Goal: Task Accomplishment & Management: Use online tool/utility

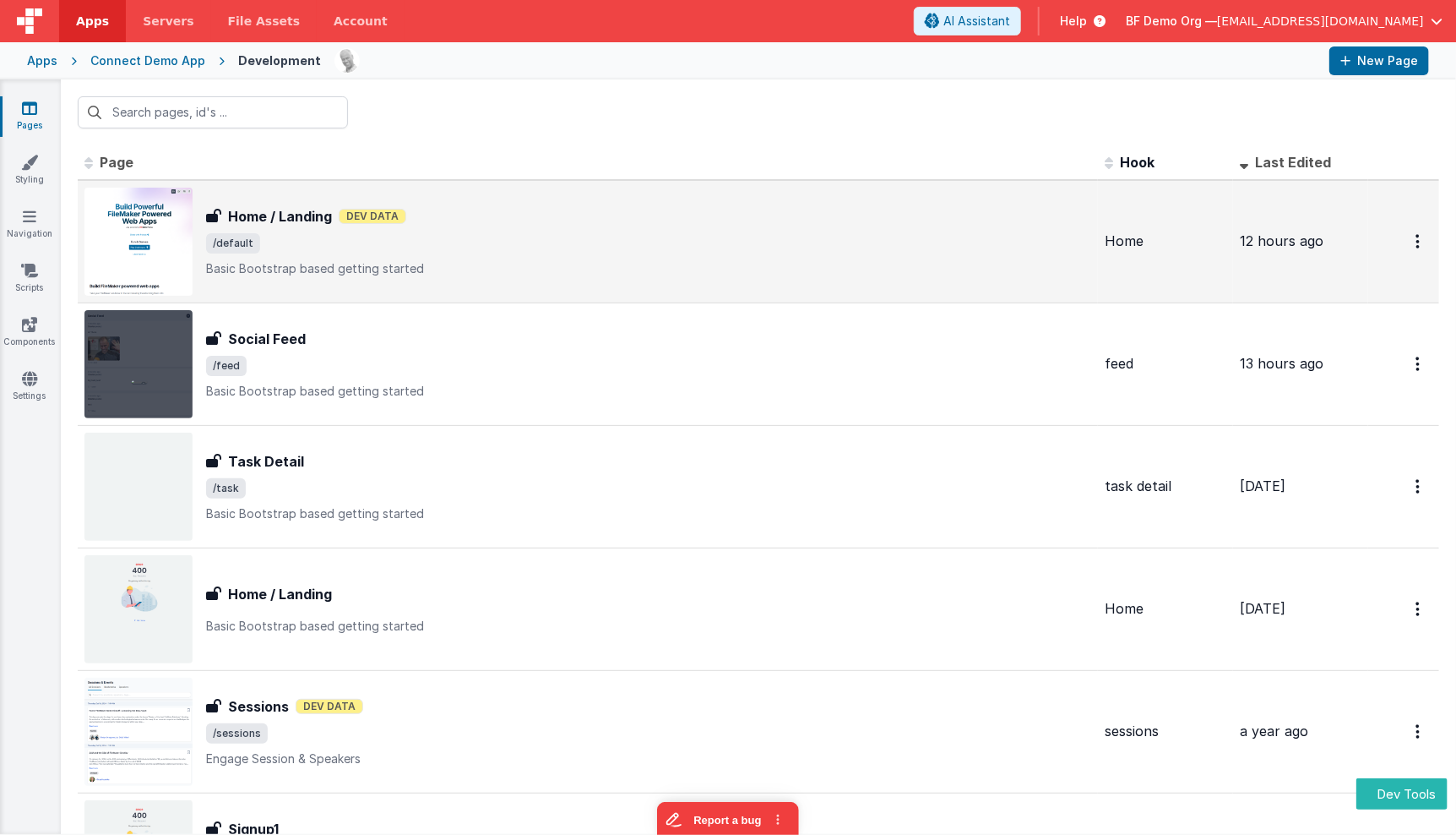
click at [447, 184] on td "Home / Landing Home / Landing Dev Data /default Basic Bootstrap based getting s…" at bounding box center [588, 242] width 1020 height 123
click at [296, 238] on span "/default" at bounding box center [648, 244] width 885 height 20
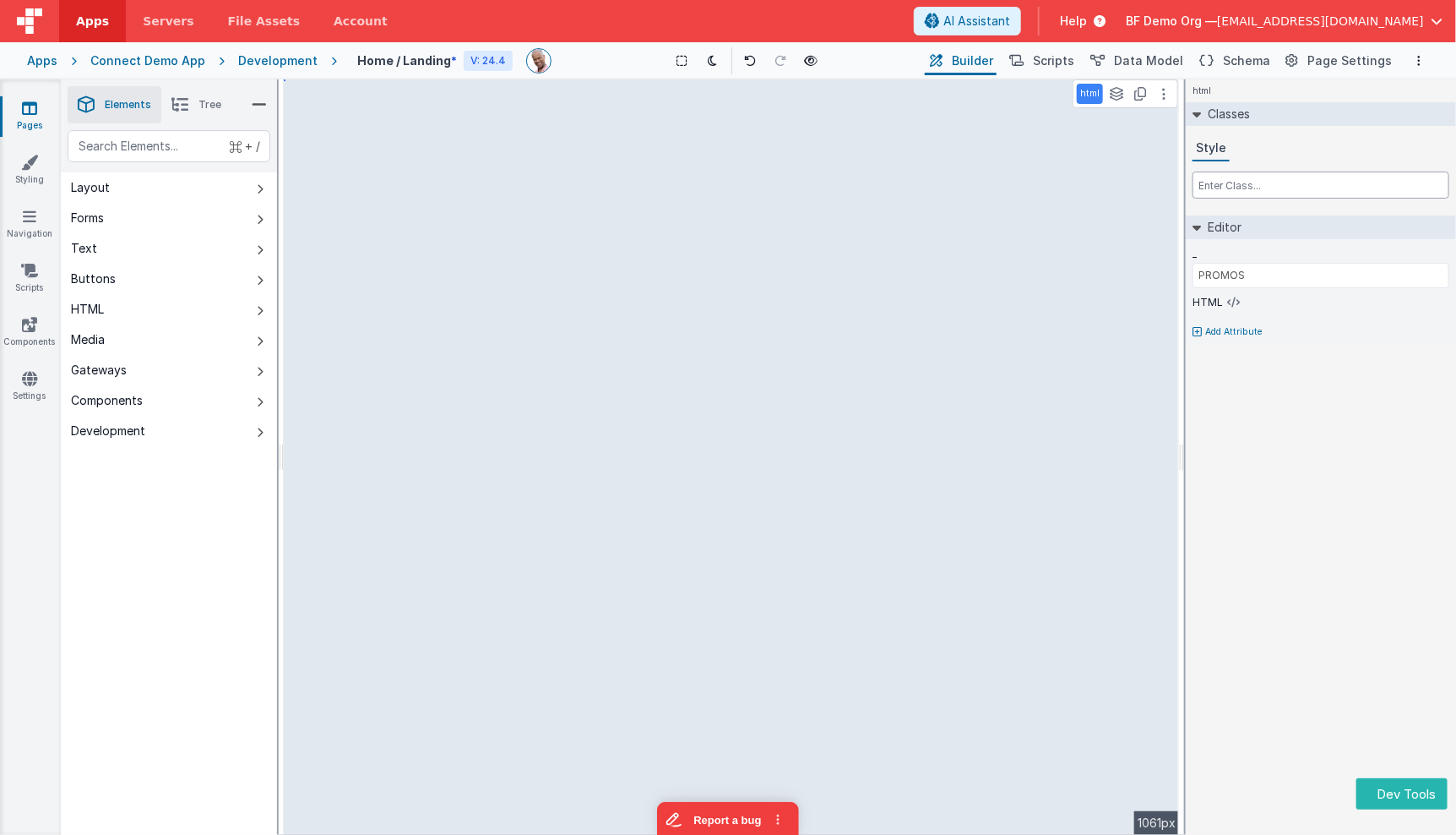
click at [1263, 198] on input "text" at bounding box center [1321, 185] width 256 height 27
type input "hidden"
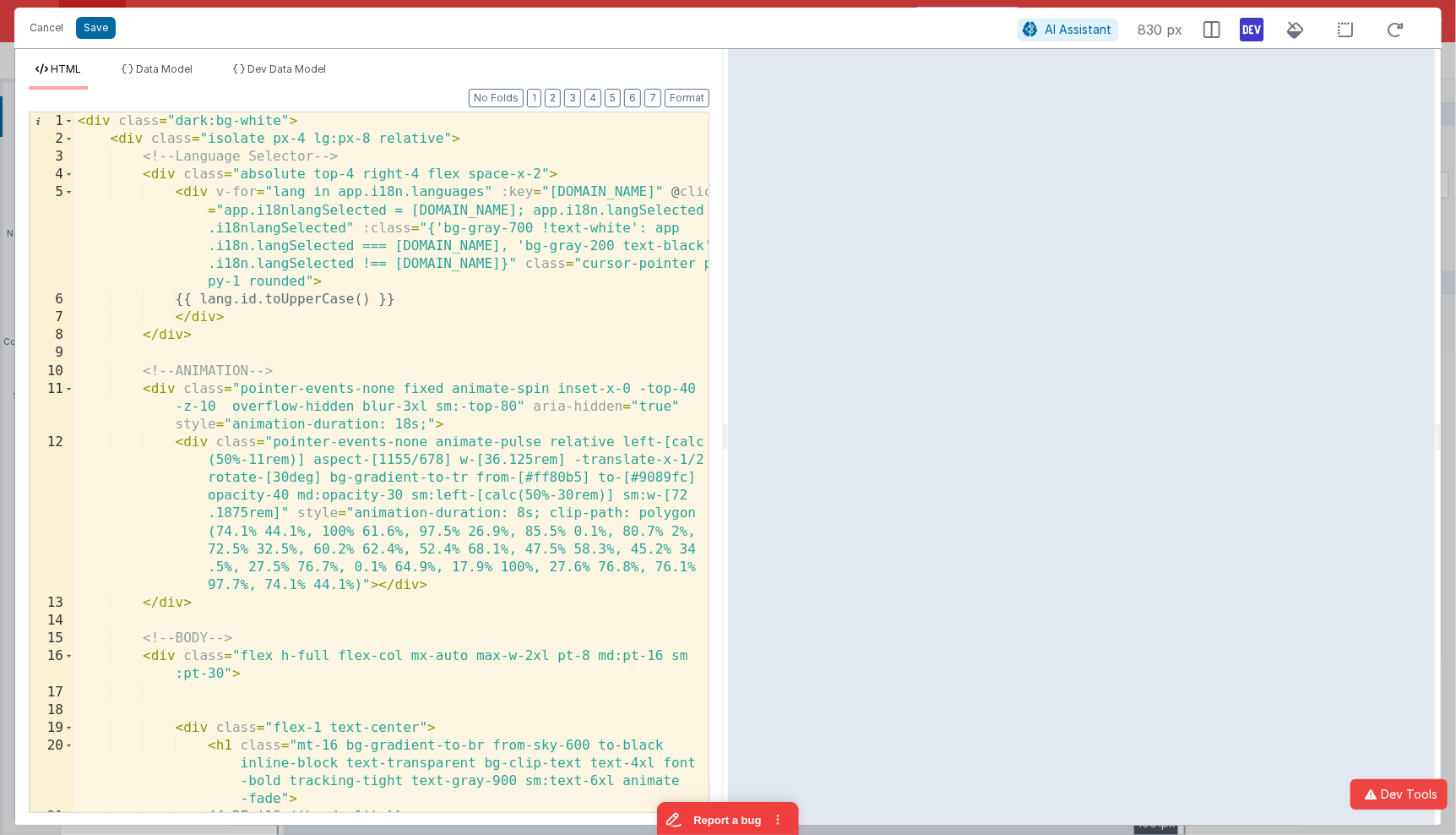
click at [242, 168] on div "< div class = "dark:bg-white" > < div class = "isolate px-4 lg:px-8 relative" >…" at bounding box center [392, 480] width 635 height 737
click at [108, 29] on button "Save" at bounding box center [96, 28] width 40 height 22
click at [601, 97] on button "4" at bounding box center [593, 97] width 17 height 18
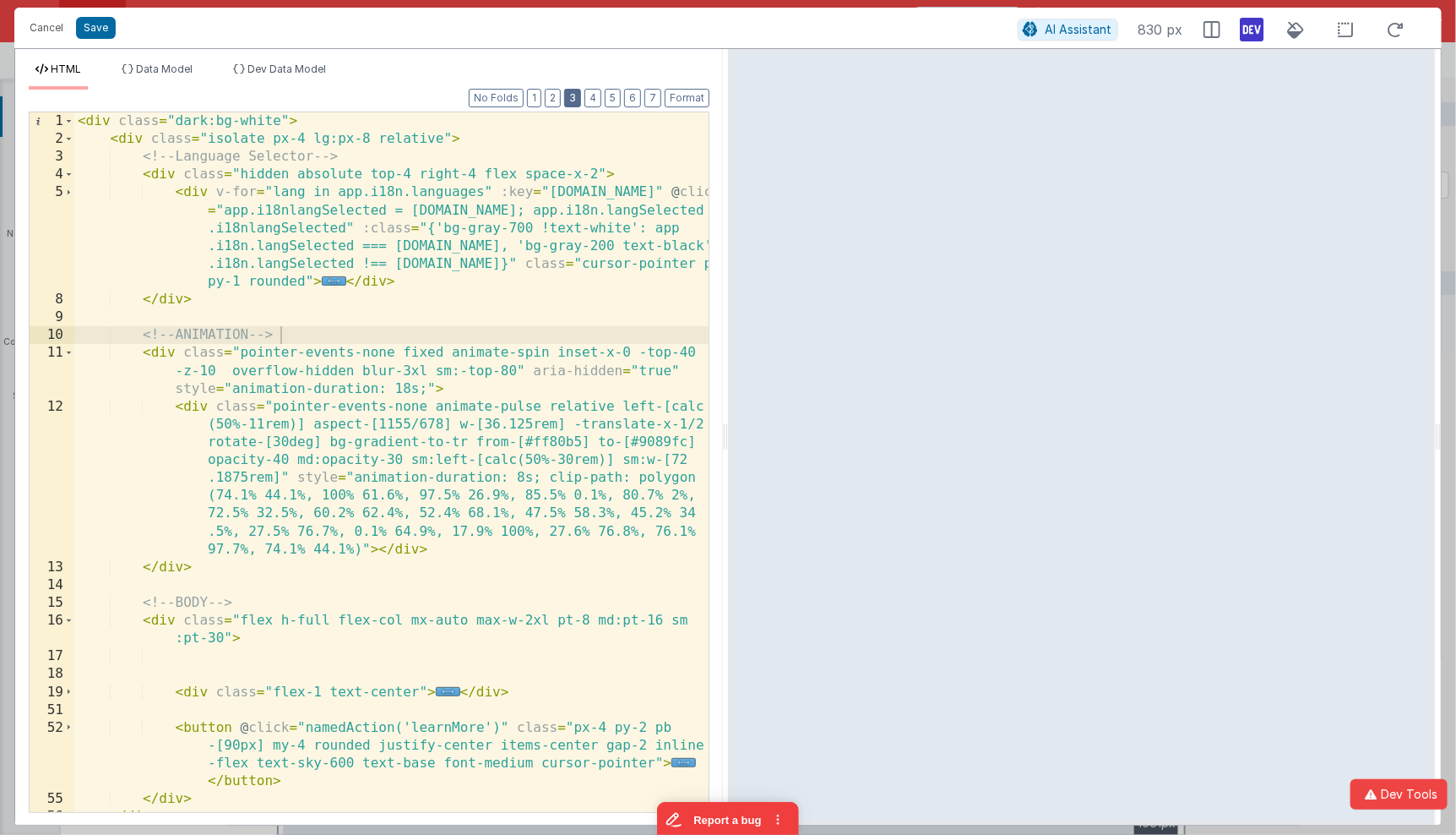
click at [581, 97] on button "3" at bounding box center [573, 97] width 17 height 18
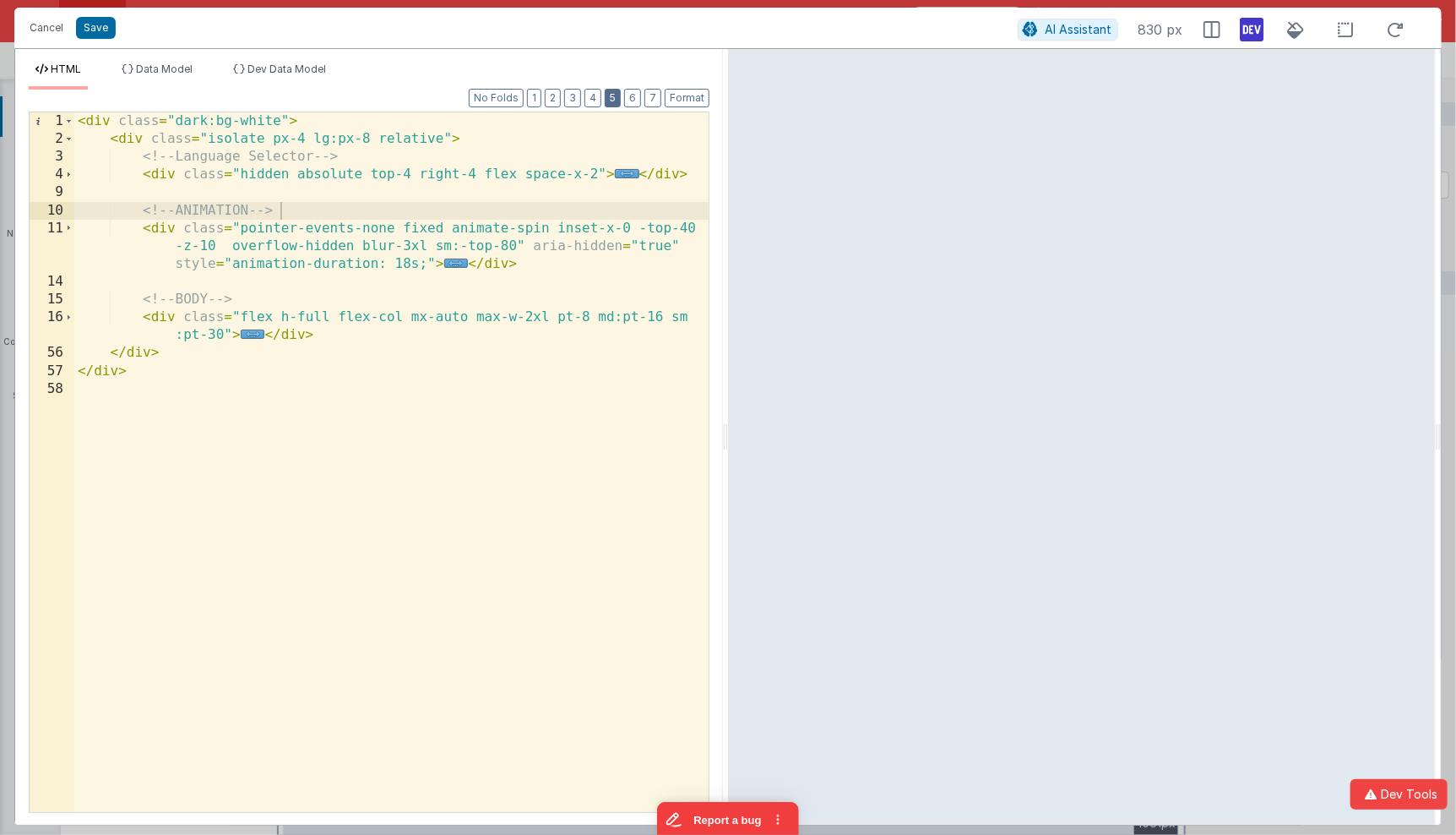
click at [611, 98] on button "5" at bounding box center [612, 97] width 16 height 18
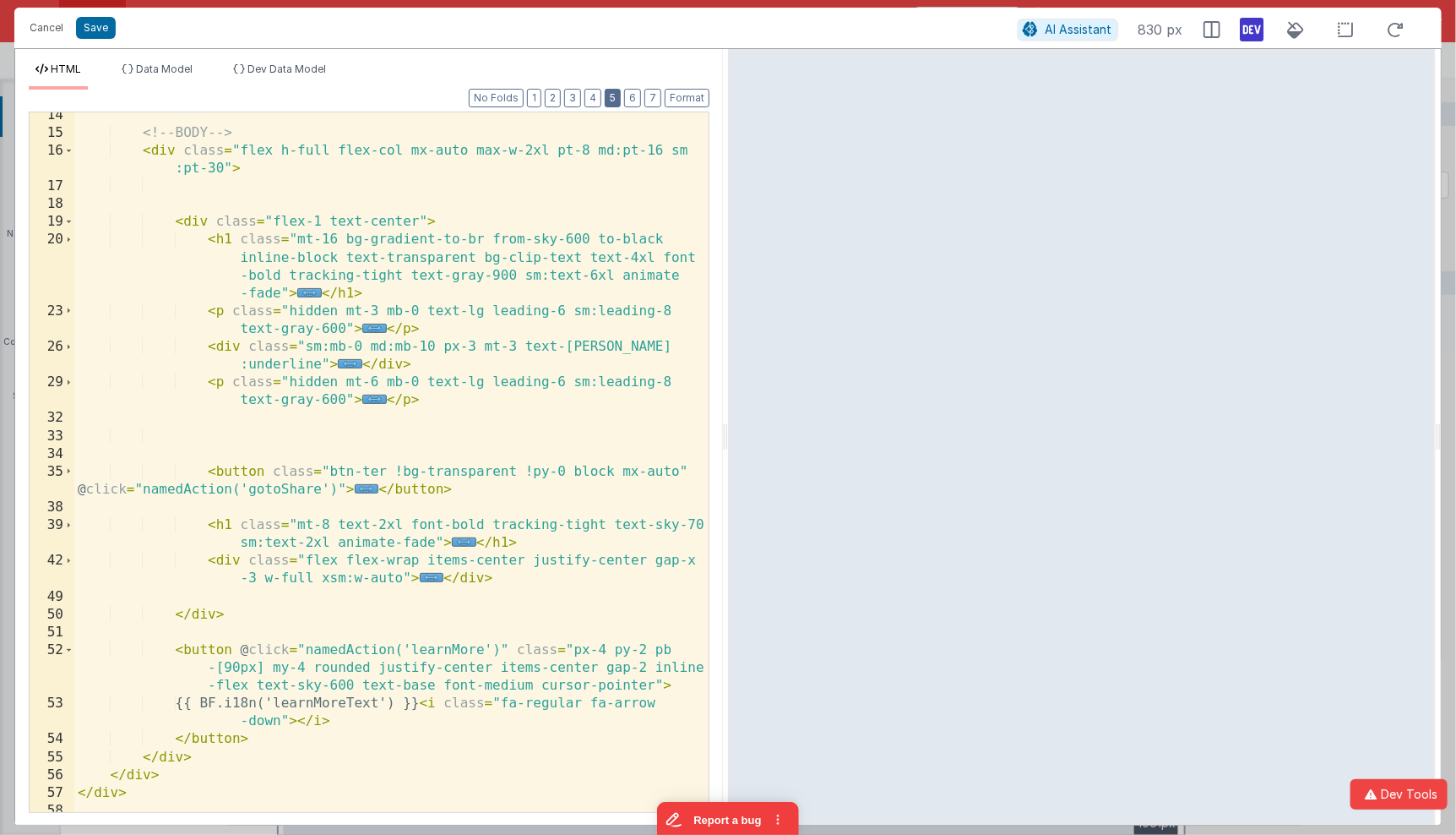
scroll to position [511, 0]
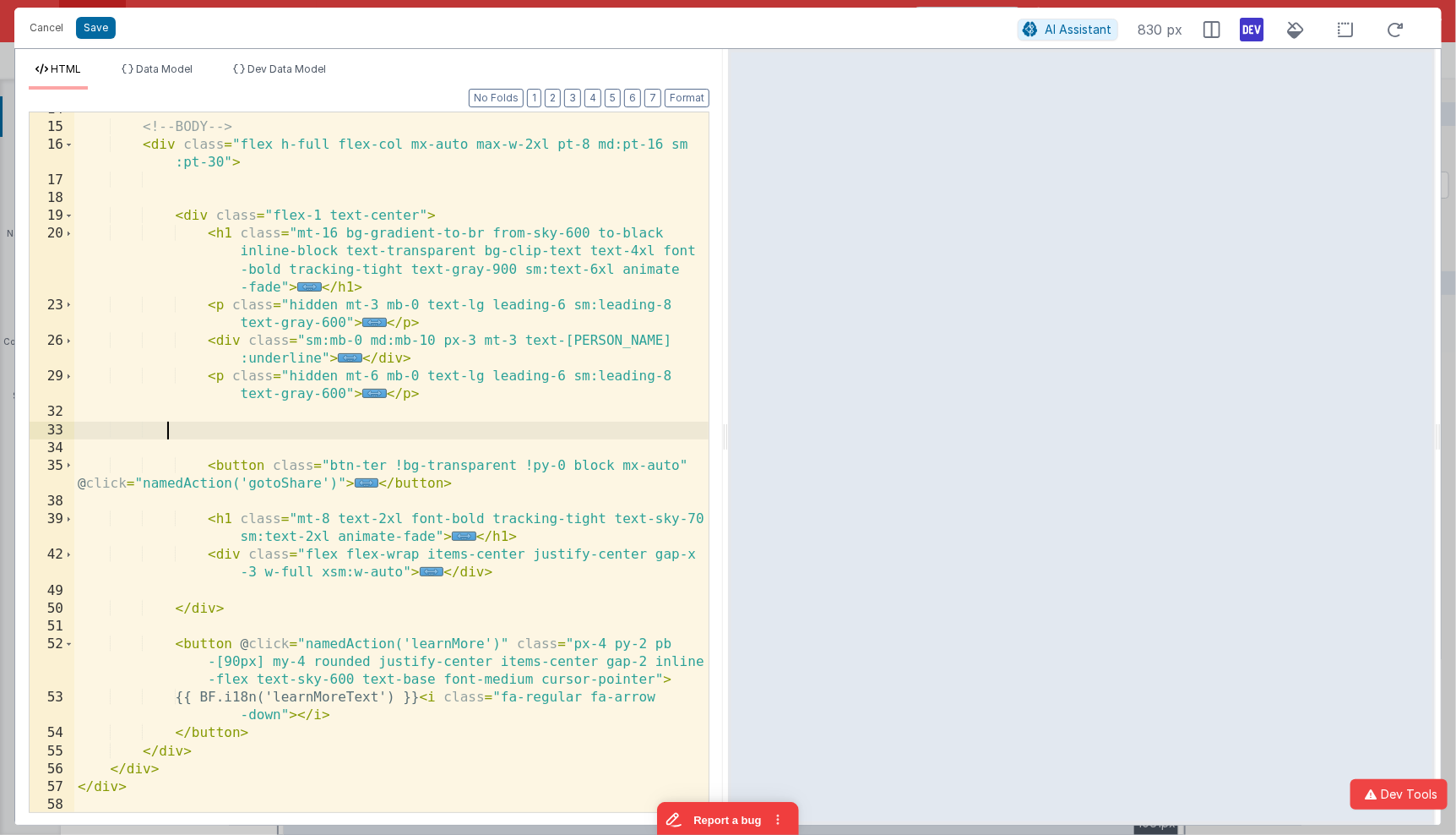
click at [406, 425] on div "<!-- BODY --> < div class = "flex h-full flex-col mx-auto max-w-2xl pt-8 md:pt-…" at bounding box center [392, 468] width 635 height 737
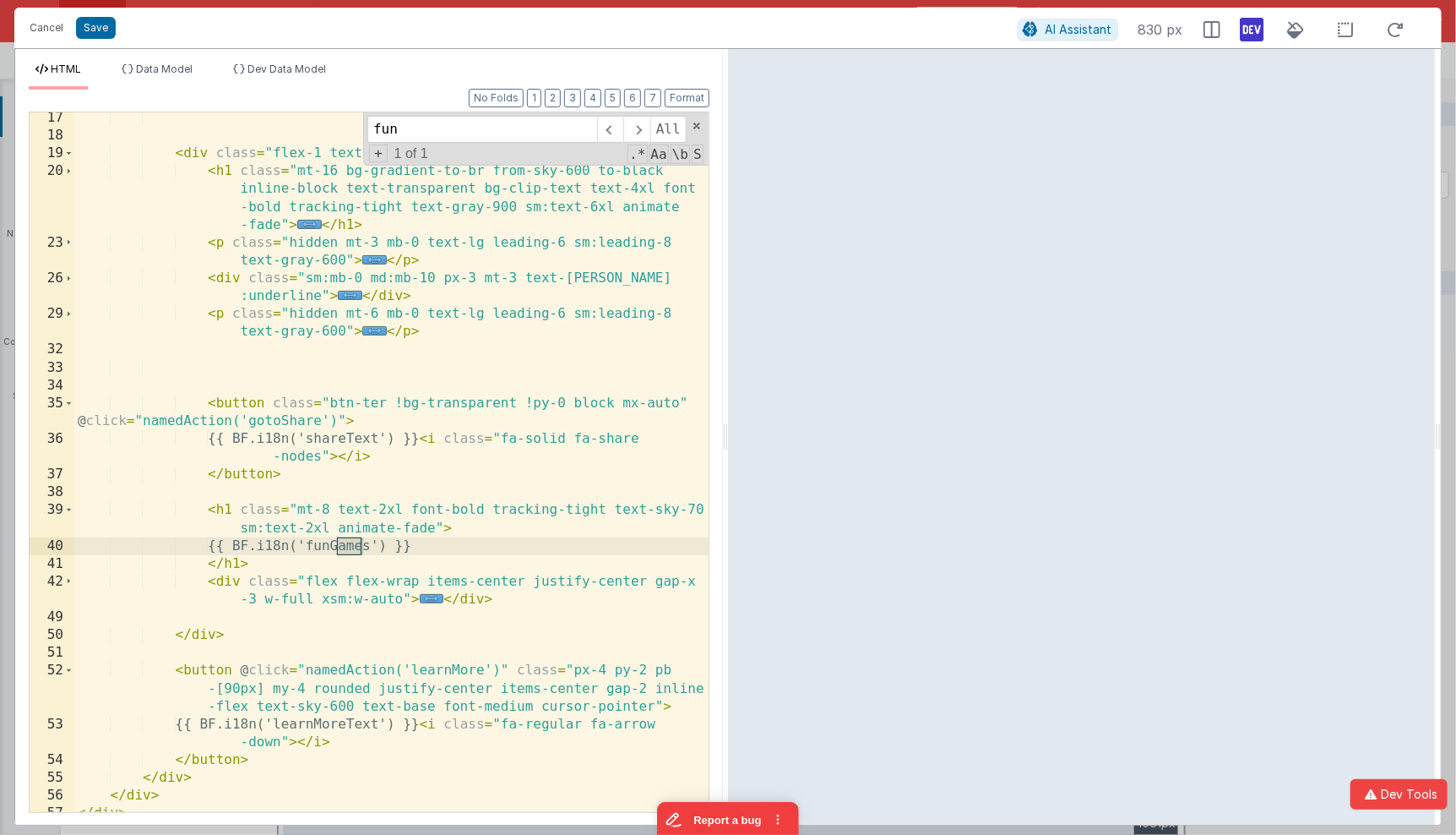
scroll to position [601, 0]
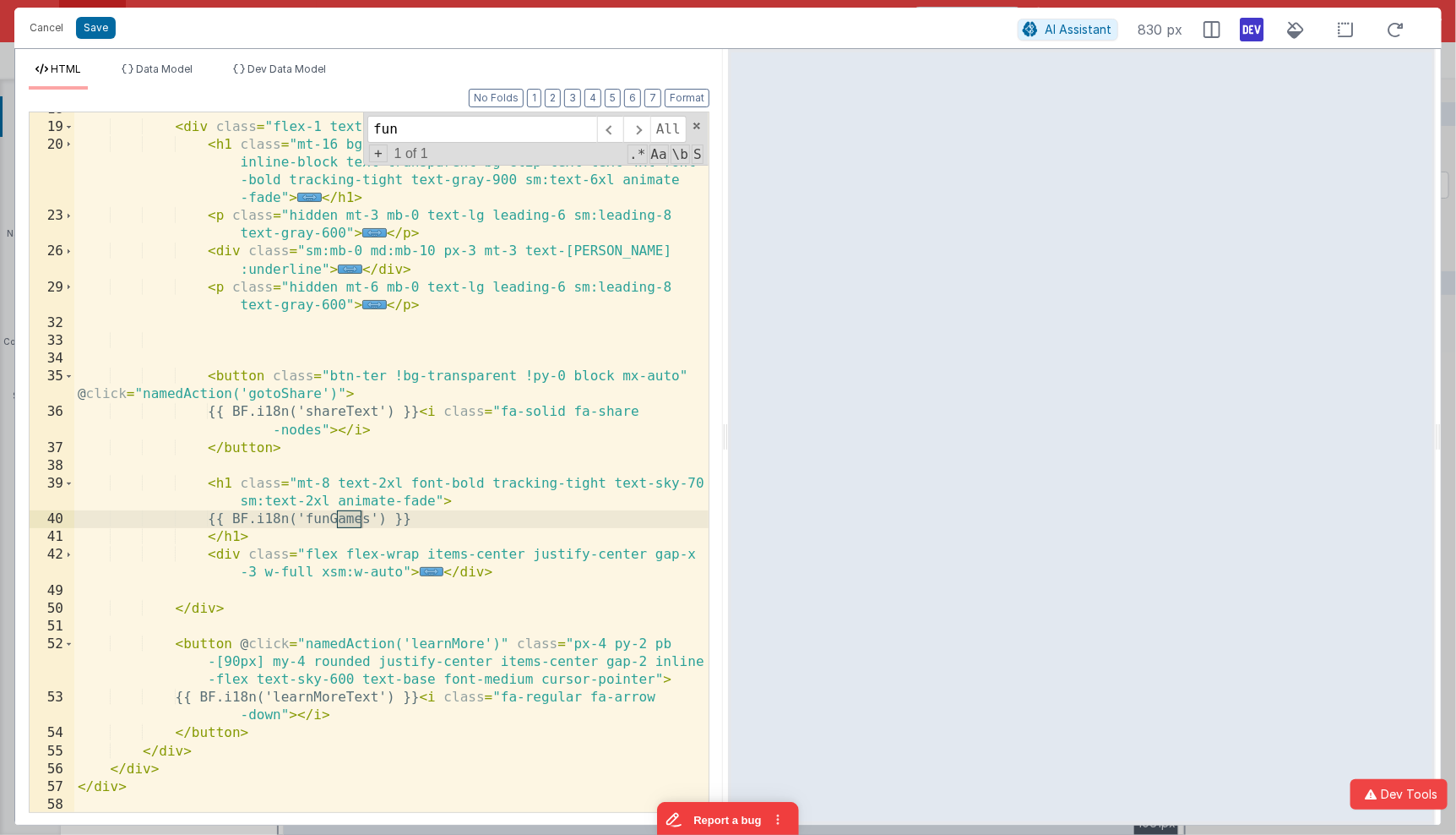
type input "fun"
click at [365, 522] on div "< div class = "flex-1 text-center" > < h1 class = "mt-16 bg-gradient-to-br from…" at bounding box center [392, 468] width 635 height 737
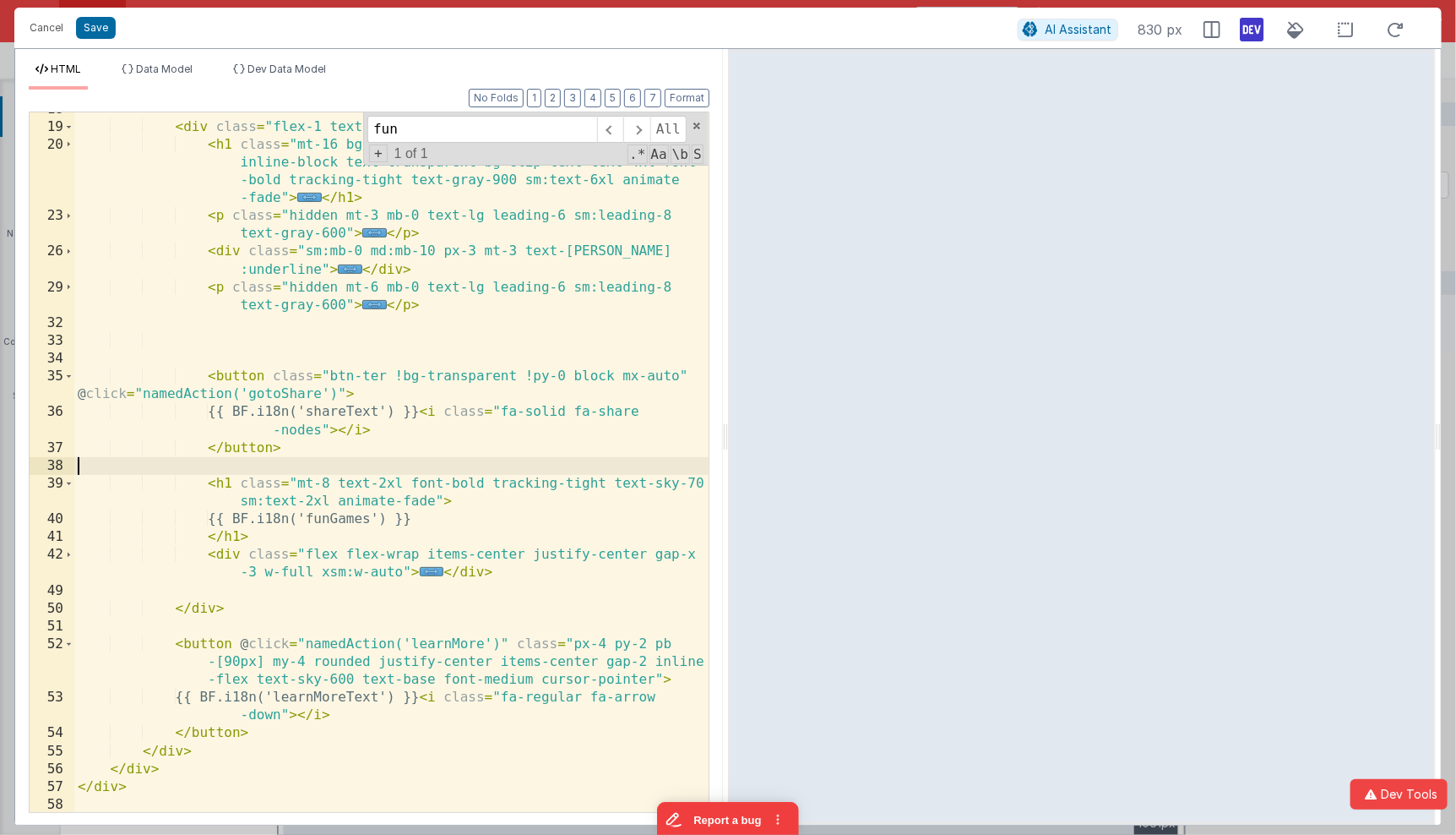
click at [325, 459] on div "< div class = "flex-1 text-center" > < h1 class = "mt-16 bg-gradient-to-br from…" at bounding box center [392, 468] width 635 height 737
click at [298, 480] on div "< div class = "flex-1 text-center" > < h1 class = "mt-16 bg-gradient-to-br from…" at bounding box center [392, 468] width 635 height 737
click at [330, 485] on div "< div class = "flex-1 text-center" > < h1 class = "mt-16 bg-gradient-to-br from…" at bounding box center [392, 468] width 635 height 737
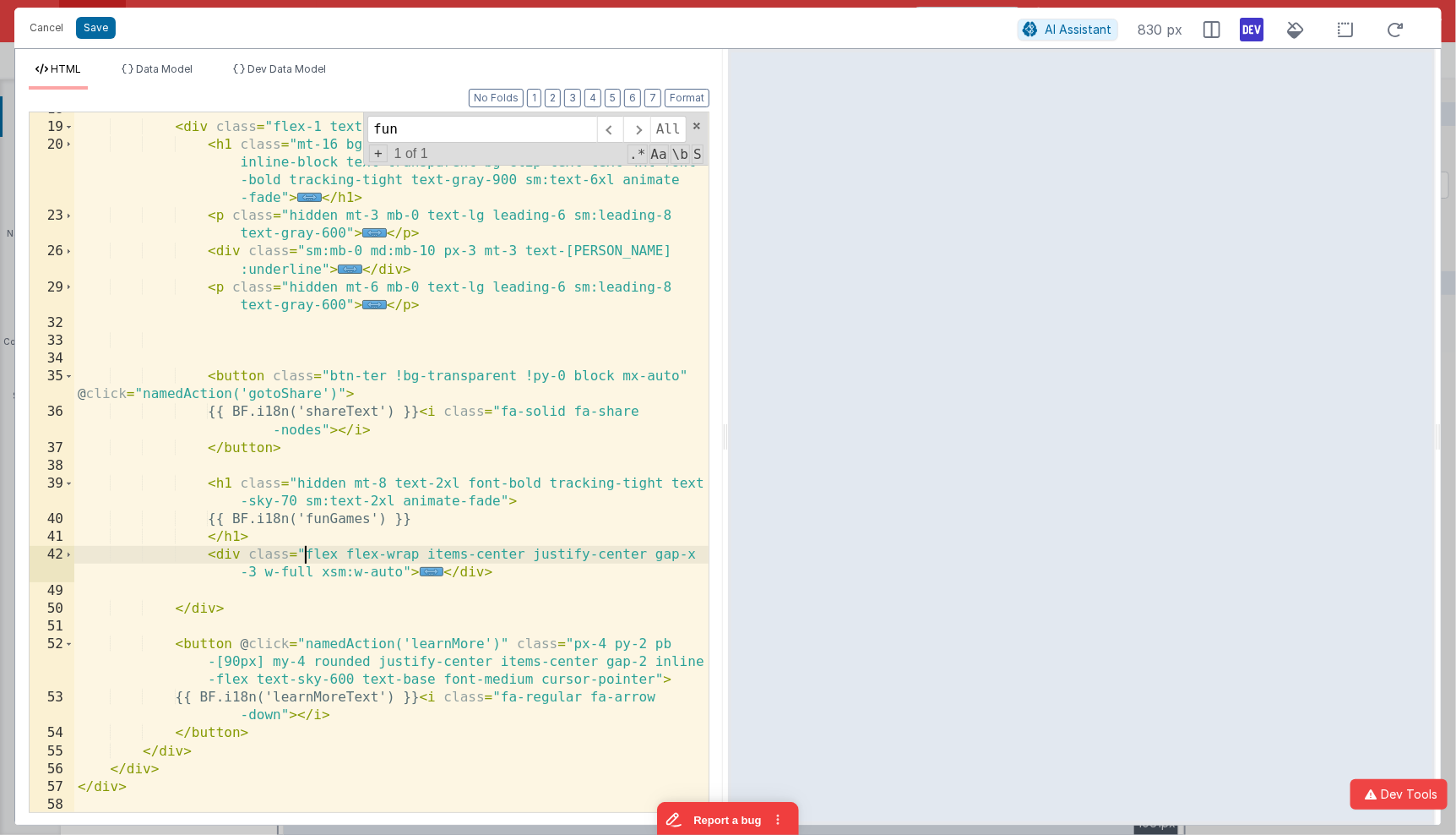
click at [307, 548] on div "< div class = "flex-1 text-center" > < h1 class = "mt-16 bg-gradient-to-br from…" at bounding box center [392, 468] width 635 height 737
paste textarea
click at [101, 26] on button "Save" at bounding box center [96, 28] width 40 height 22
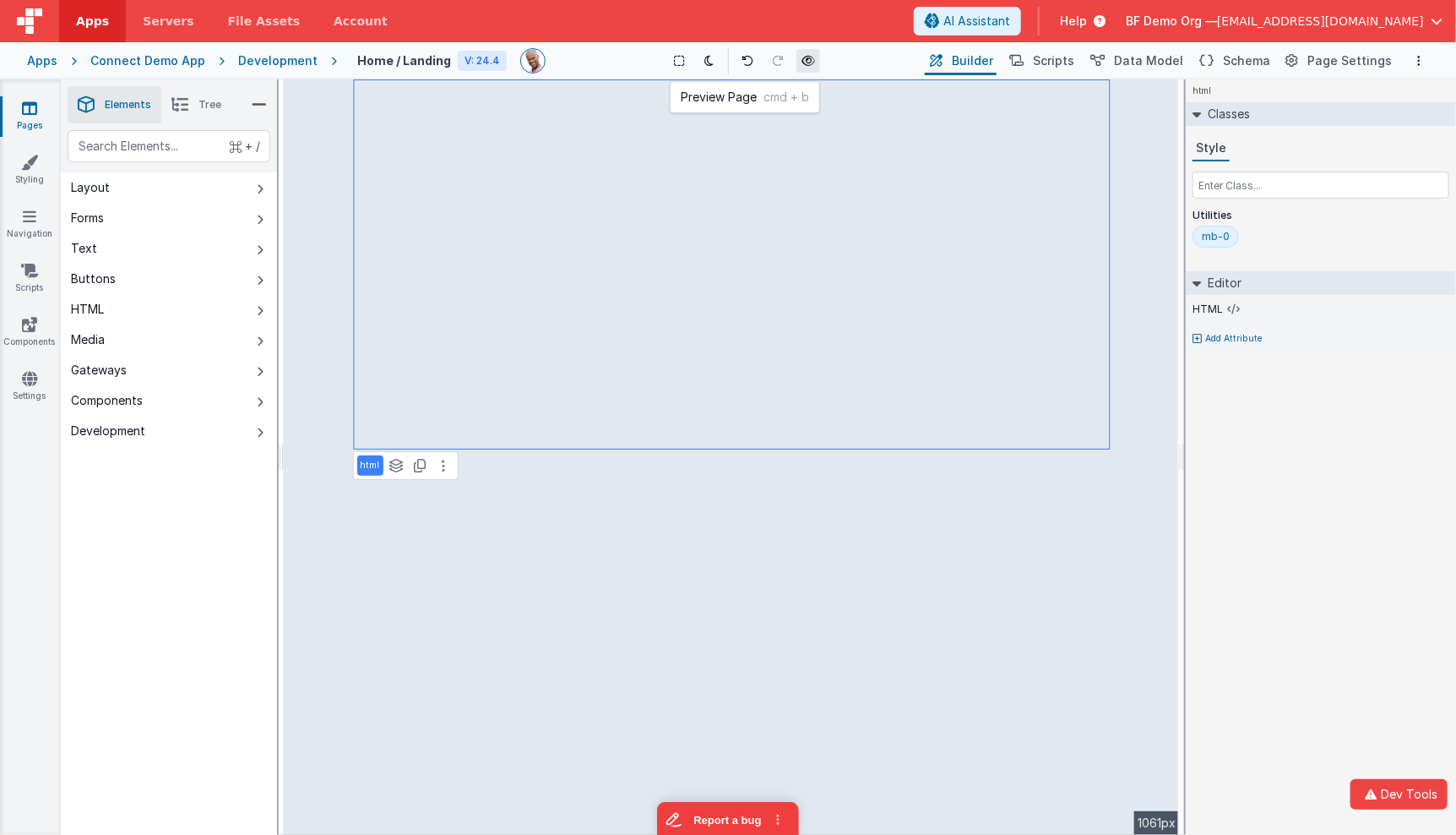
click at [805, 61] on icon at bounding box center [808, 61] width 14 height 12
click at [47, 109] on link "Pages" at bounding box center [29, 116] width 61 height 34
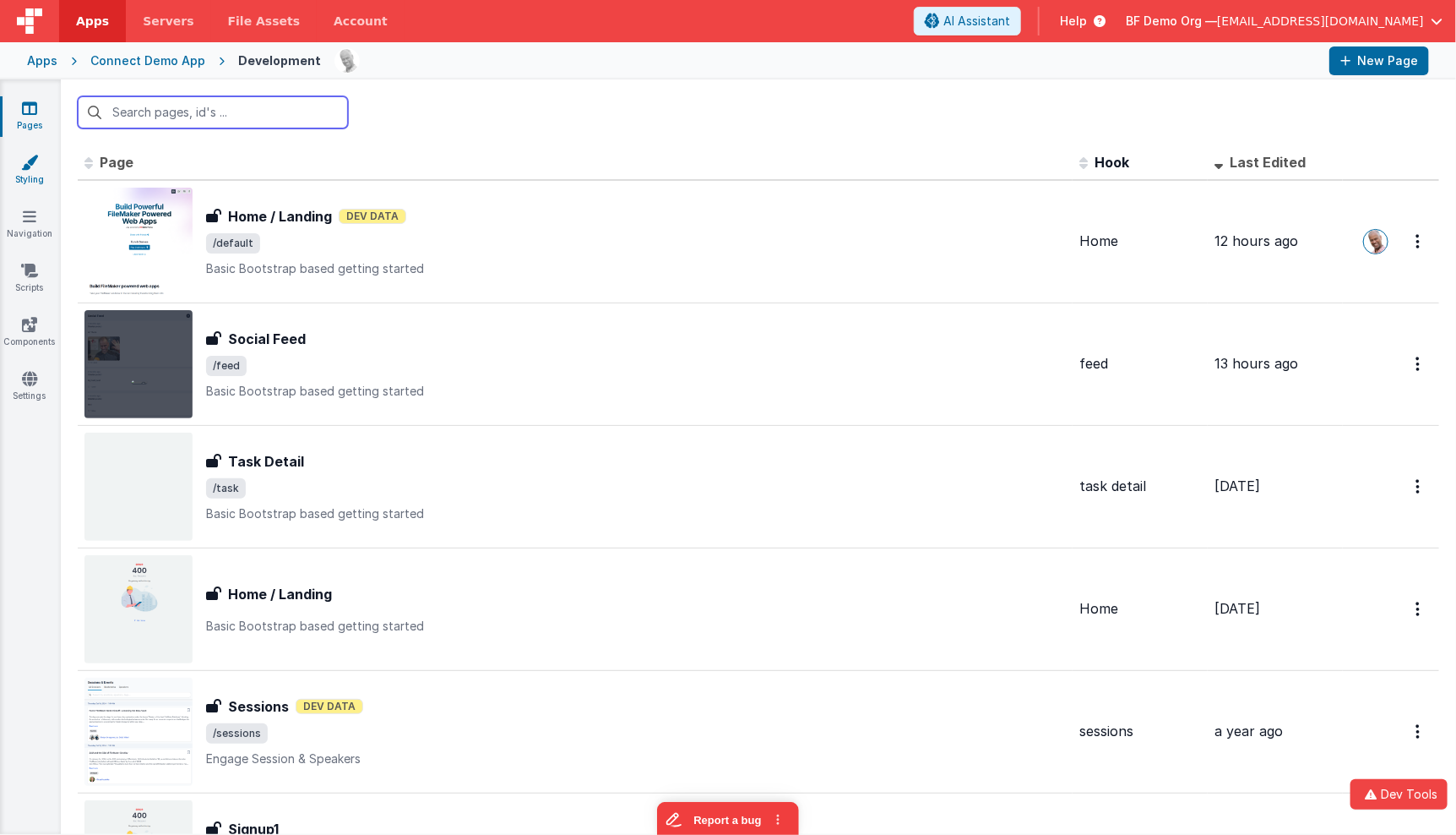
click at [31, 177] on link "Styling" at bounding box center [29, 170] width 61 height 34
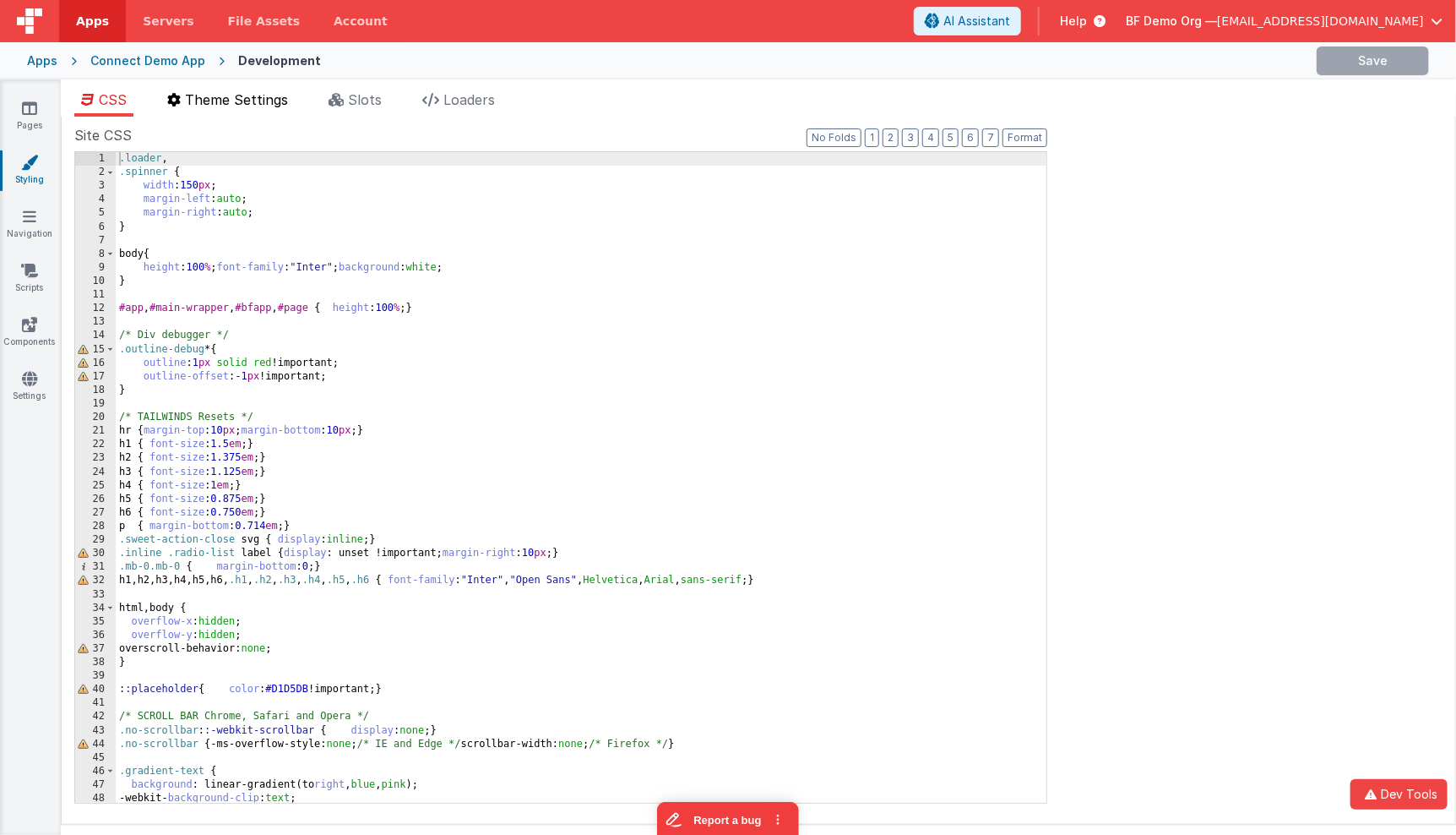
click at [275, 98] on span "Theme Settings" at bounding box center [236, 99] width 103 height 17
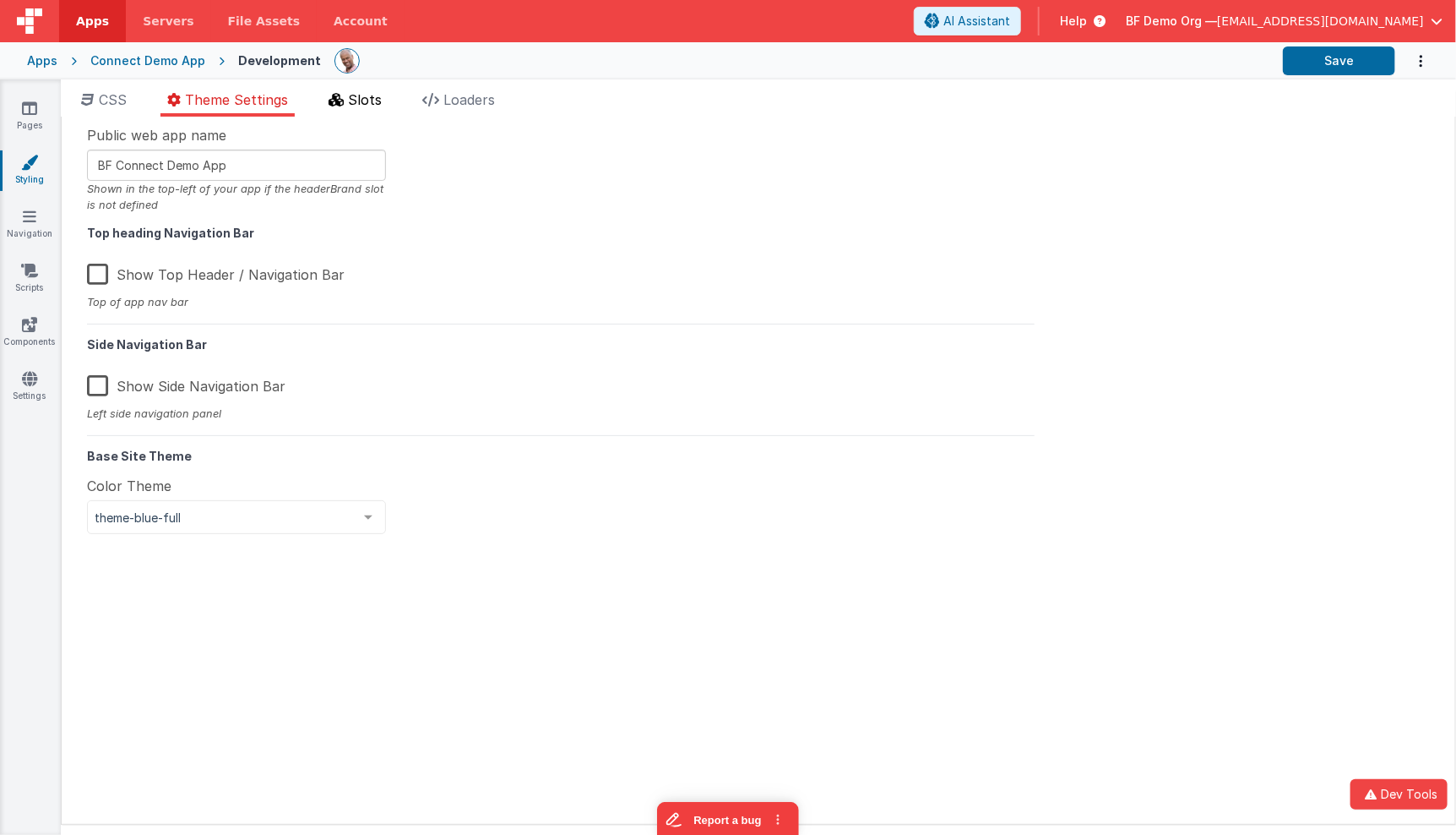
click at [358, 93] on span "Slots" at bounding box center [365, 99] width 34 height 17
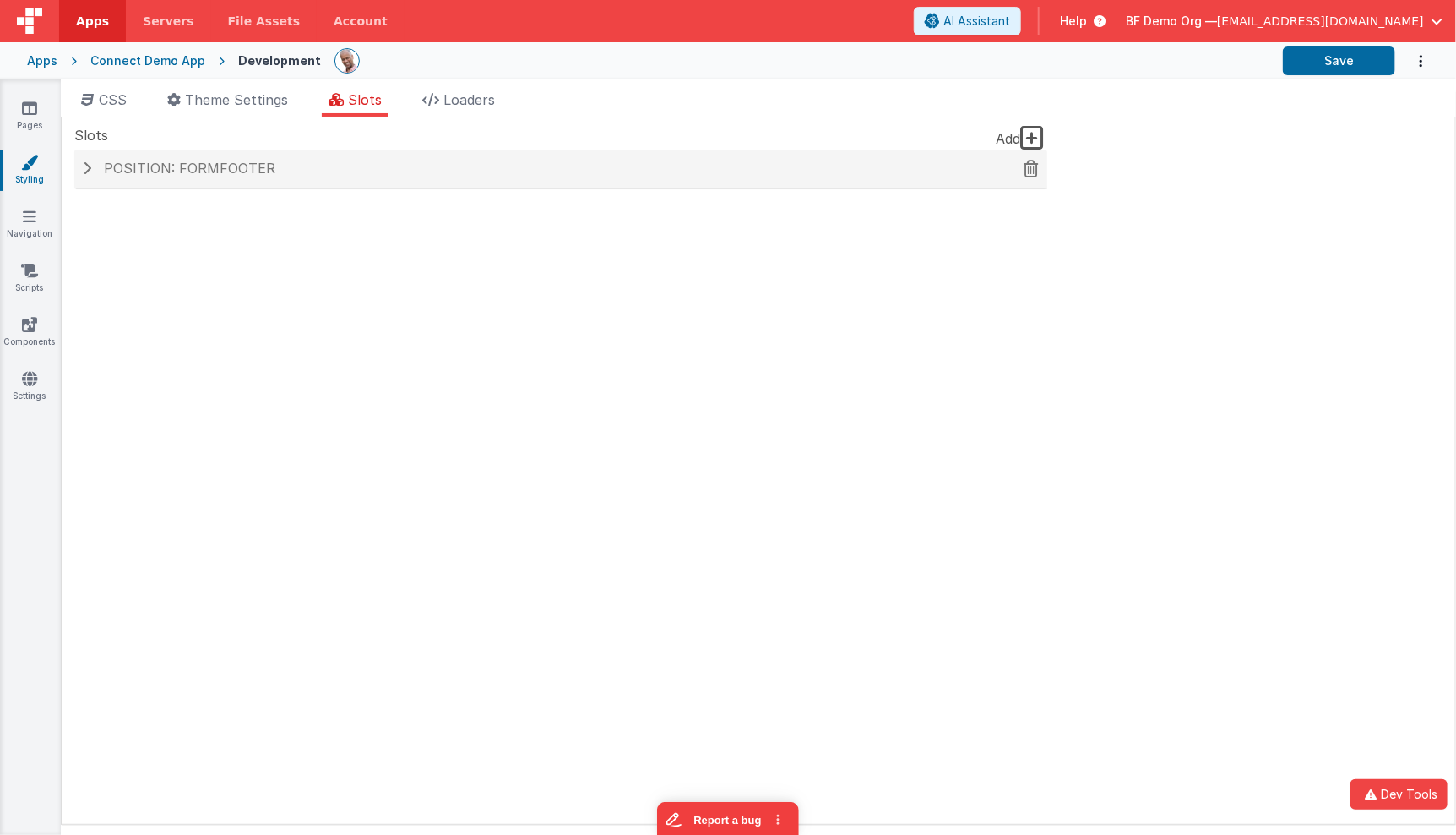
click at [239, 162] on span "Position: formFooter" at bounding box center [189, 168] width 172 height 17
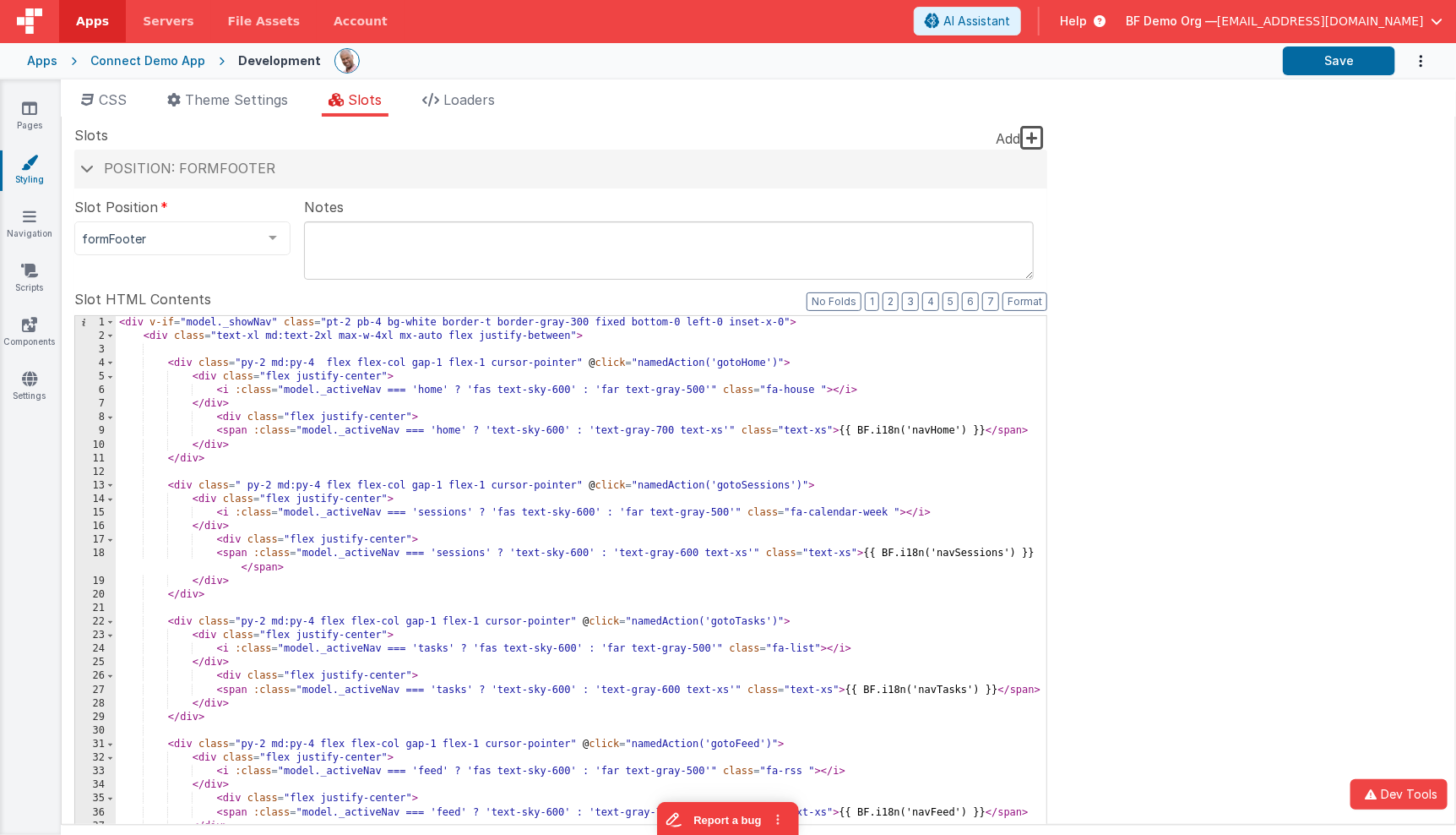
click at [433, 406] on div "< div v-if = "model._showNav" class = "pt-2 pb-4 bg-white border-t border-gray-…" at bounding box center [582, 604] width 932 height 576
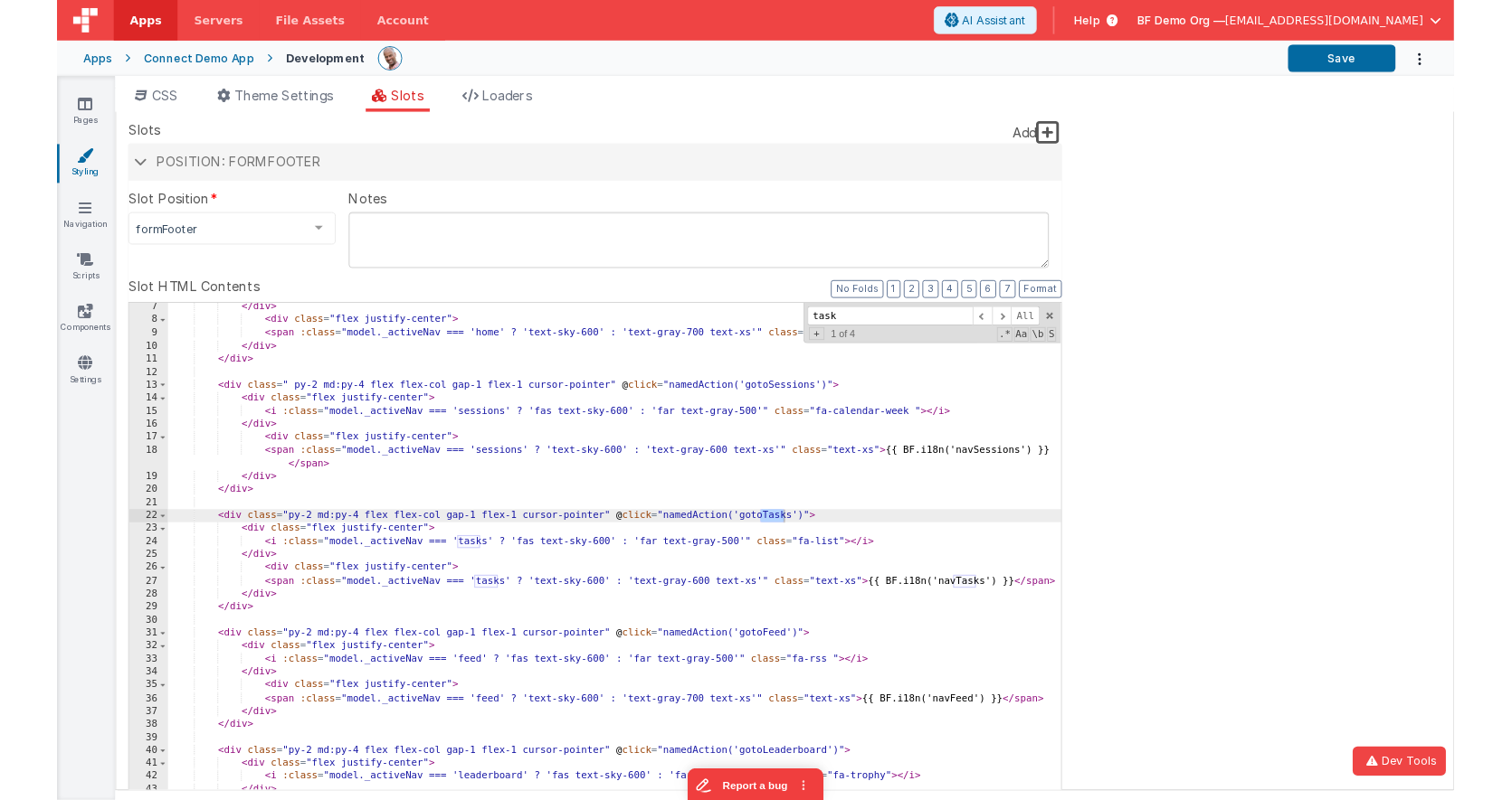
scroll to position [96, 0]
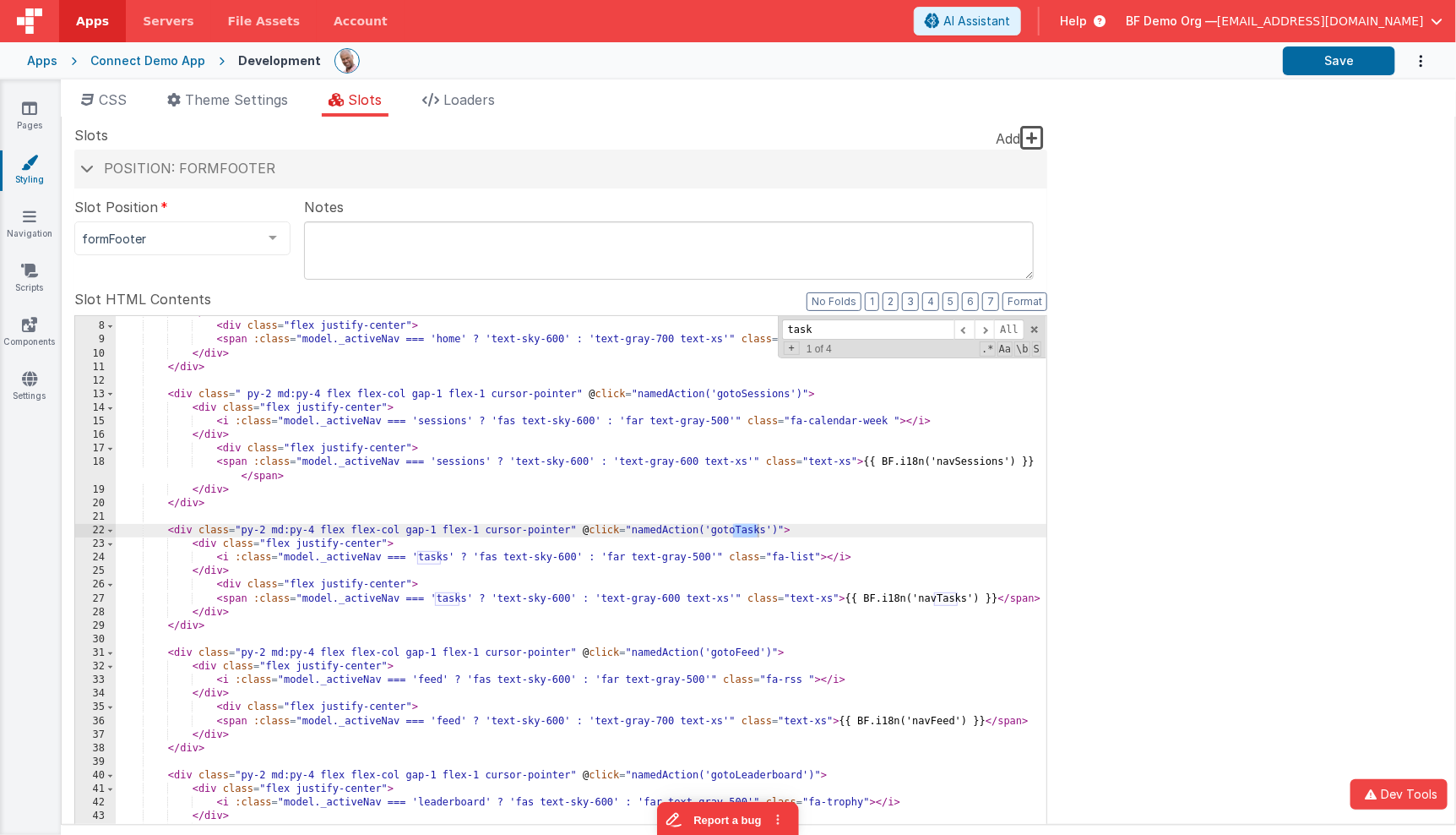
type input "task"
click at [308, 629] on div "</ div > < div class = "flex justify-center" > < span :class = "model._activeNa…" at bounding box center [582, 594] width 932 height 576
click at [240, 526] on div "</ div > < div class = "flex justify-center" > < span :class = "model._activeNa…" at bounding box center [582, 594] width 932 height 576
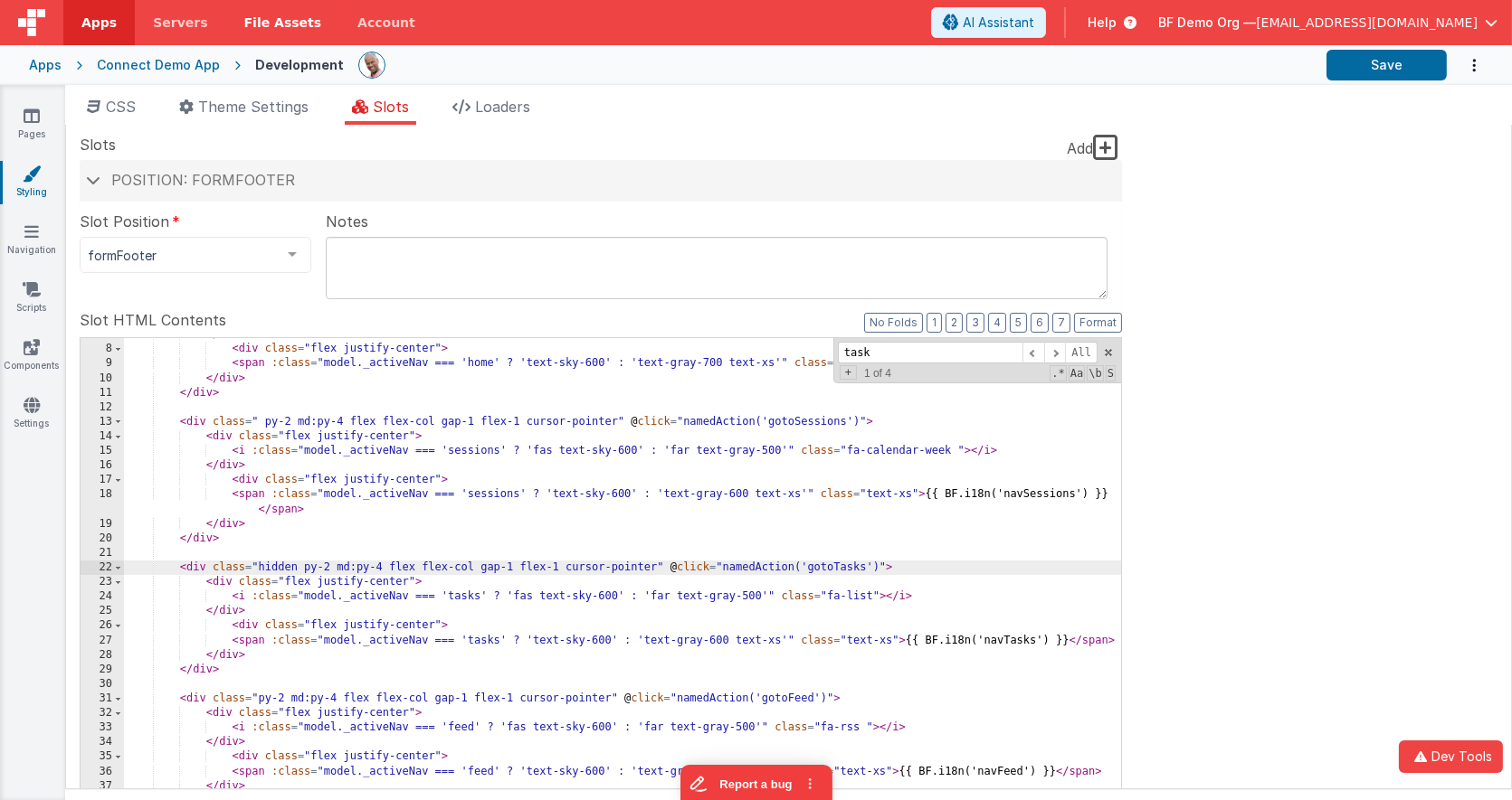
click at [269, 21] on span "File Assets" at bounding box center [283, 23] width 78 height 18
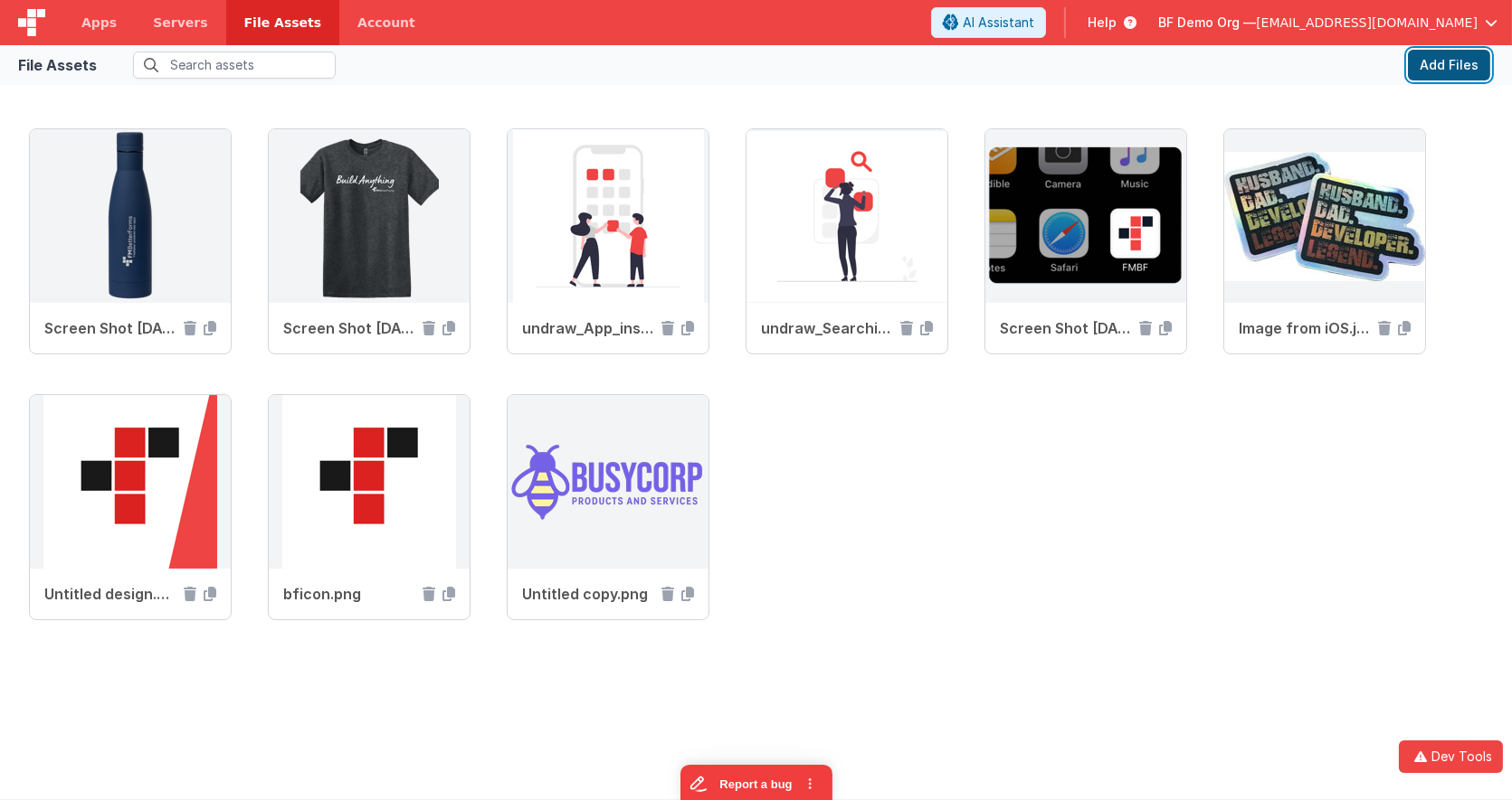
click at [1453, 67] on button "Add Files" at bounding box center [1449, 65] width 83 height 31
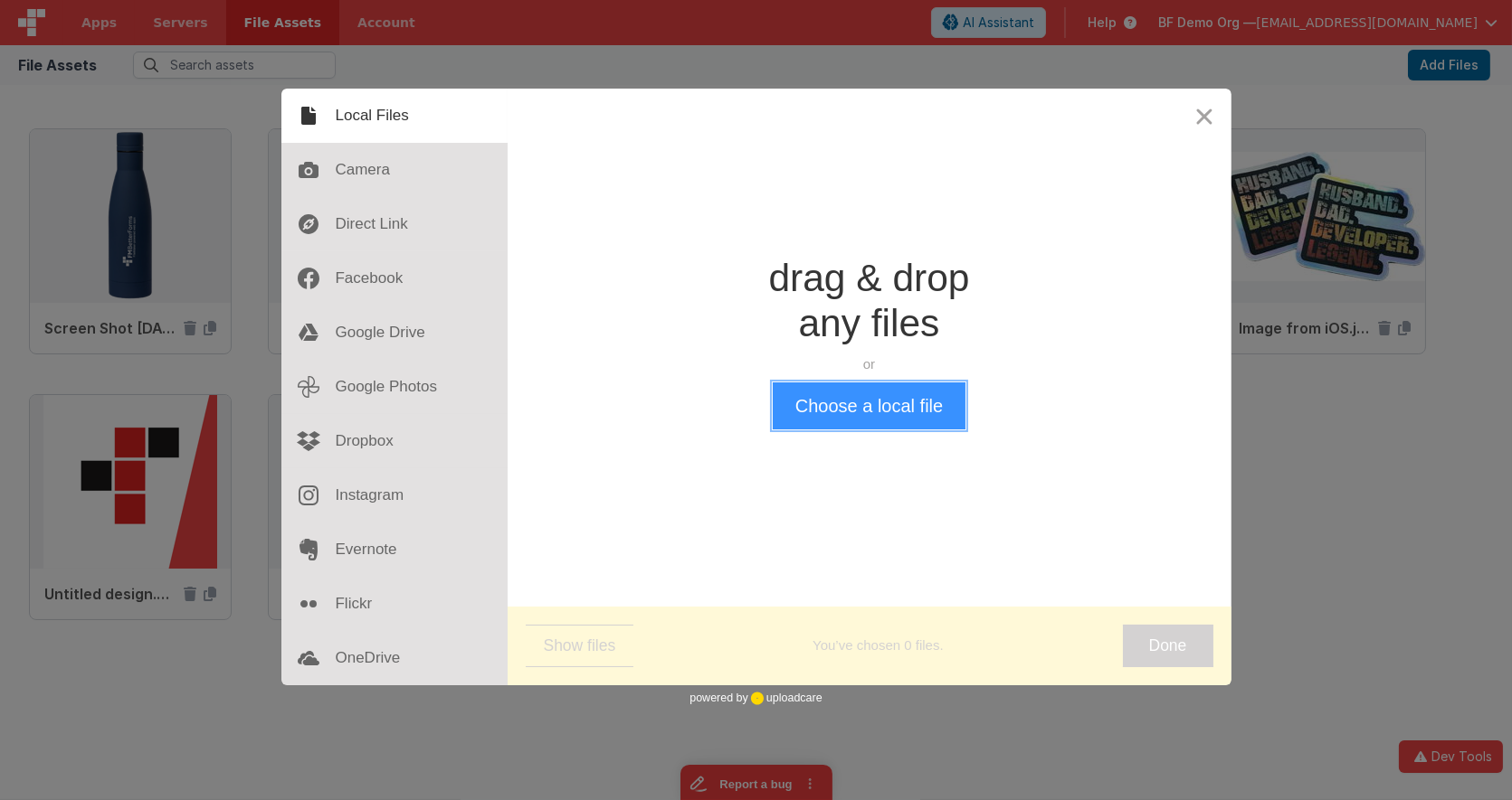
click at [916, 418] on button "Choose a local file" at bounding box center [869, 406] width 193 height 47
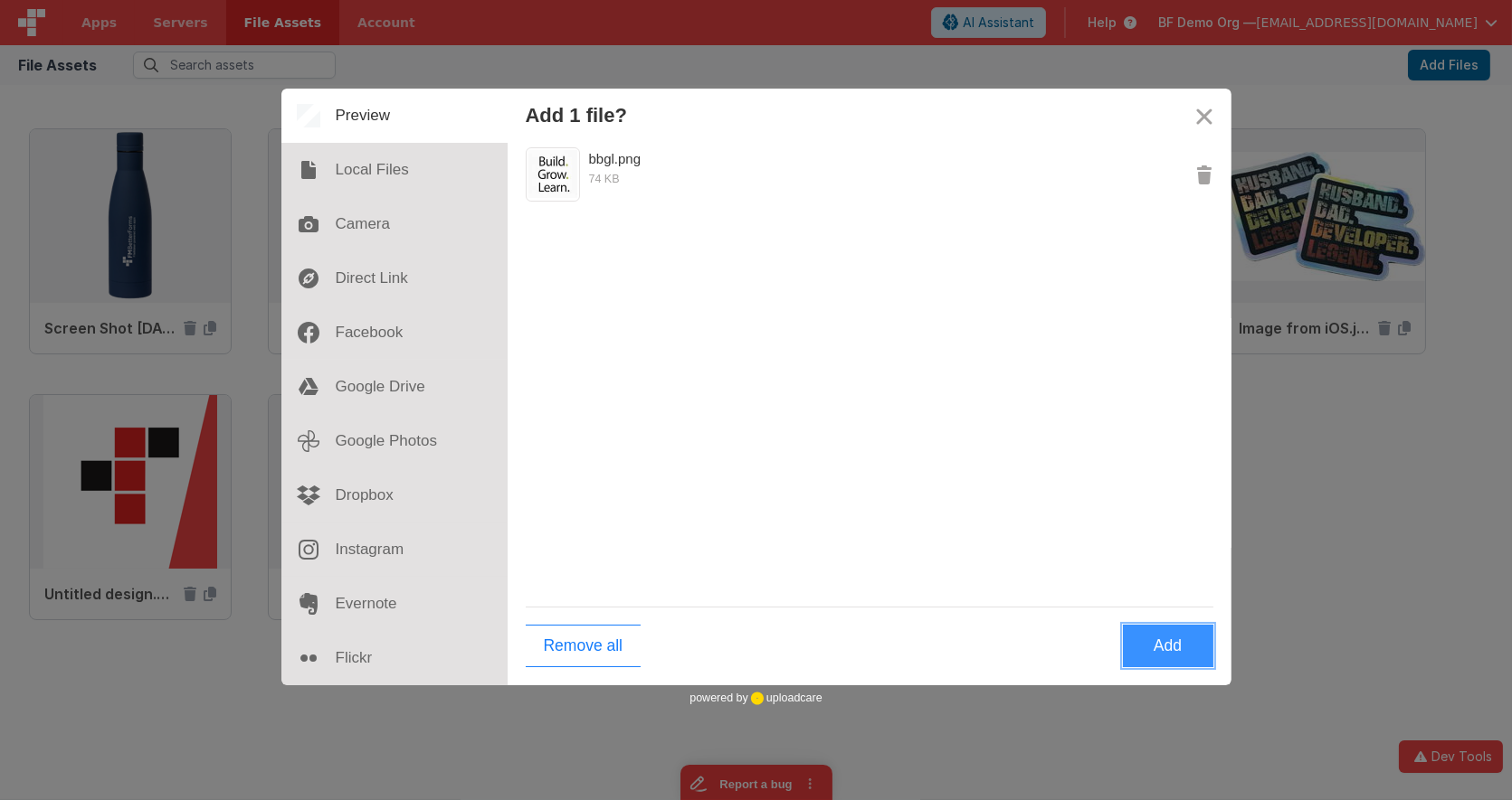
click at [1161, 644] on button "Add" at bounding box center [1167, 646] width 91 height 42
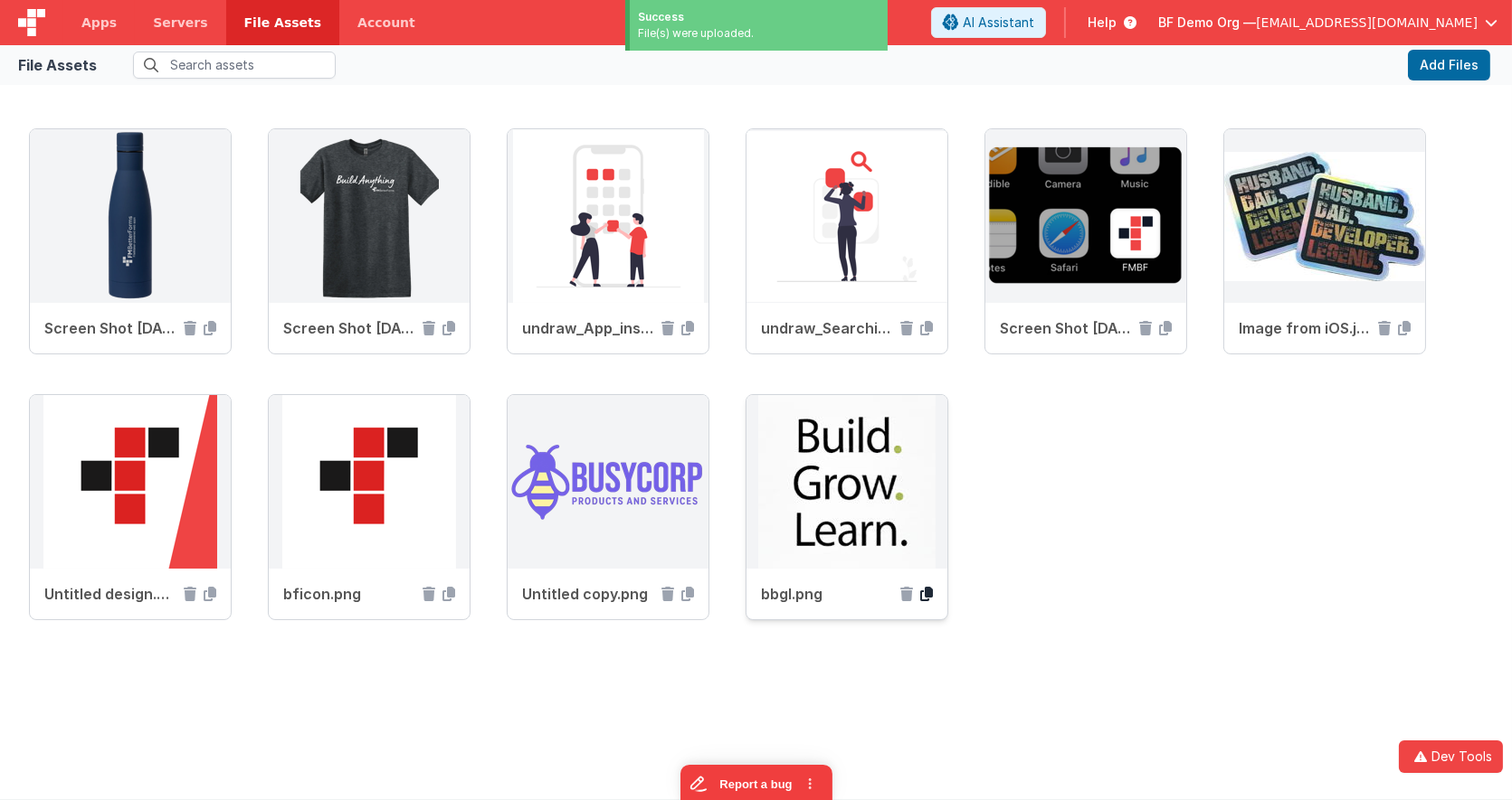
click at [927, 590] on icon at bounding box center [926, 593] width 13 height 15
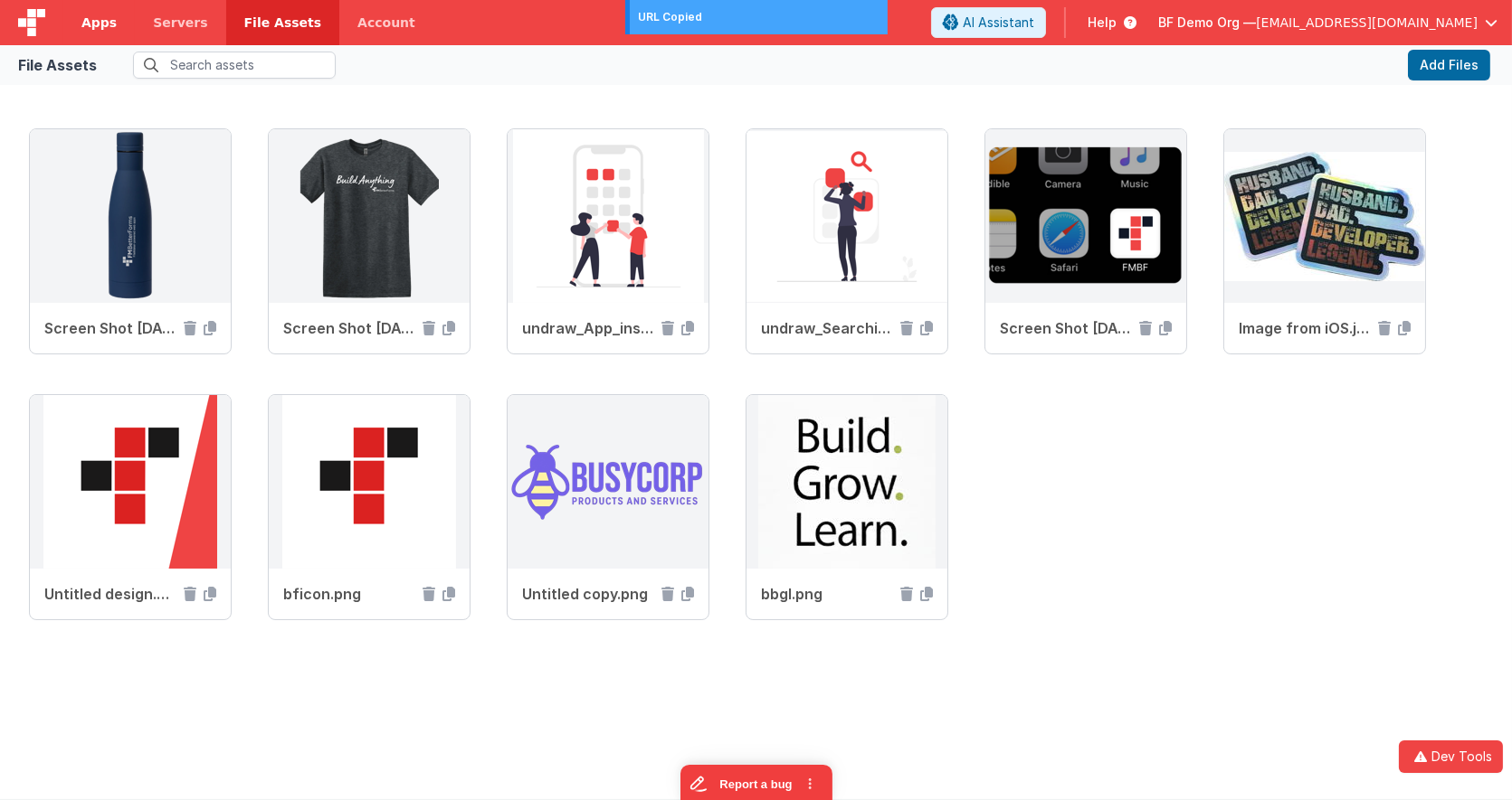
click at [104, 28] on span "Apps" at bounding box center [99, 23] width 35 height 18
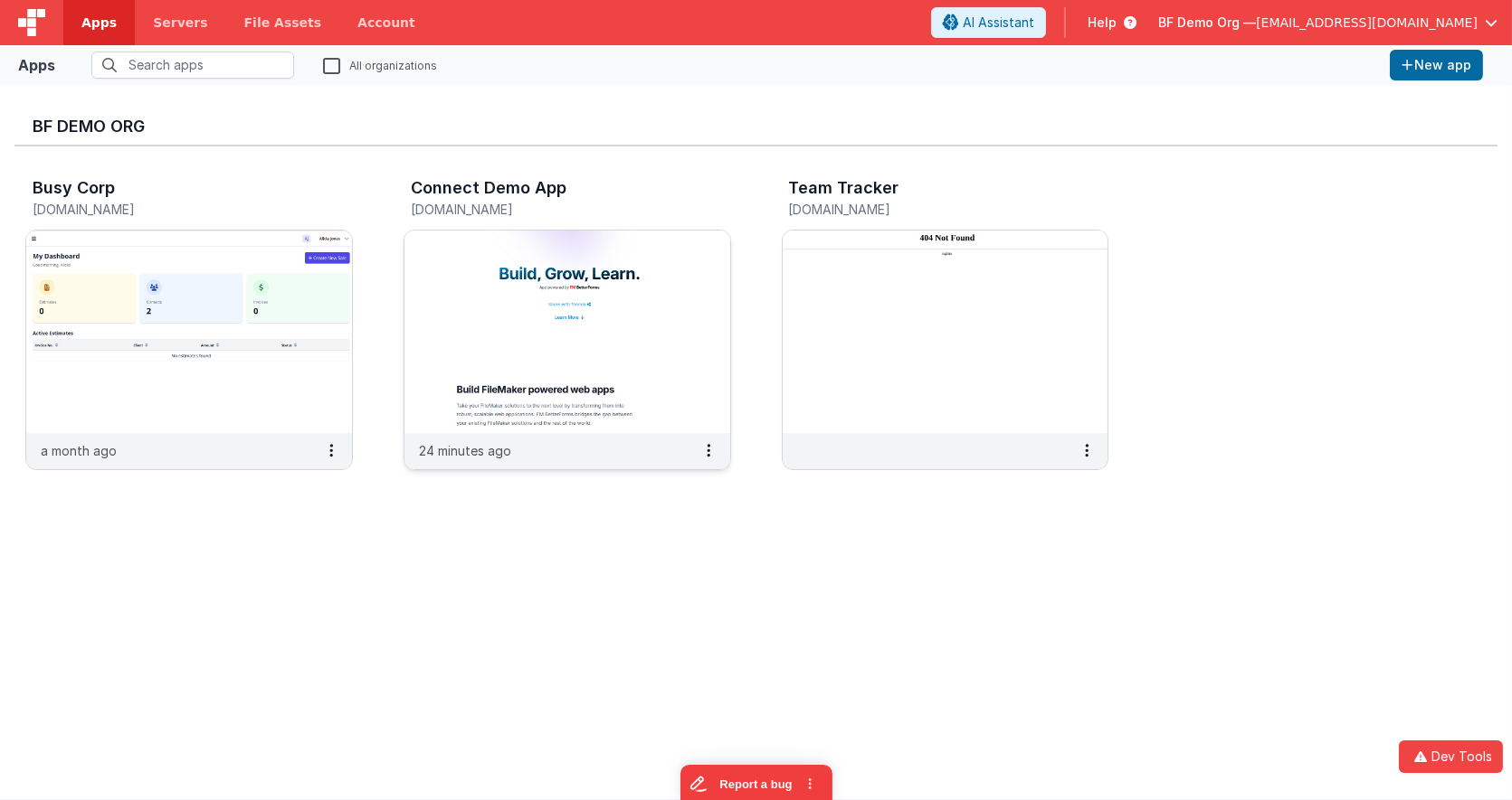
click at [617, 264] on img at bounding box center [567, 332] width 326 height 203
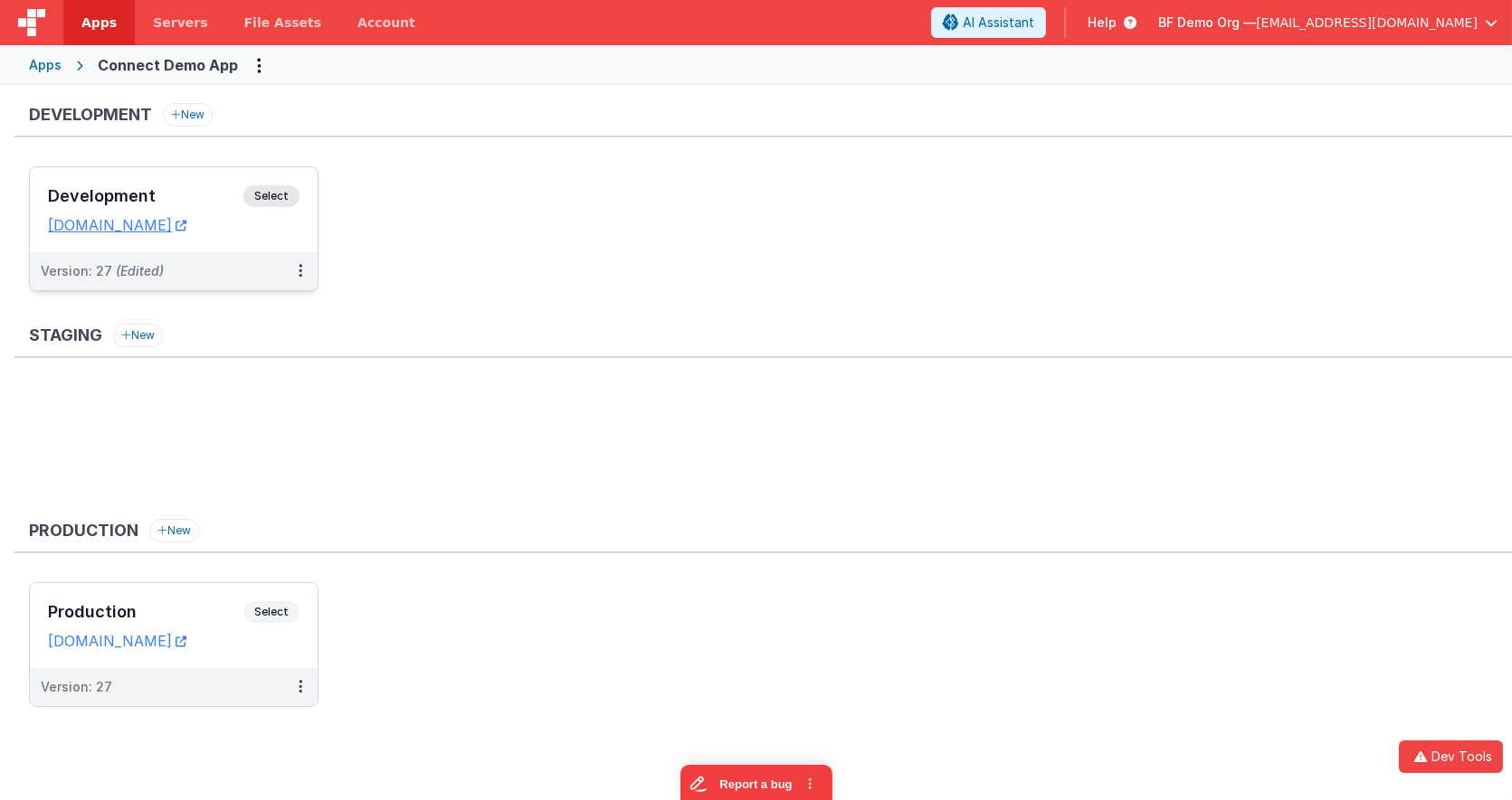
click at [284, 204] on span "Select" at bounding box center [271, 196] width 56 height 22
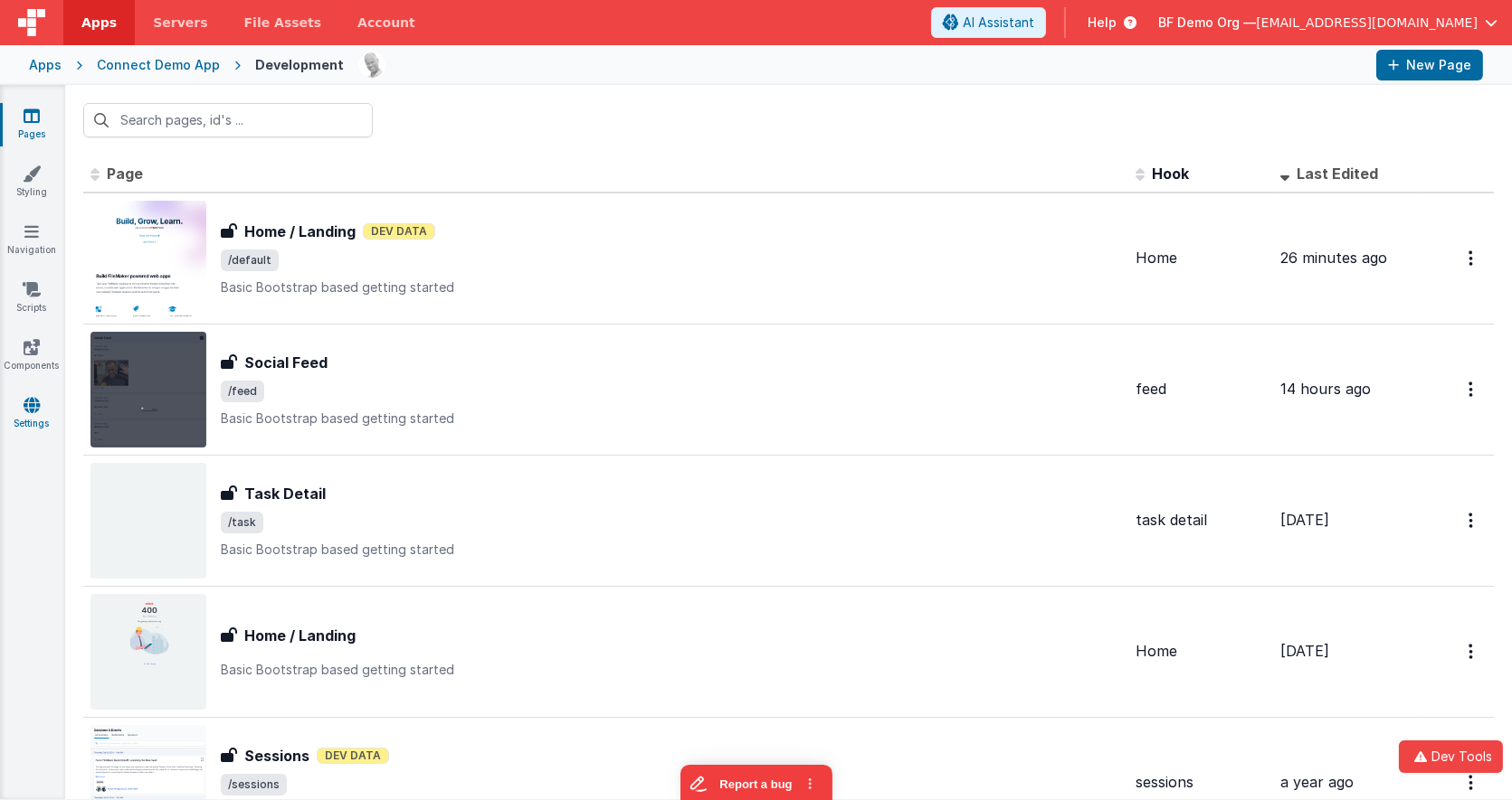
click at [33, 402] on icon at bounding box center [32, 405] width 17 height 18
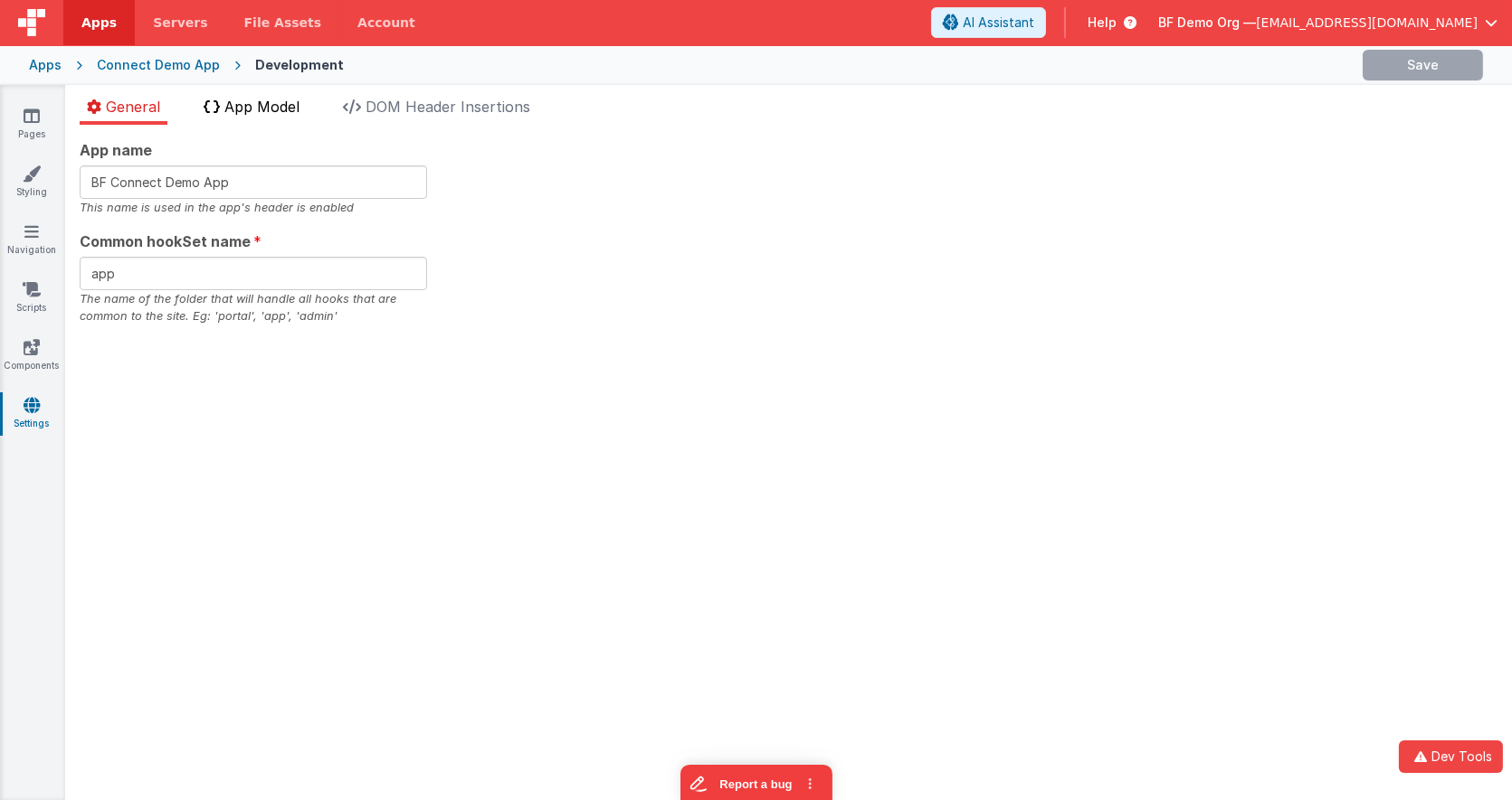
click at [227, 104] on span "App Model" at bounding box center [262, 106] width 75 height 18
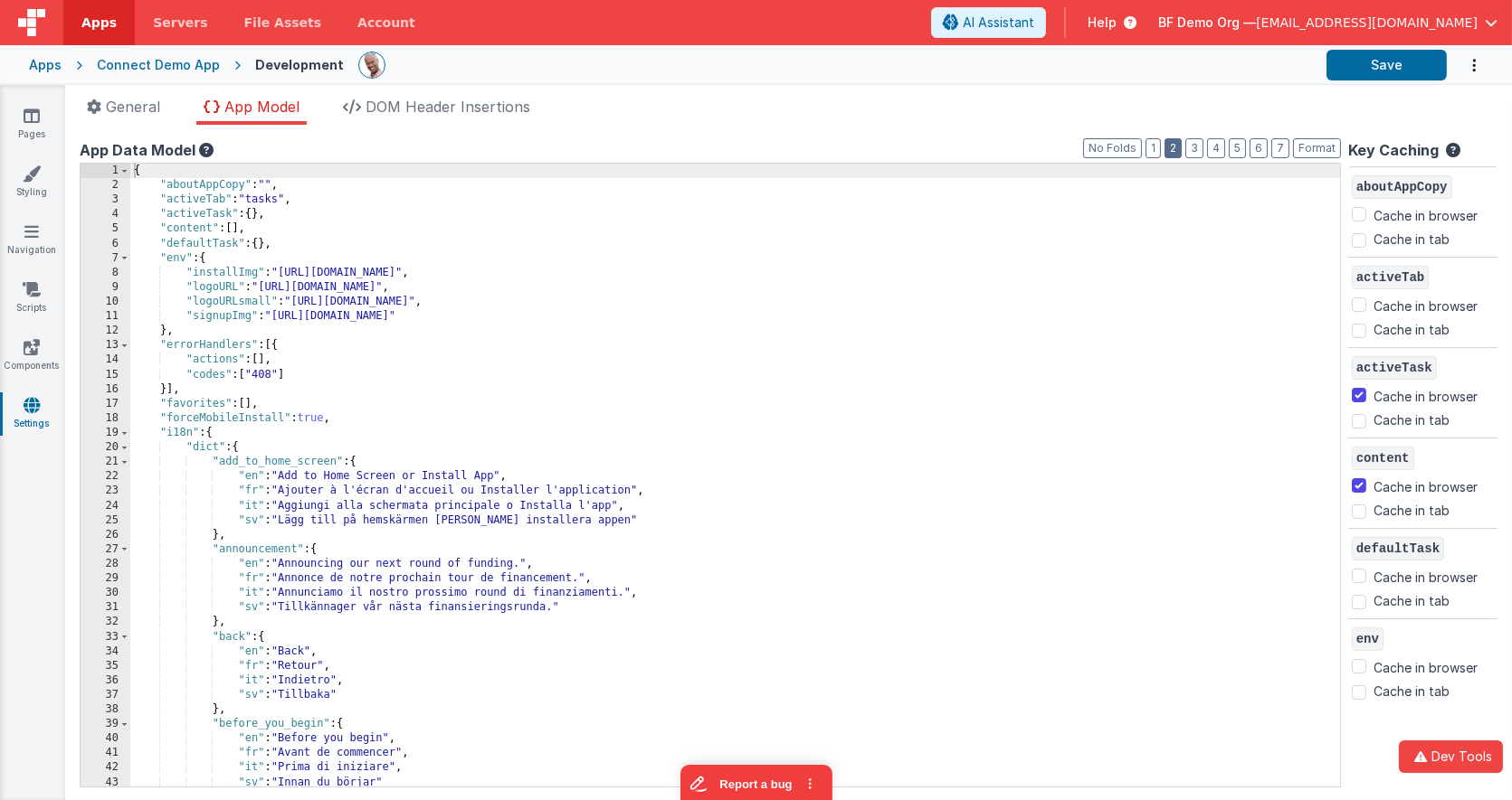
click at [1181, 152] on button "2" at bounding box center [1172, 149] width 17 height 20
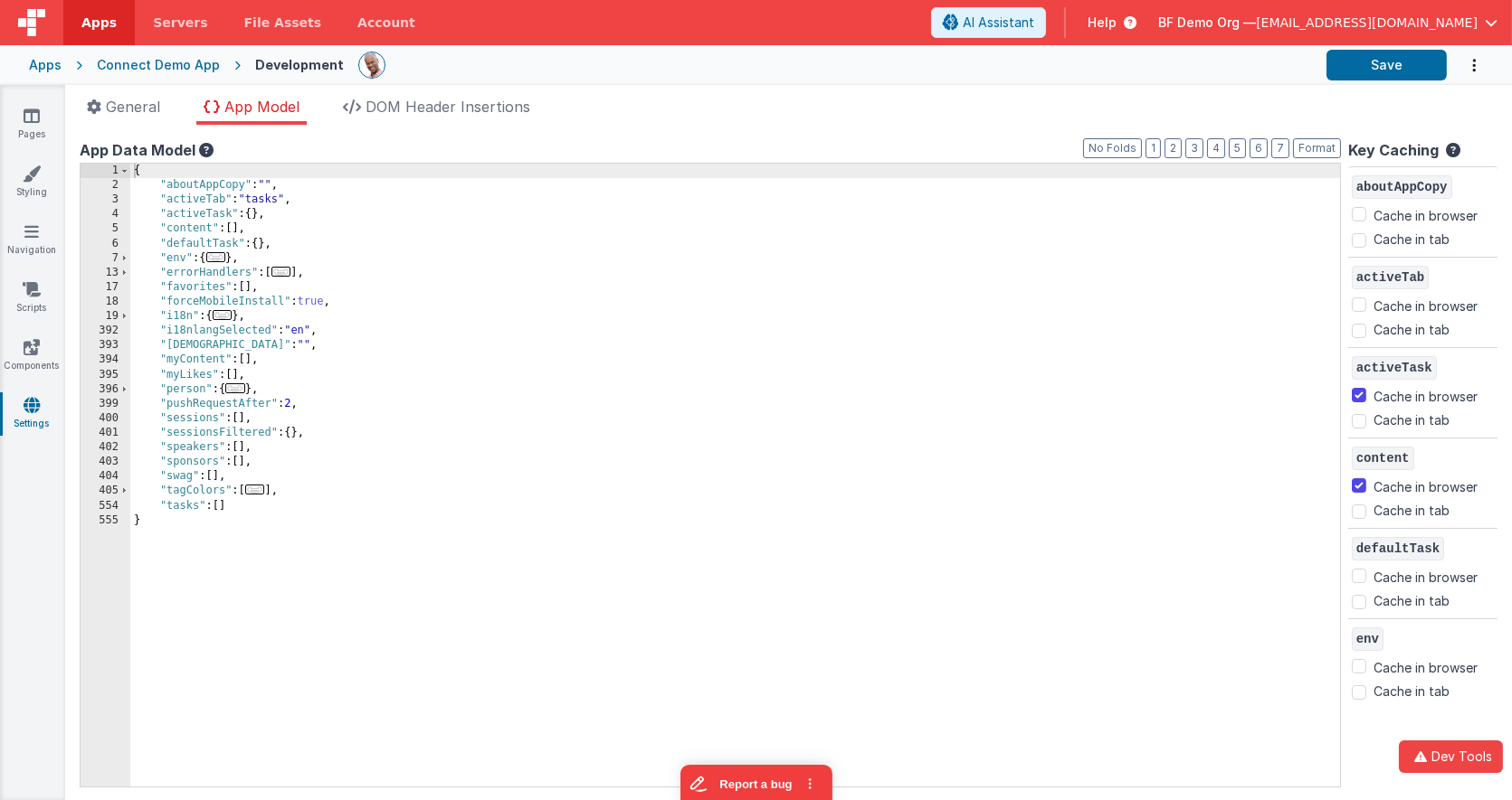
click at [224, 259] on span "..." at bounding box center [217, 257] width 20 height 10
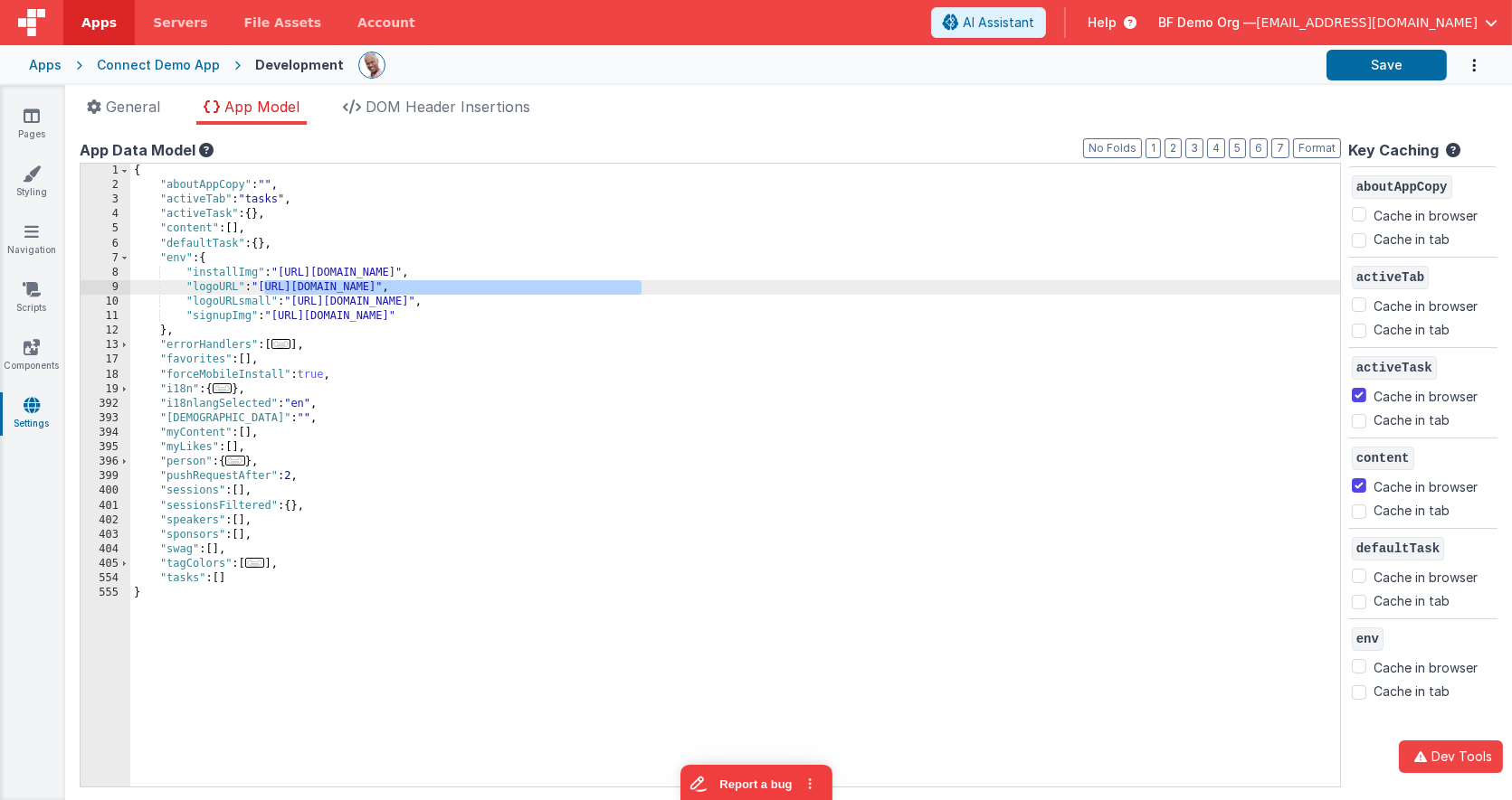
drag, startPoint x: 641, startPoint y: 284, endPoint x: 264, endPoint y: 284, distance: 377.0
click at [264, 284] on div "{ "aboutAppCopy" : "" , "activeTab" : "tasks" , "activeTask" : { } , "content" …" at bounding box center [735, 489] width 1211 height 652
click at [35, 300] on link "Scripts" at bounding box center [32, 298] width 65 height 36
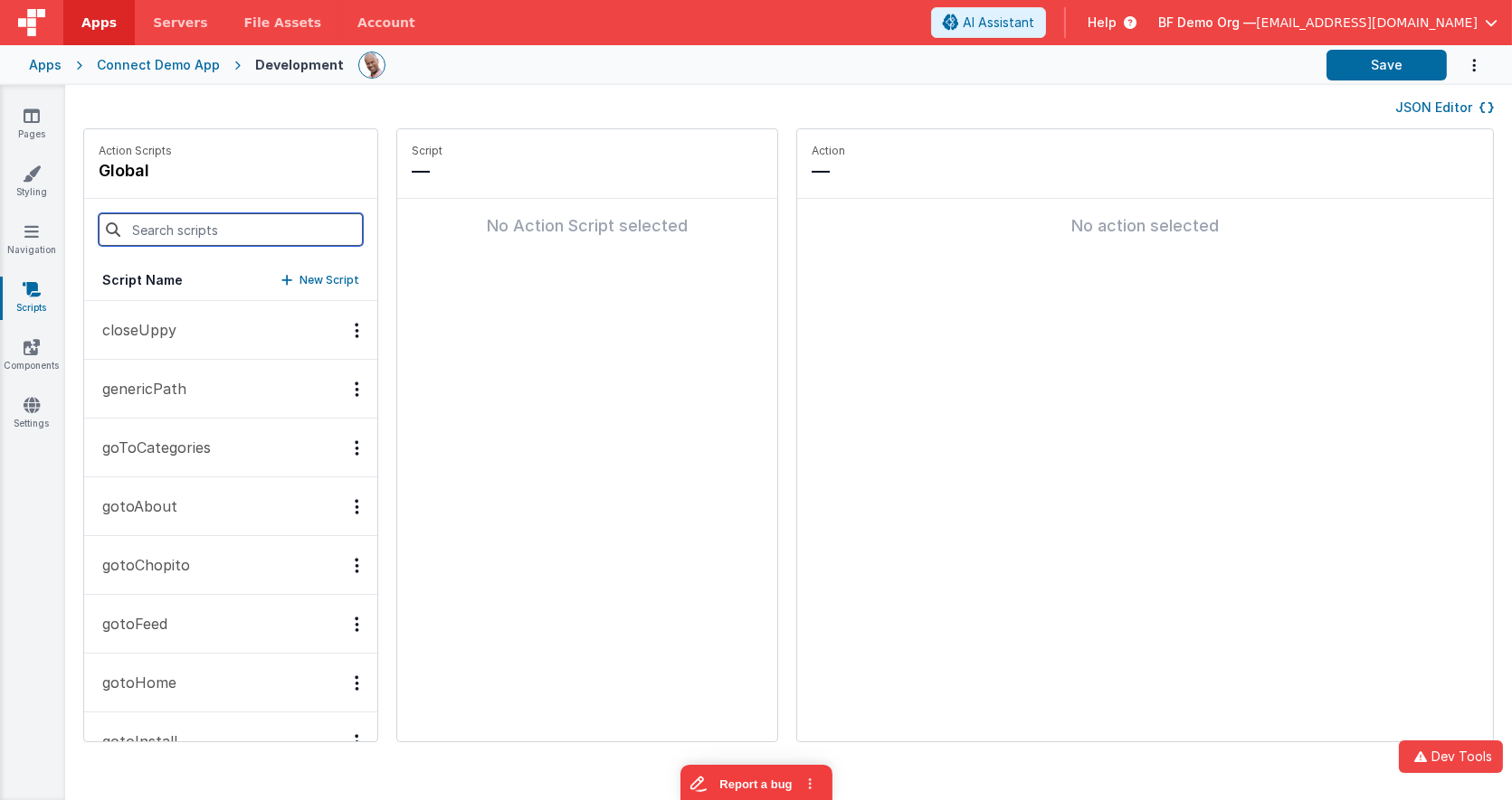
click at [207, 229] on input at bounding box center [230, 229] width 264 height 32
type input "on"
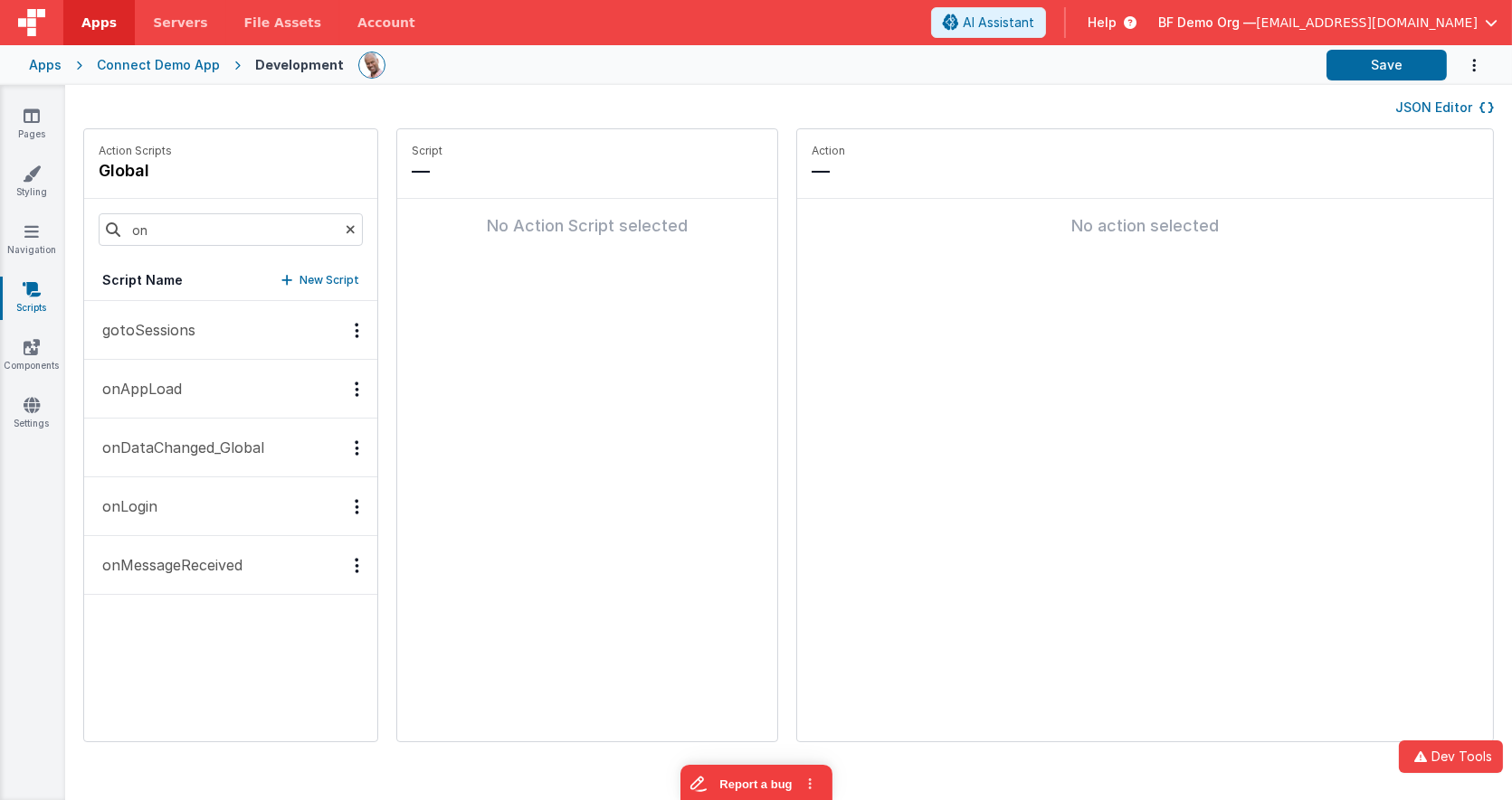
click at [188, 385] on button "onAppLoad" at bounding box center [230, 390] width 293 height 59
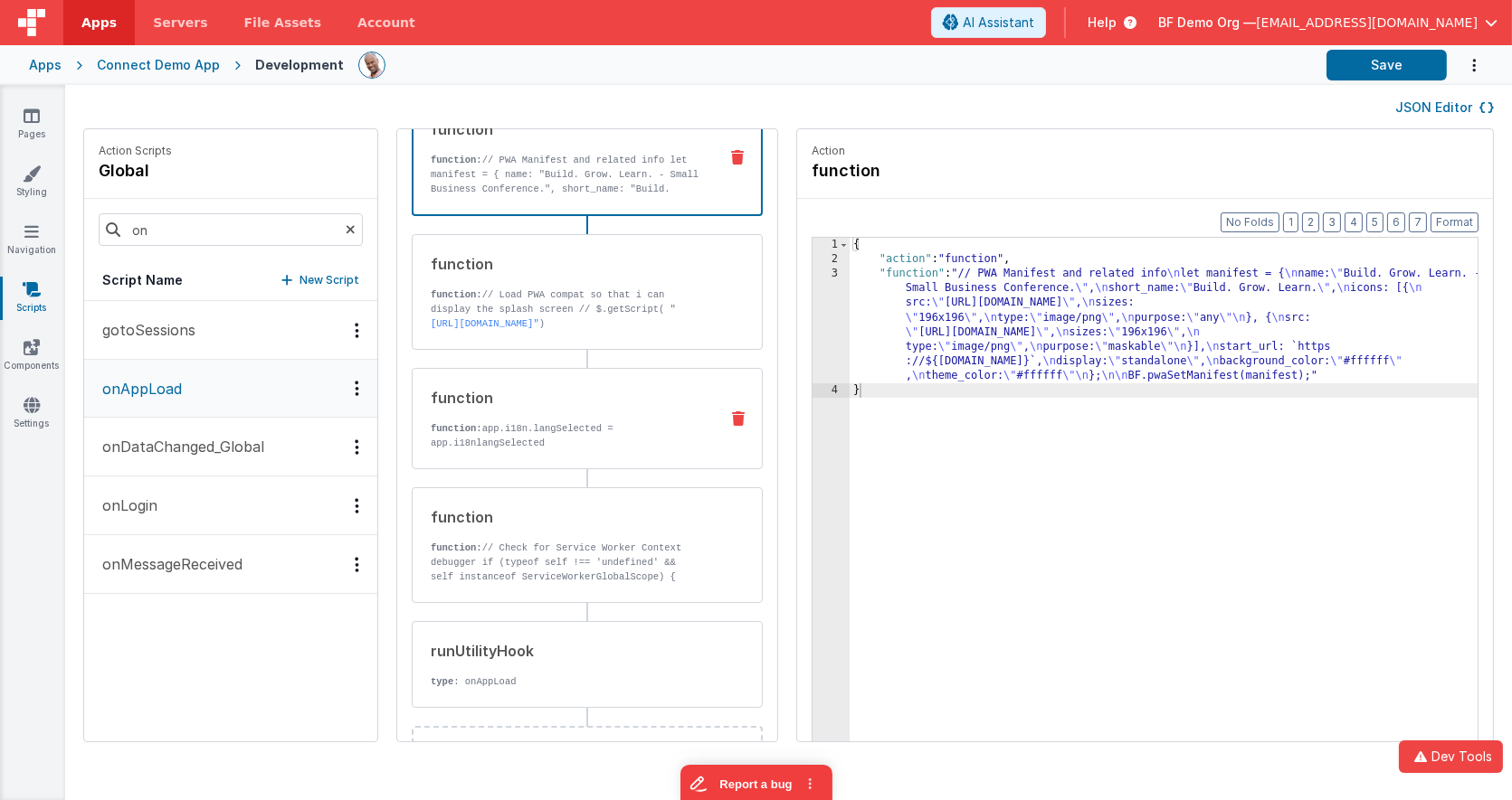
scroll to position [179, 0]
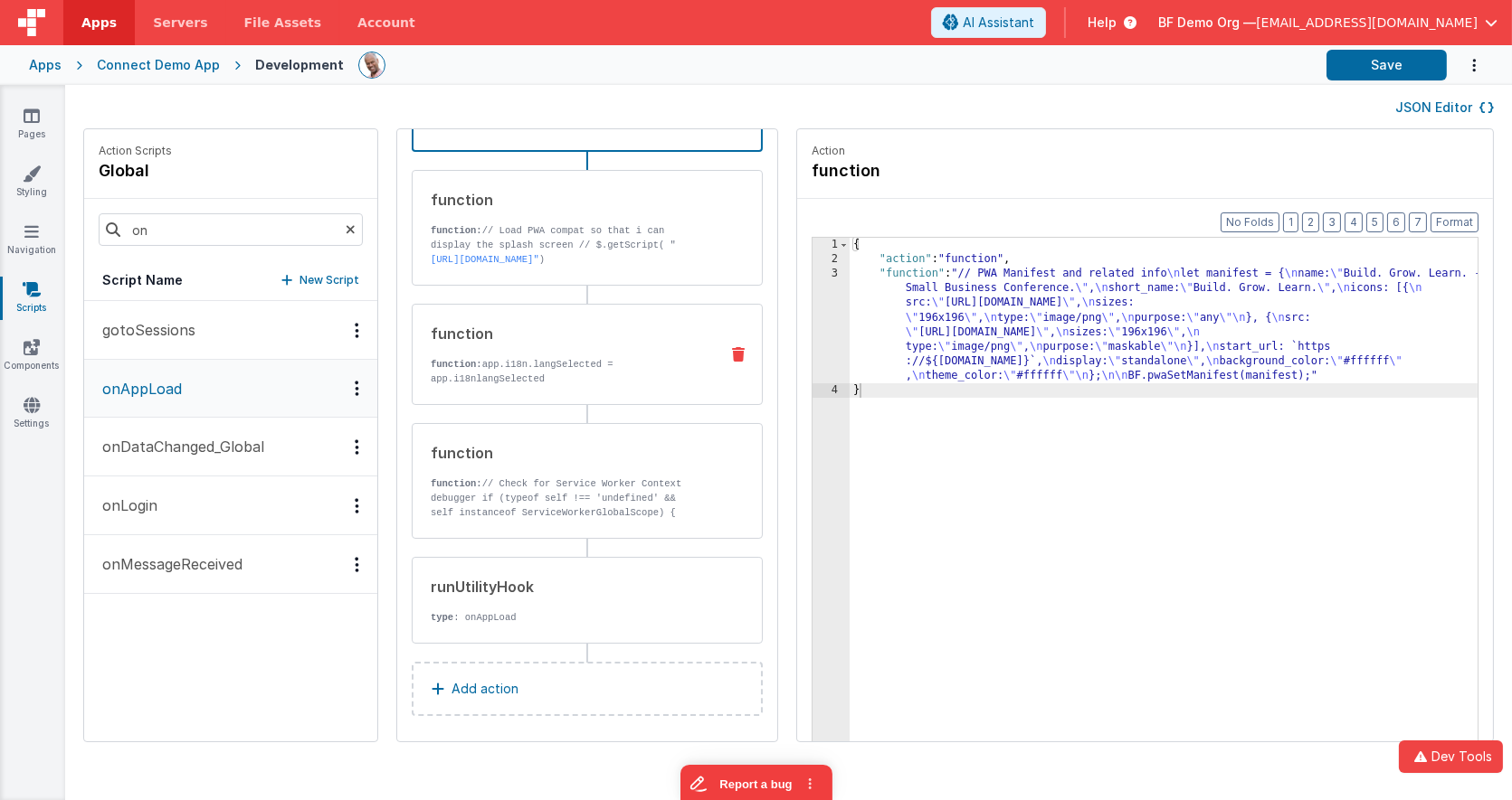
click at [562, 515] on div "function function: // Check for Service Worker Context debugger if (typeof self…" at bounding box center [587, 481] width 351 height 116
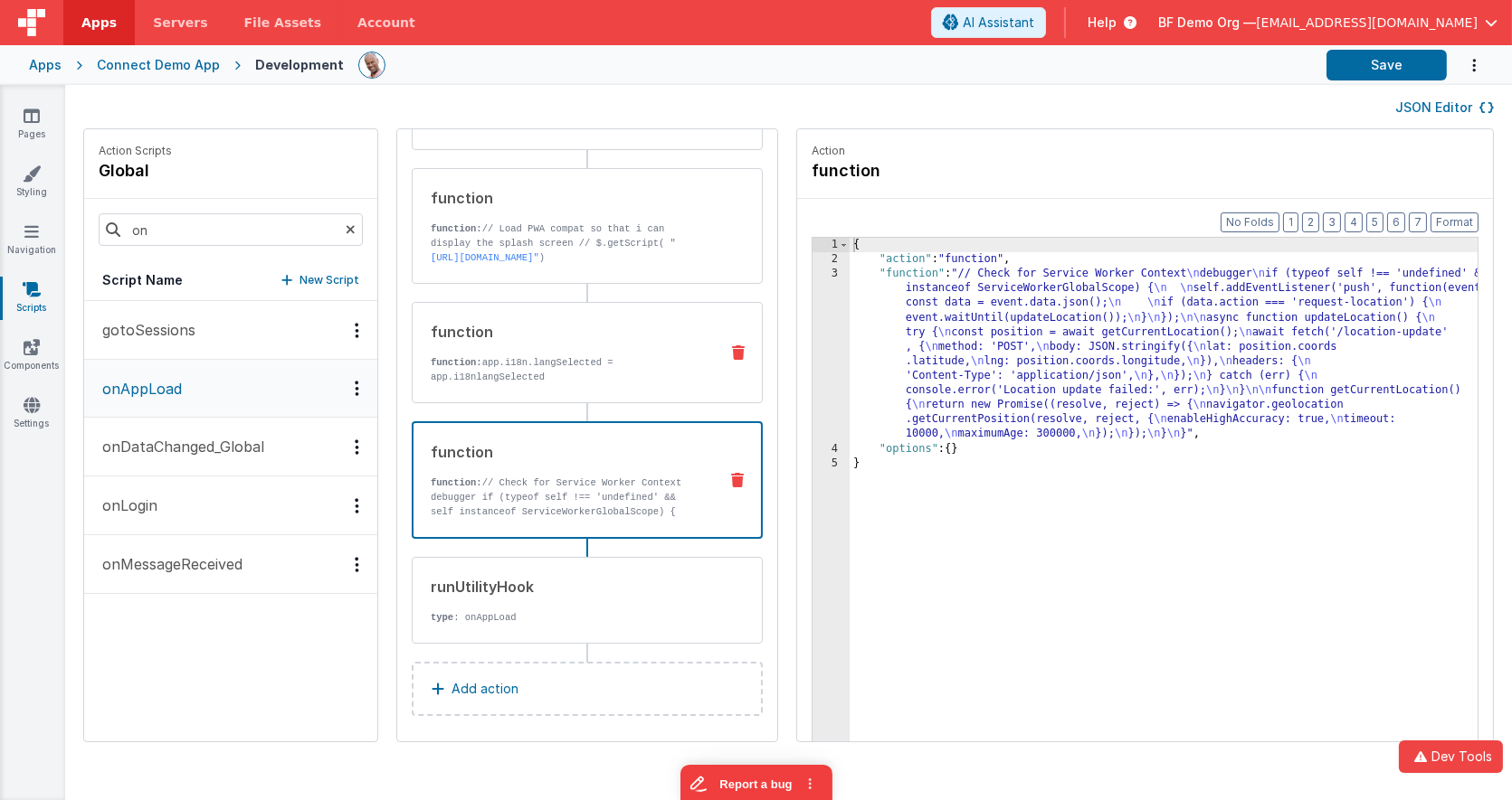
click at [569, 355] on p "function: app.i18n.langSelected = app.i18nlangSelected" at bounding box center [567, 369] width 274 height 29
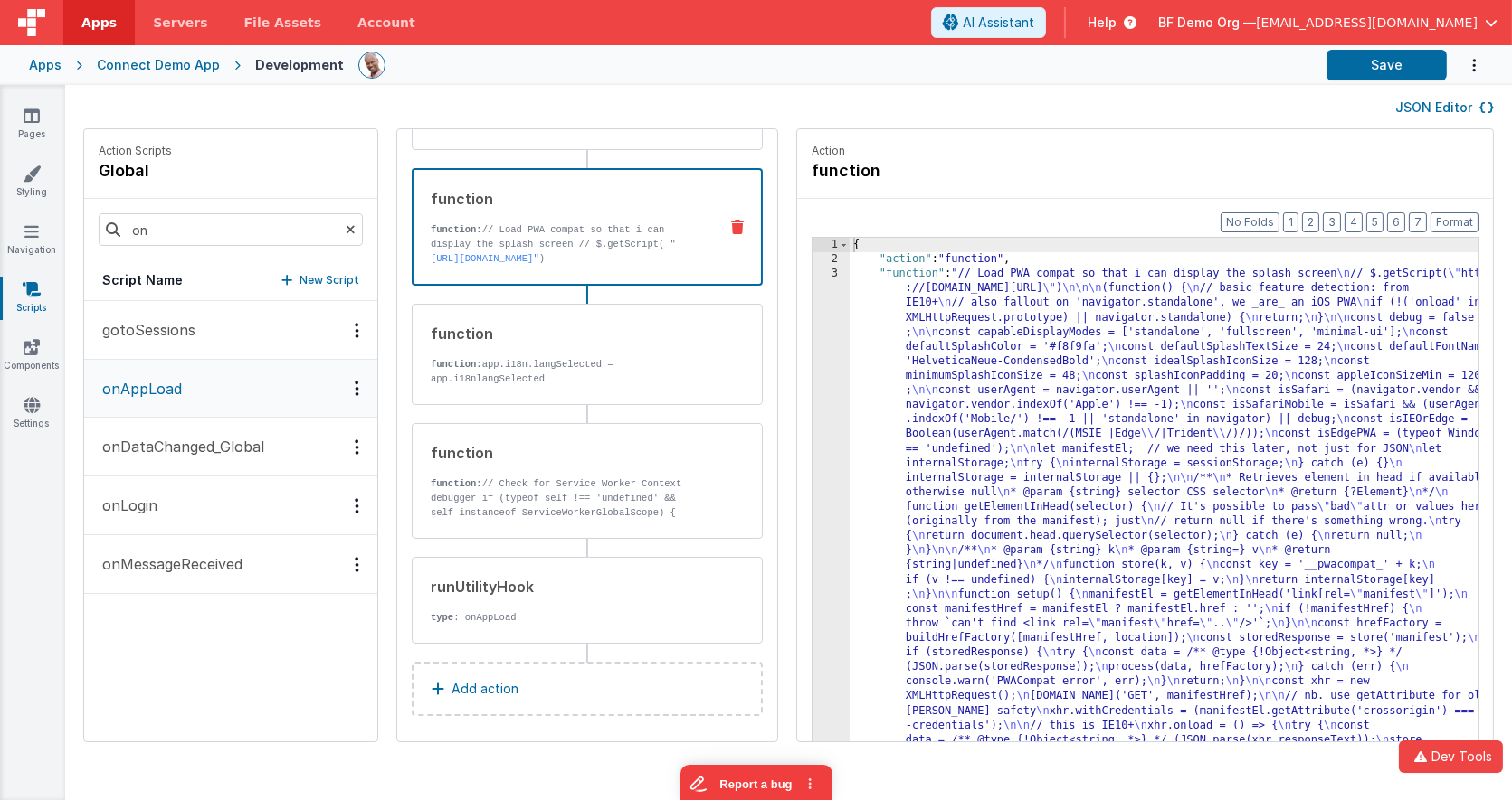
click at [554, 262] on p "function: // Load PWA compat so that i can display the splash screen // $.getSc…" at bounding box center [566, 244] width 273 height 43
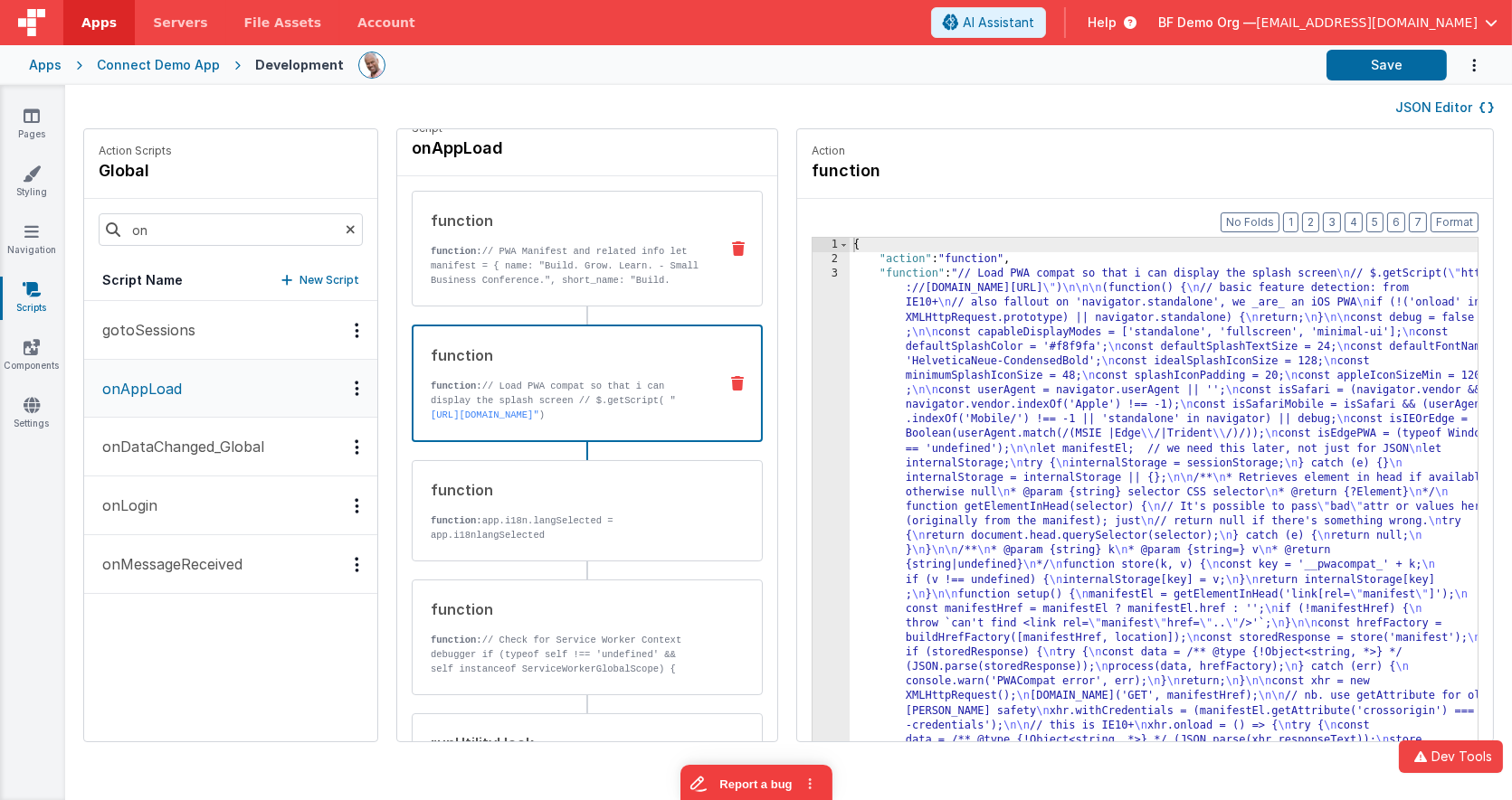
scroll to position [0, 0]
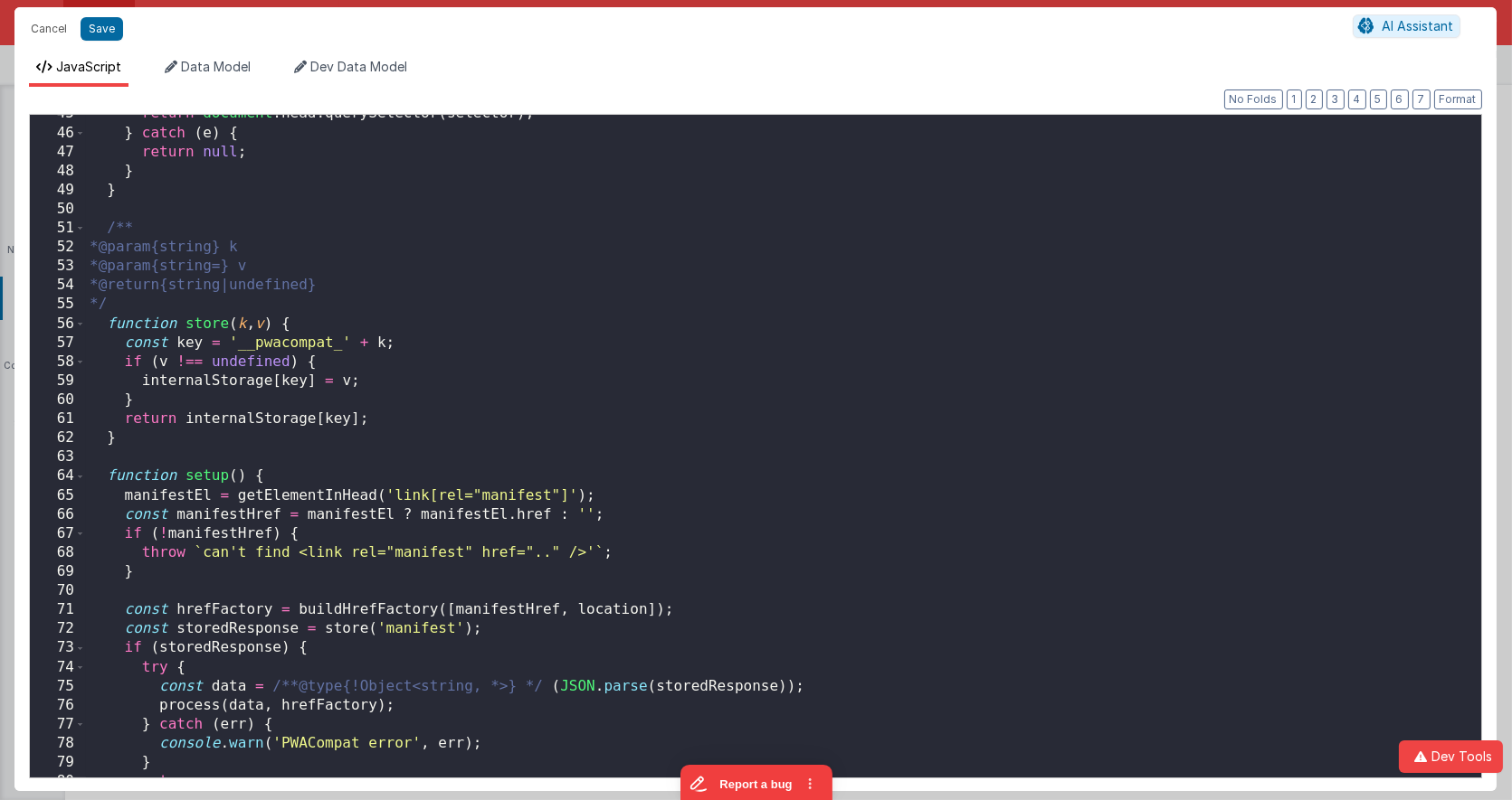
scroll to position [0, 0]
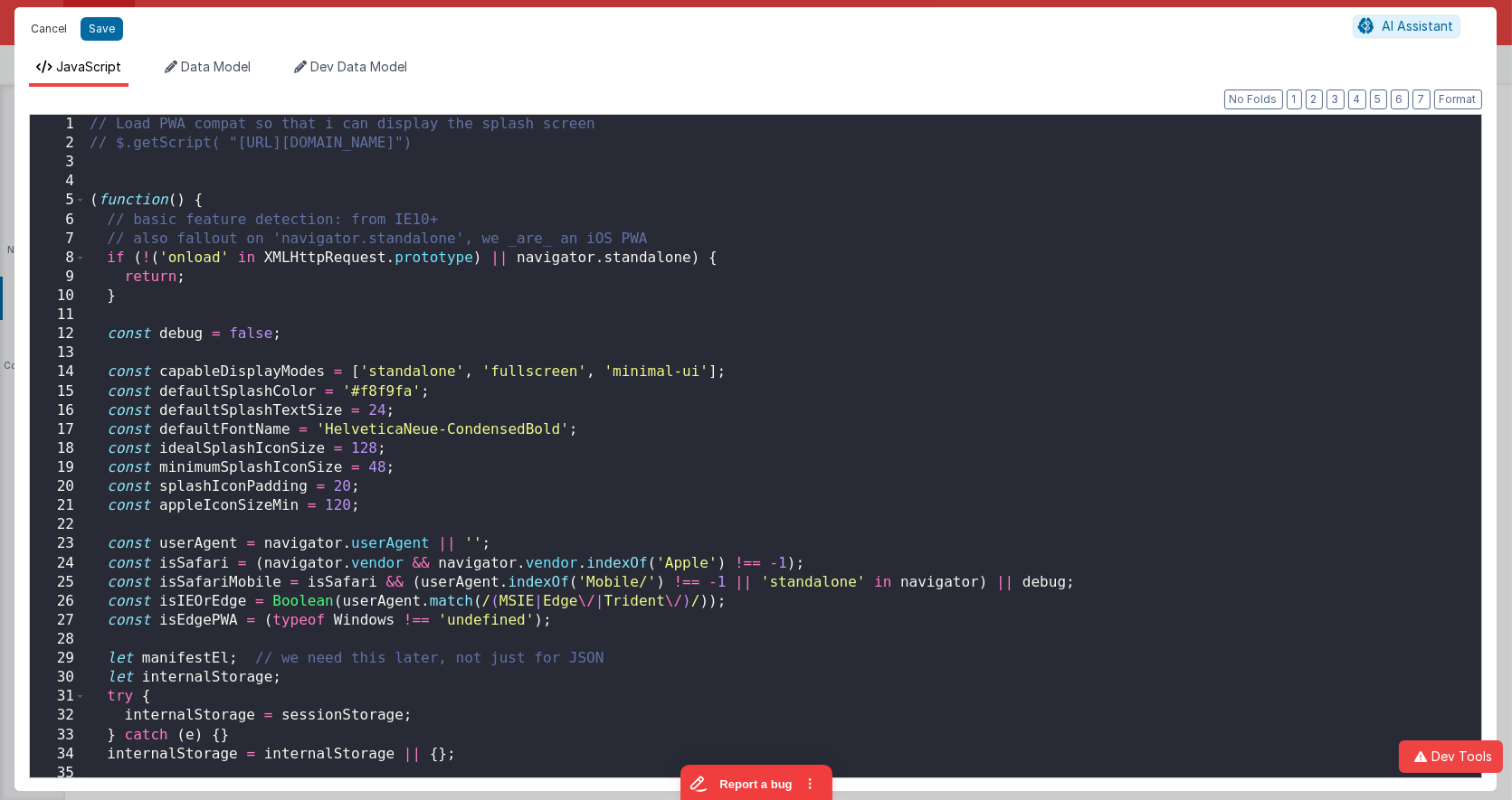
click at [58, 29] on button "Cancel" at bounding box center [48, 30] width 54 height 26
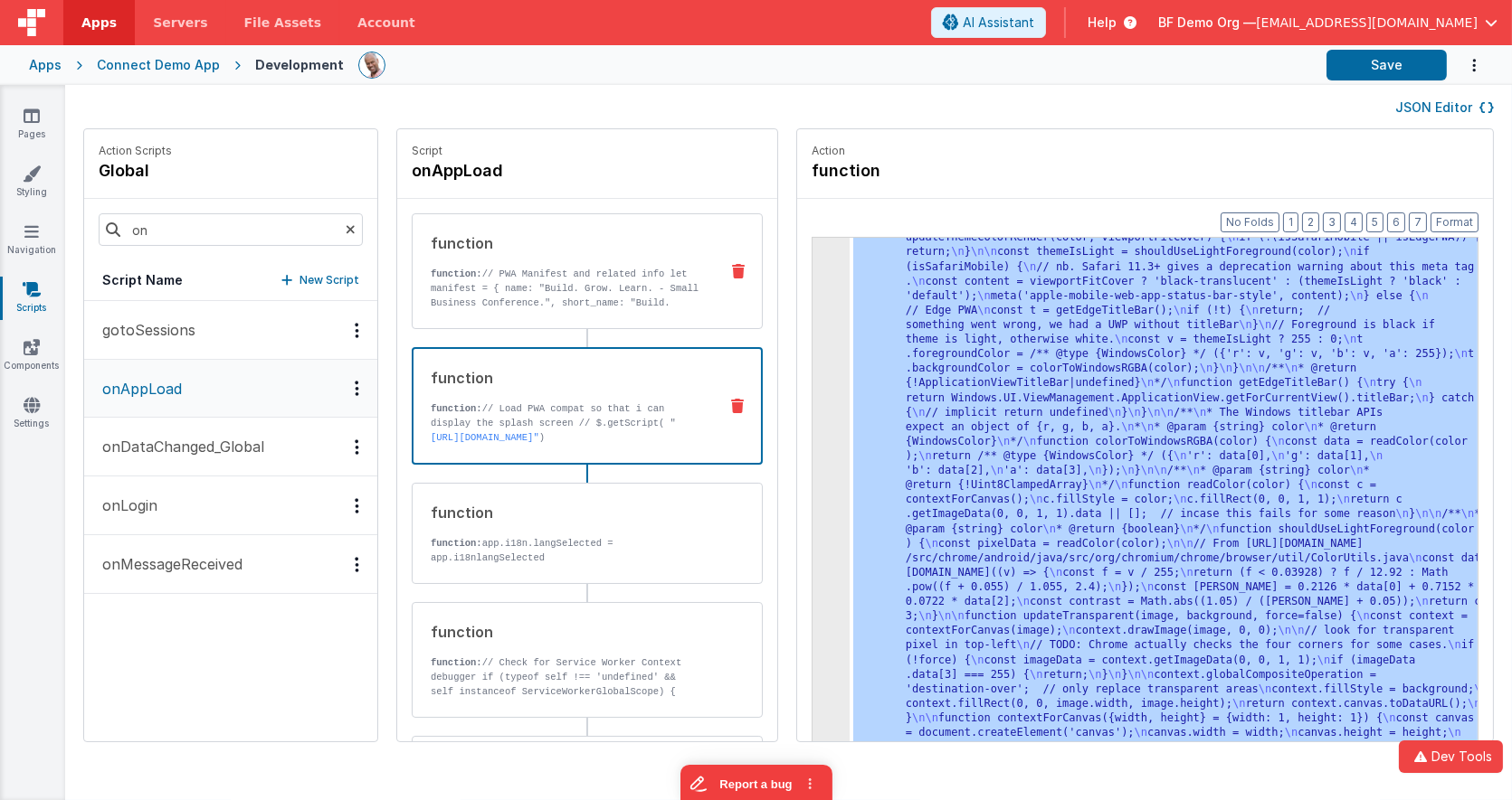
click at [630, 307] on p "function: // PWA Manifest and related info let manifest = { name: "Build. Grow.…" at bounding box center [567, 346] width 274 height 159
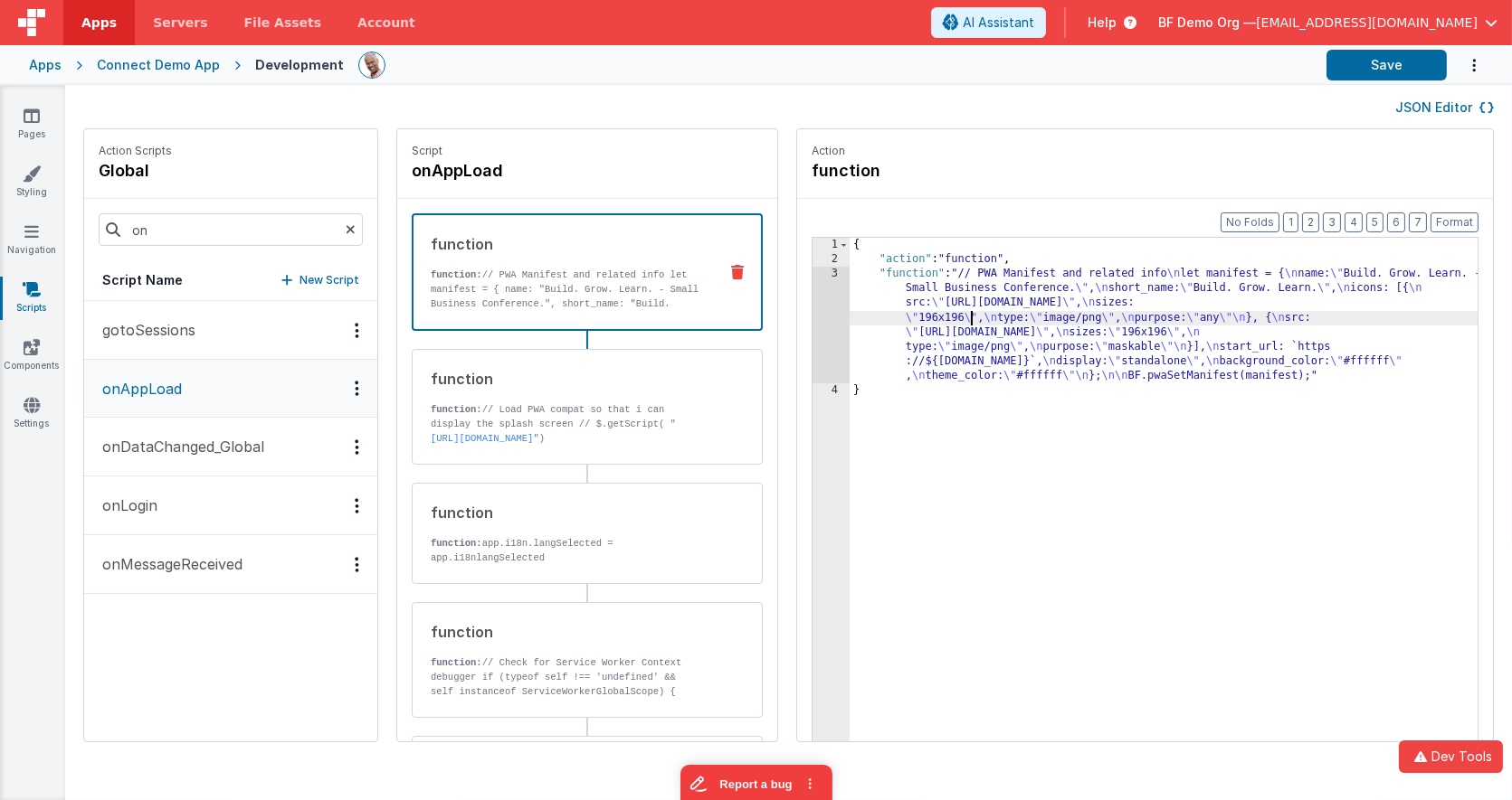
click at [917, 309] on div "{ "action" : "function" , "function" : "// PWA Manifest and related info \n let…" at bounding box center [1191, 533] width 683 height 590
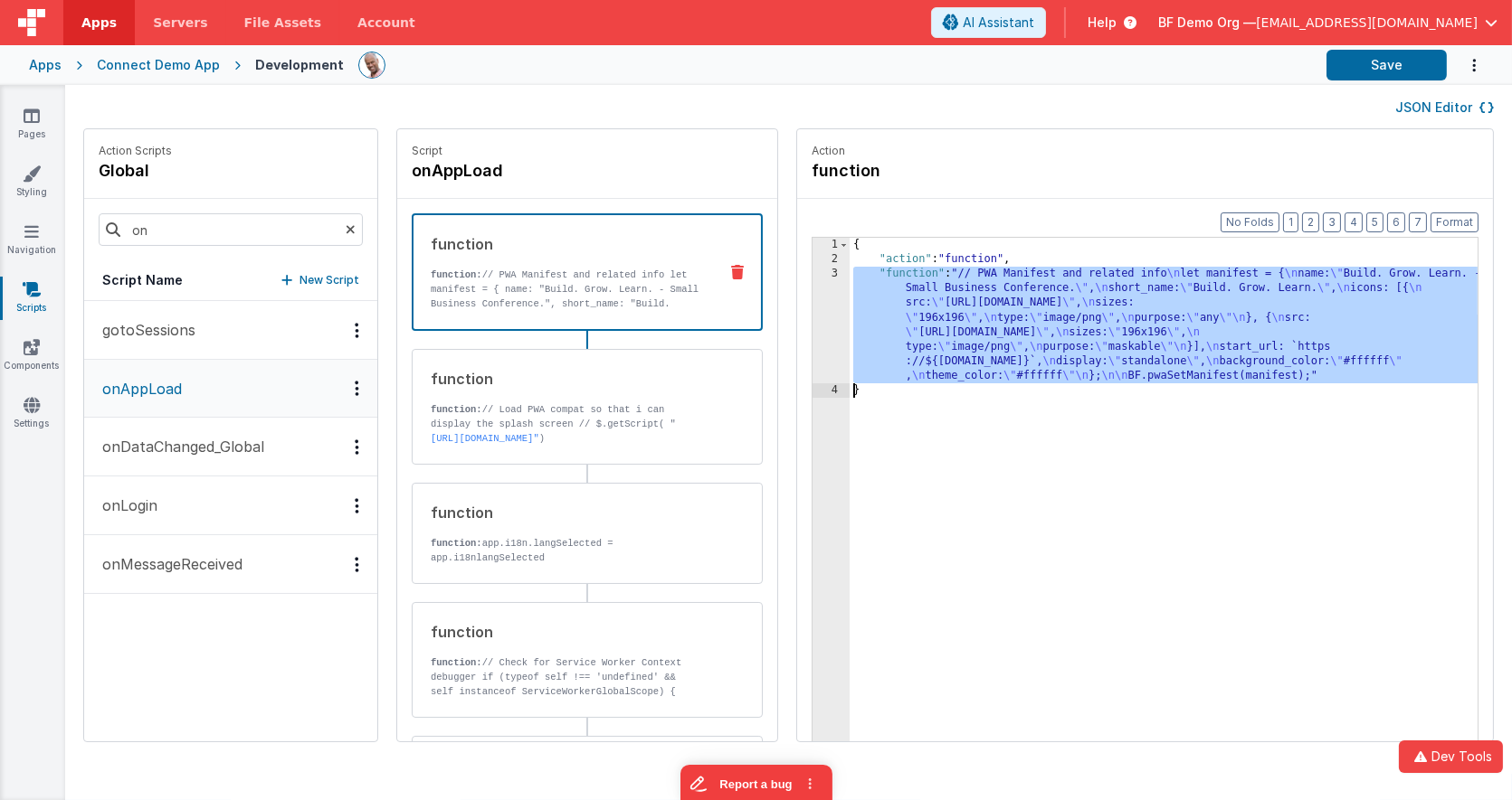
click at [812, 303] on div "3" at bounding box center [831, 325] width 37 height 117
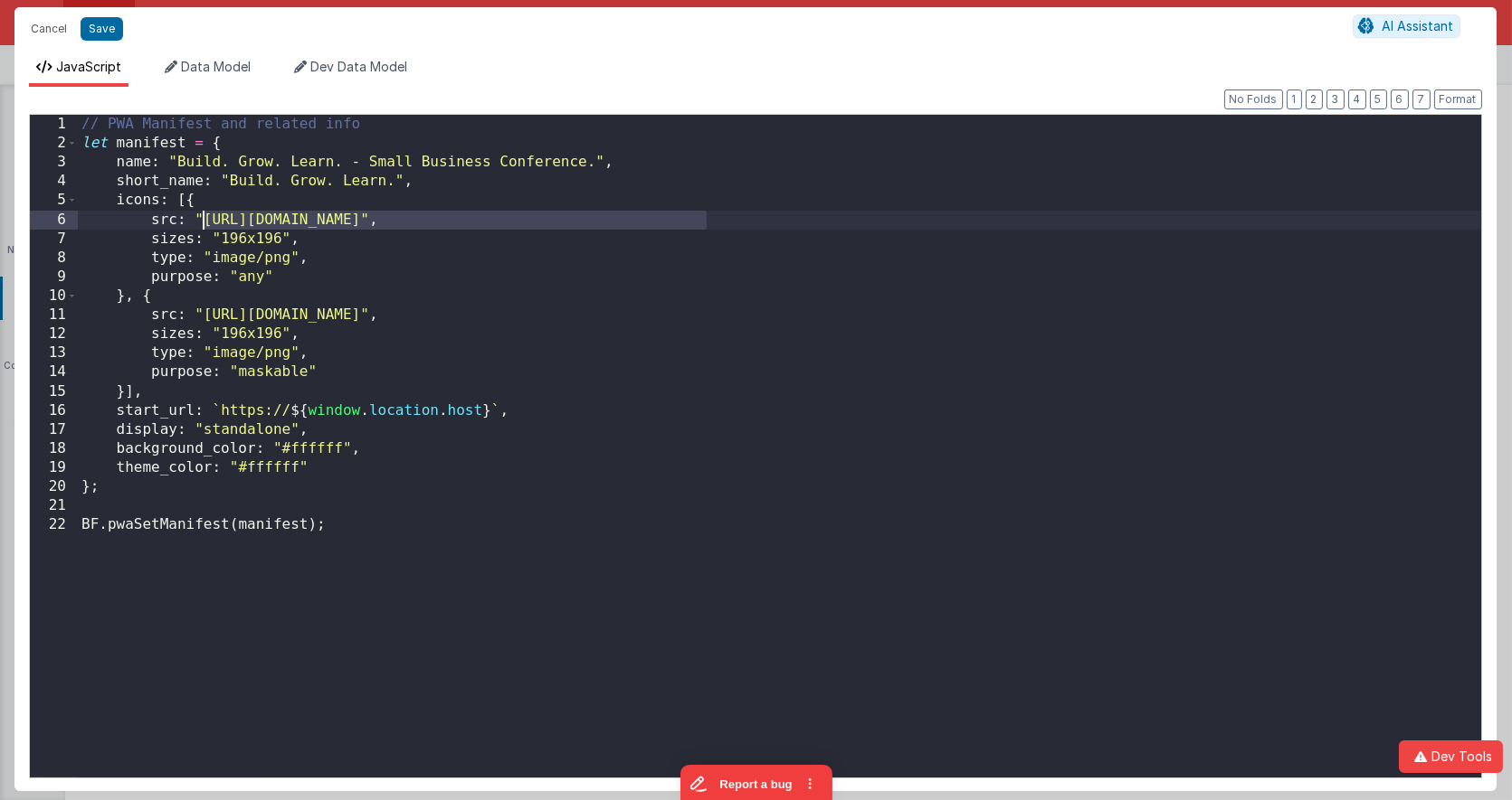
drag, startPoint x: 707, startPoint y: 217, endPoint x: 201, endPoint y: 219, distance: 506.0
click at [201, 219] on div "// PWA Manifest and related info let manifest = { name : "Build. Grow. Learn. -…" at bounding box center [779, 465] width 1403 height 702
click at [202, 310] on div "// PWA Manifest and related info let manifest = { name : "Build. Grow. Learn. -…" at bounding box center [779, 465] width 1403 height 702
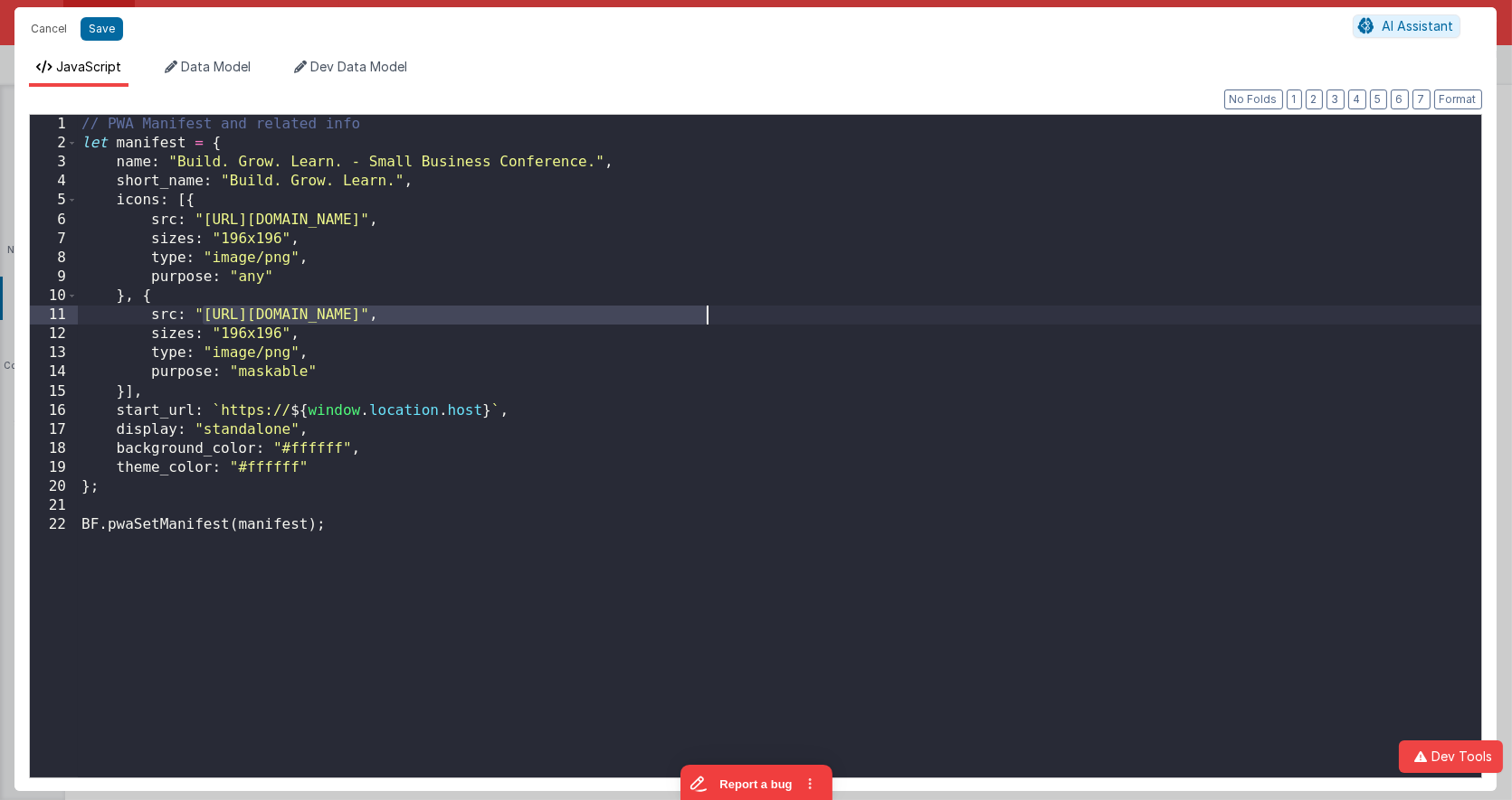
drag, startPoint x: 202, startPoint y: 310, endPoint x: 706, endPoint y: 318, distance: 504.1
click at [706, 318] on div "// PWA Manifest and related info let manifest = { name : "Build. Grow. Learn. -…" at bounding box center [779, 465] width 1403 height 702
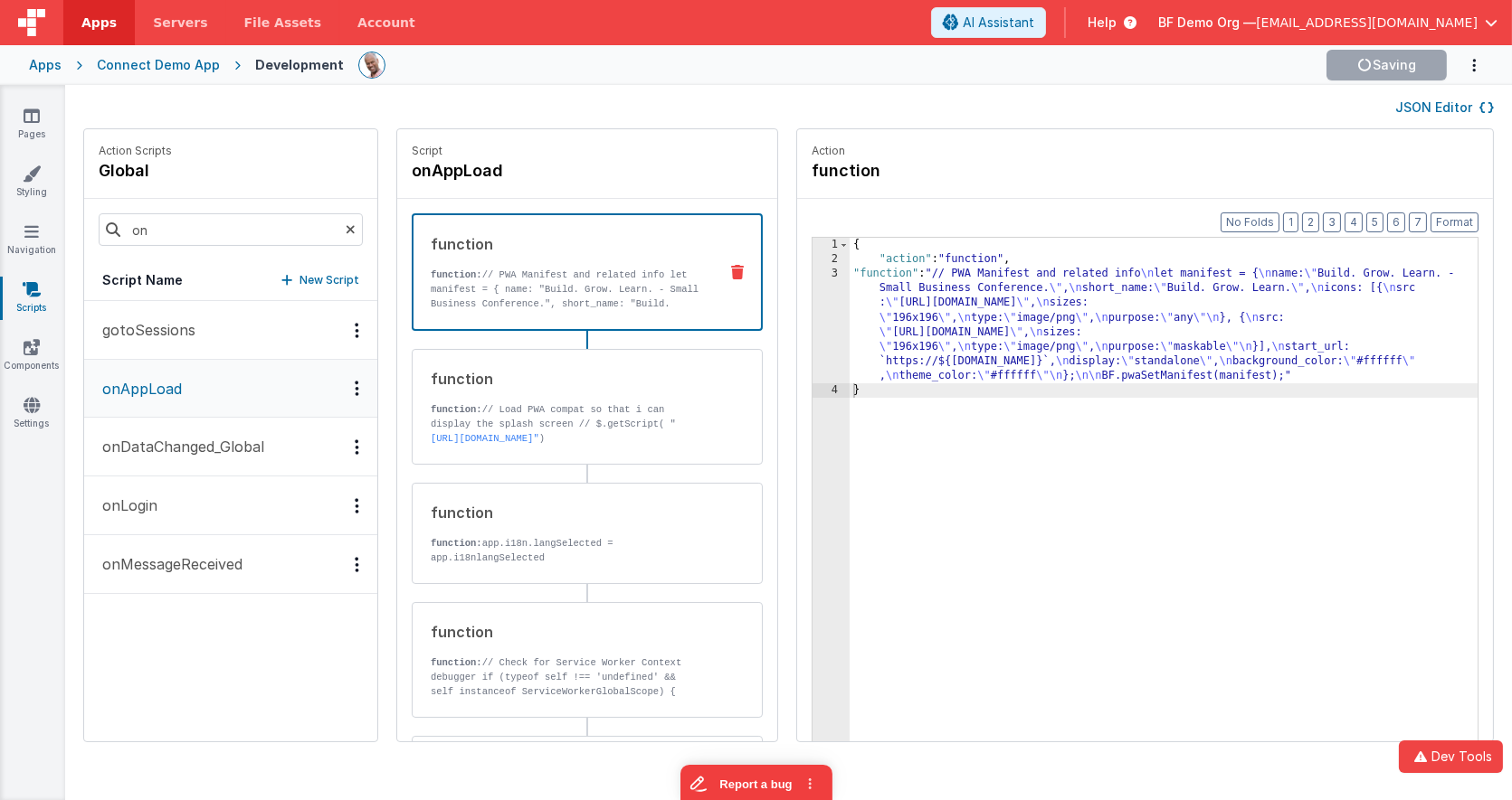
scroll to position [6, 0]
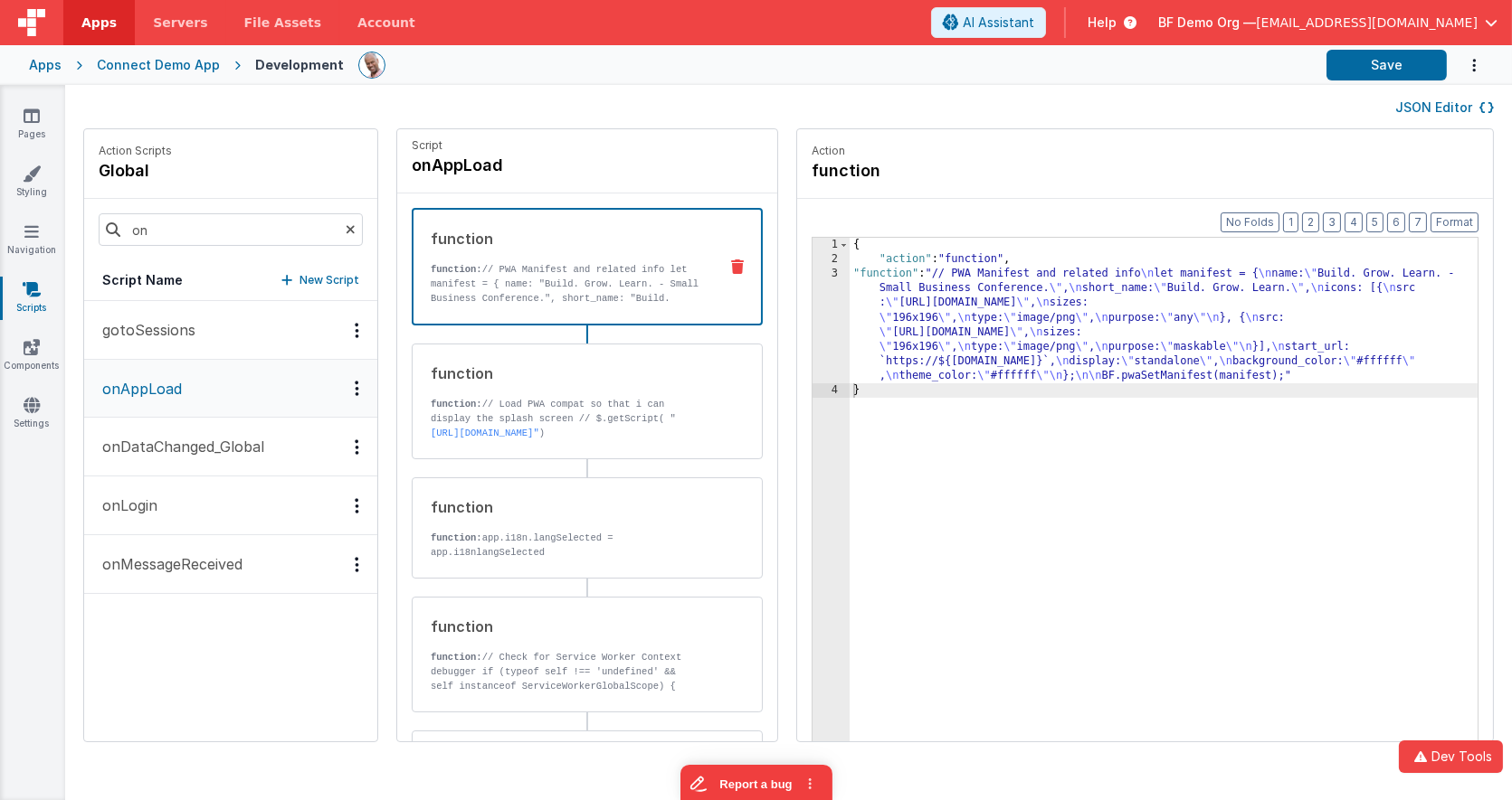
click at [997, 85] on div "JSON Editor" at bounding box center [788, 106] width 1446 height 43
click at [131, 64] on div "Connect Demo App" at bounding box center [158, 65] width 123 height 18
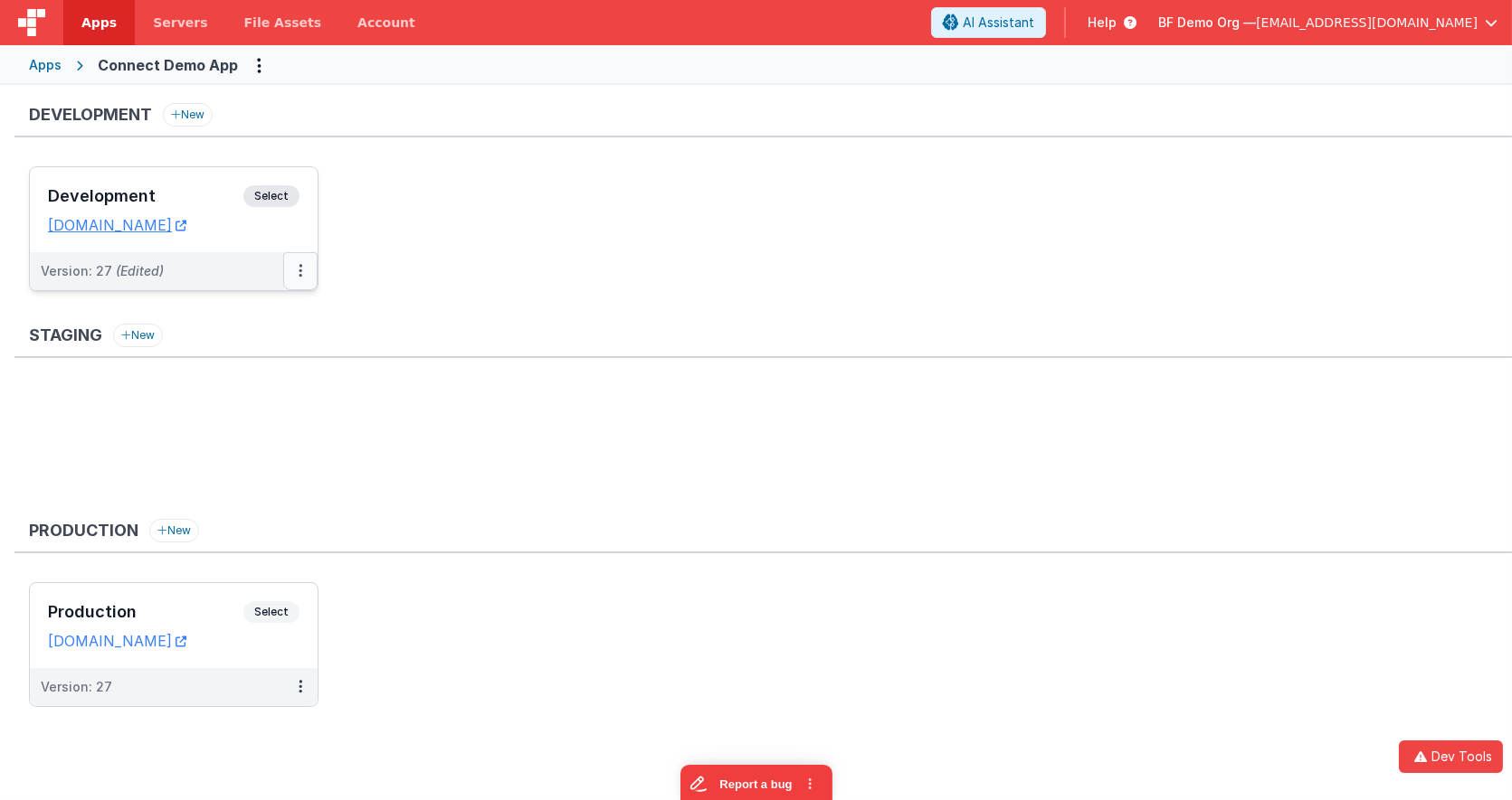
click at [295, 269] on button at bounding box center [300, 271] width 34 height 38
click at [244, 366] on link "Deploy..." at bounding box center [238, 377] width 159 height 32
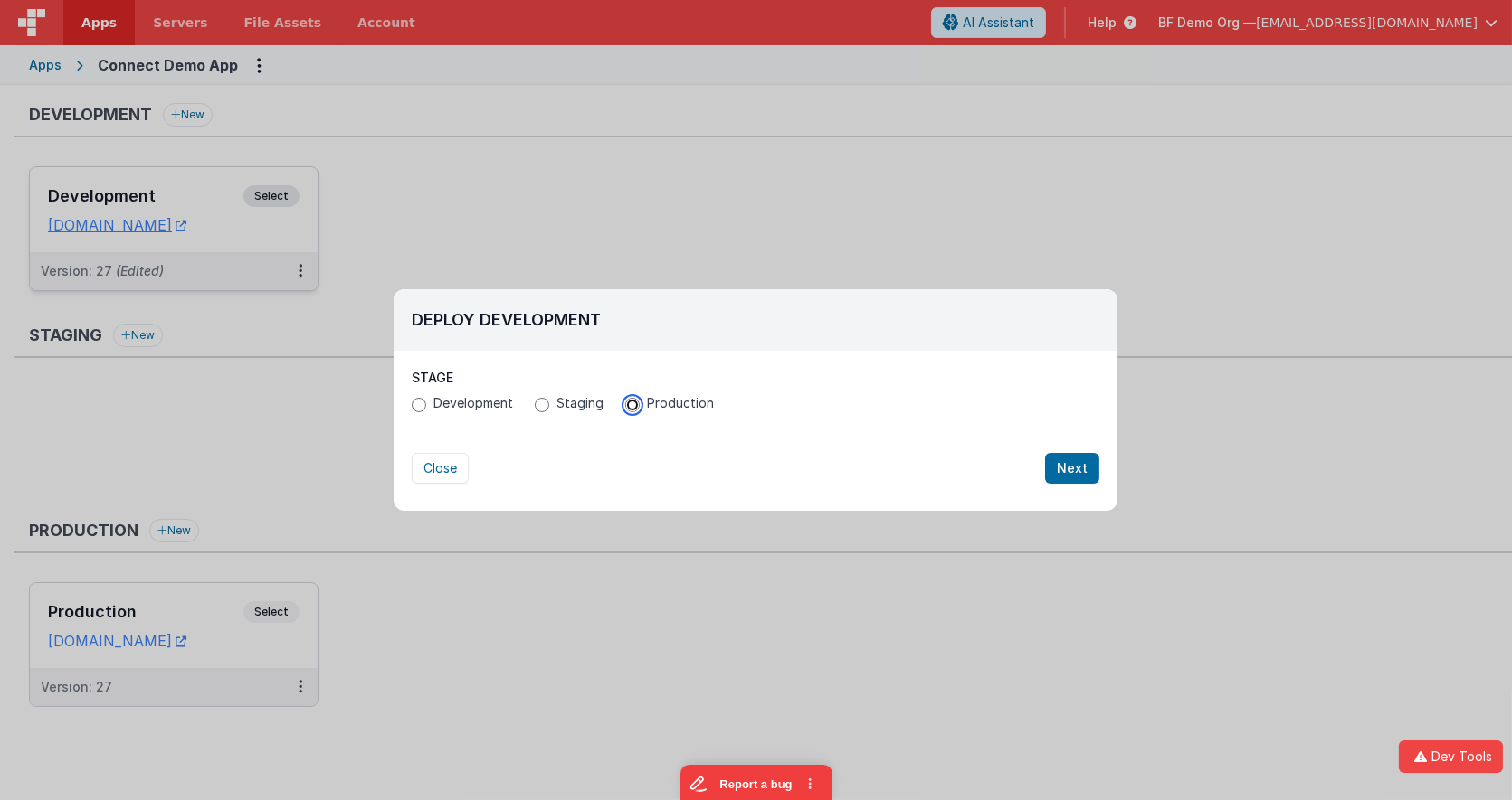
click at [633, 404] on input "Production" at bounding box center [632, 404] width 15 height 15
radio input "true"
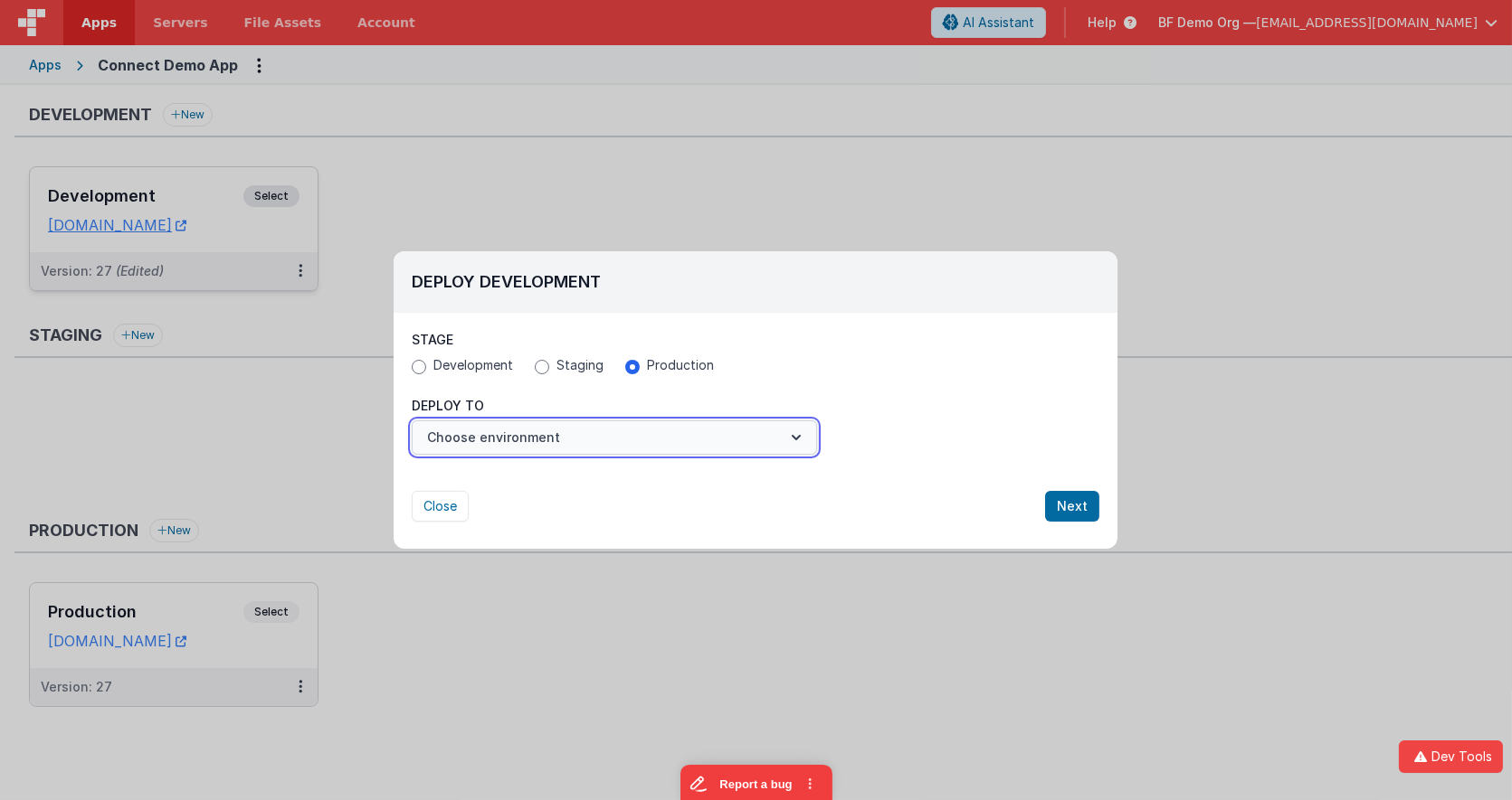
click at [617, 441] on button "Choose environment" at bounding box center [614, 437] width 406 height 34
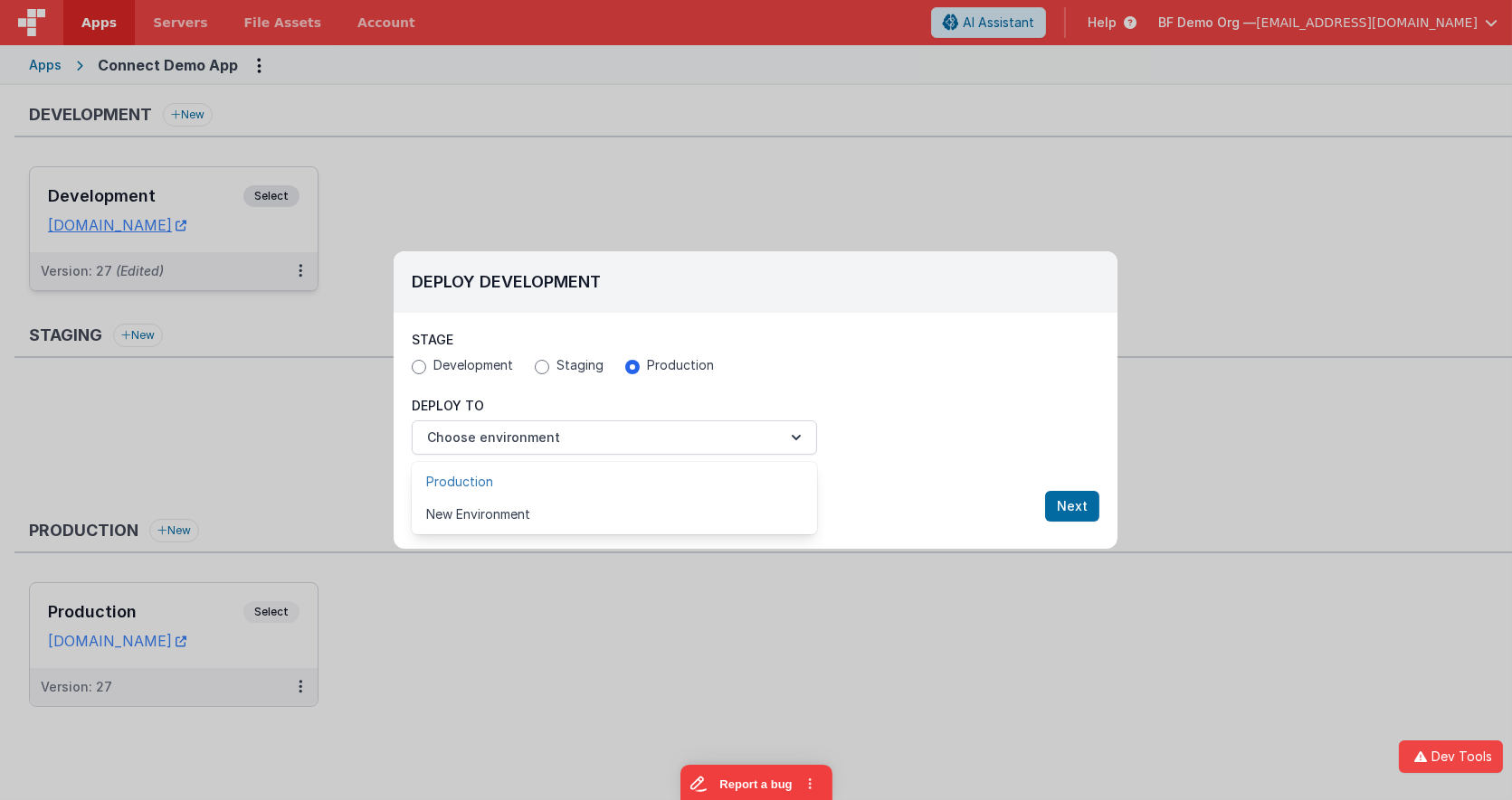
click at [591, 479] on link "Production" at bounding box center [614, 481] width 406 height 32
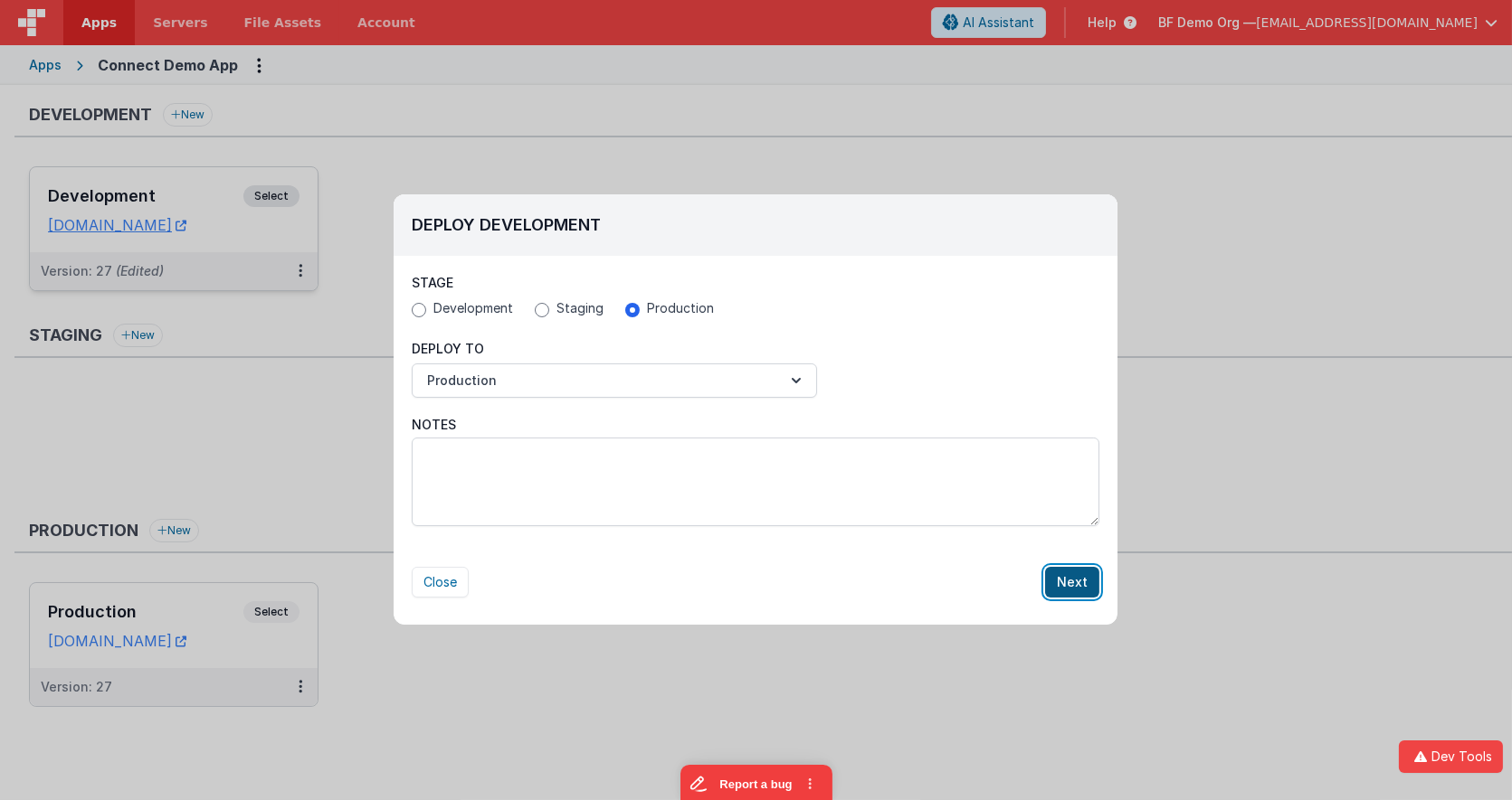
click at [1082, 591] on button "Next" at bounding box center [1071, 582] width 54 height 31
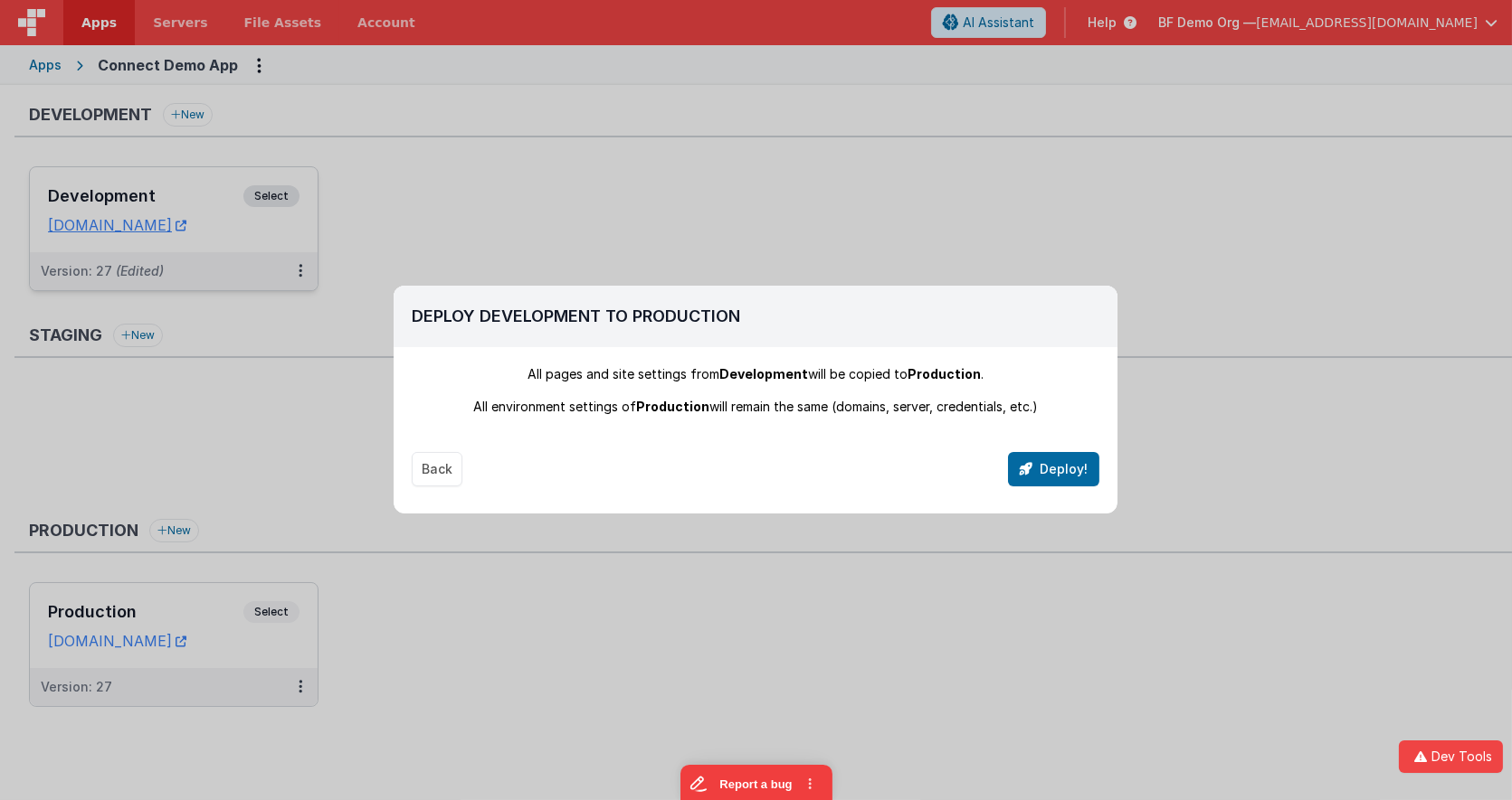
click at [1062, 434] on div "Back Deploy!" at bounding box center [755, 452] width 687 height 71
click at [1063, 466] on button "Deploy!" at bounding box center [1053, 468] width 92 height 34
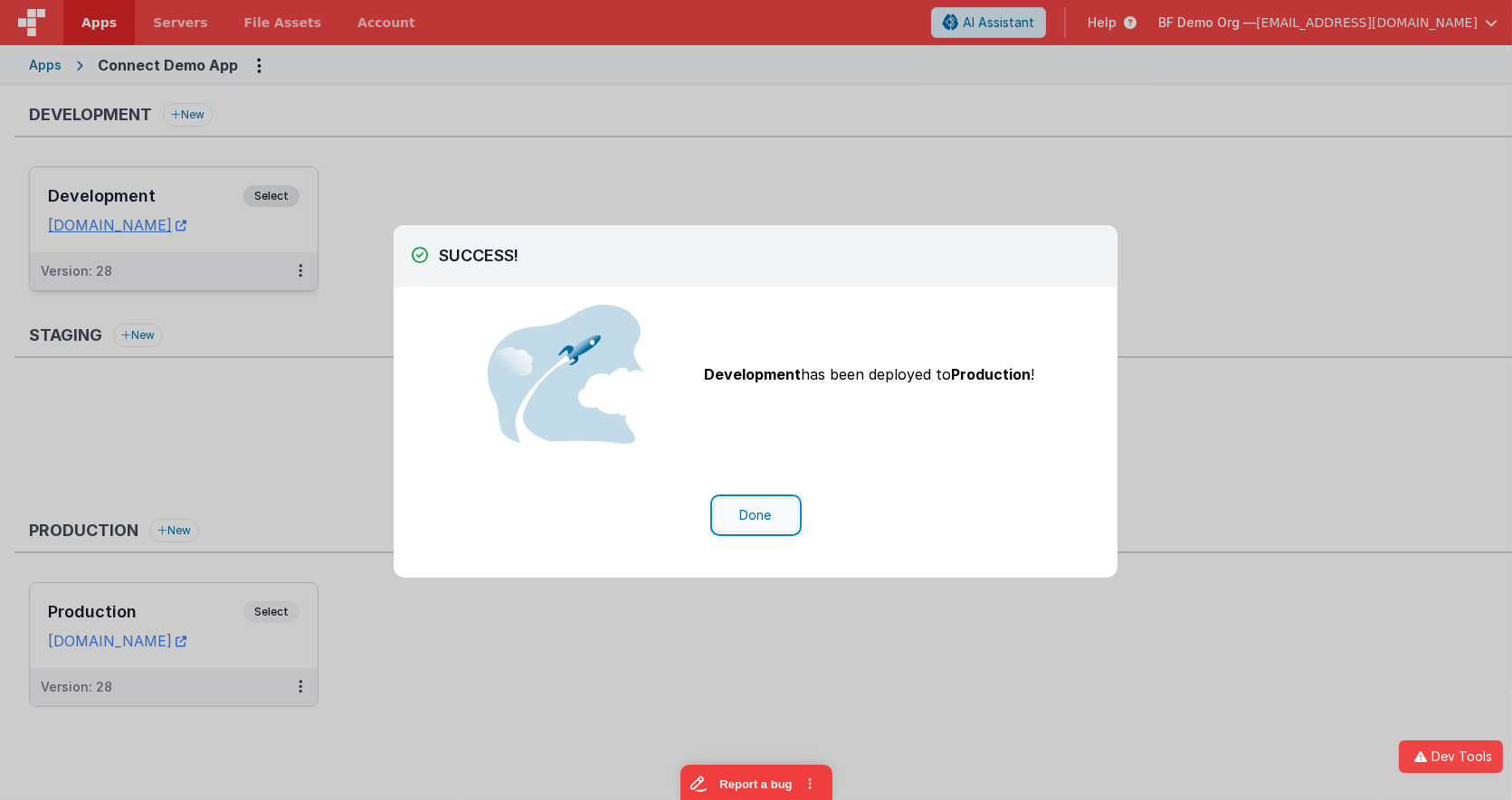
click at [764, 523] on button "Done" at bounding box center [755, 515] width 84 height 34
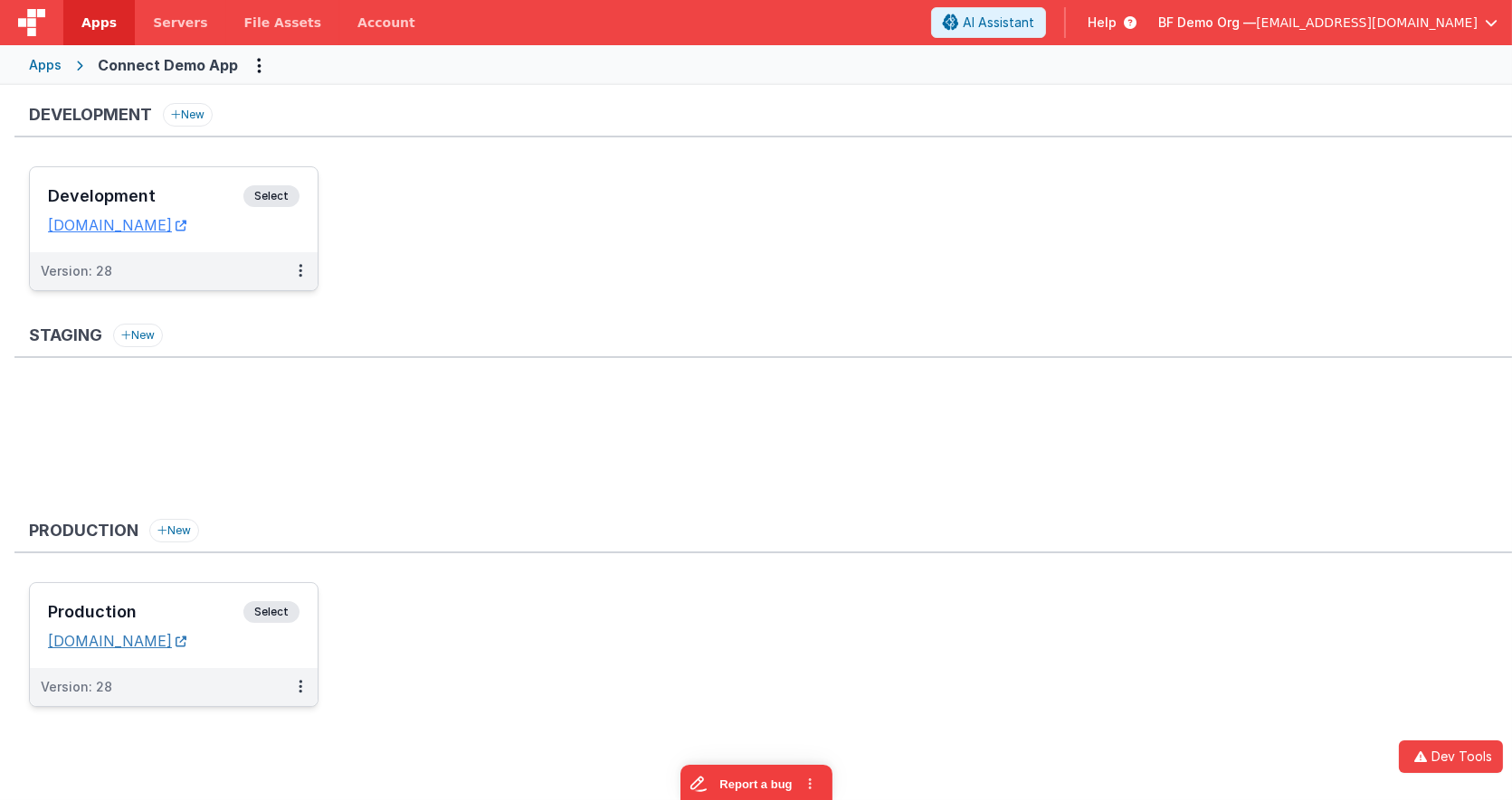
click at [186, 637] on link "connect.fmbetterforms.com" at bounding box center [117, 641] width 139 height 18
click at [186, 228] on link "connectdev.fmbetterforms.com" at bounding box center [117, 225] width 139 height 18
click at [186, 637] on link "connect.fmbetterforms.com" at bounding box center [117, 641] width 139 height 18
click at [299, 686] on icon at bounding box center [300, 686] width 4 height 1
click at [261, 727] on link "Edit" at bounding box center [238, 727] width 159 height 32
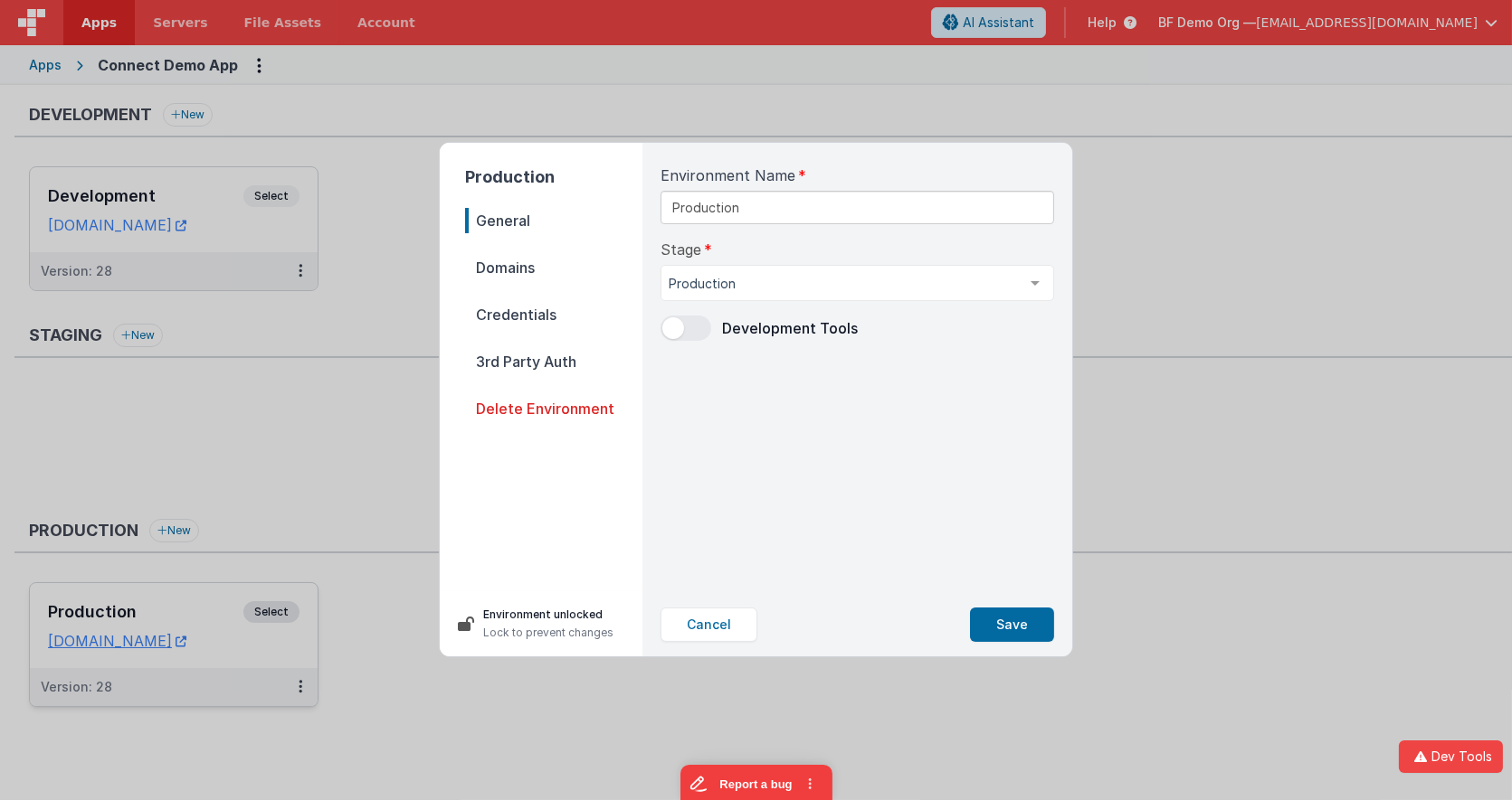
click at [522, 274] on span "Domains" at bounding box center [553, 268] width 177 height 26
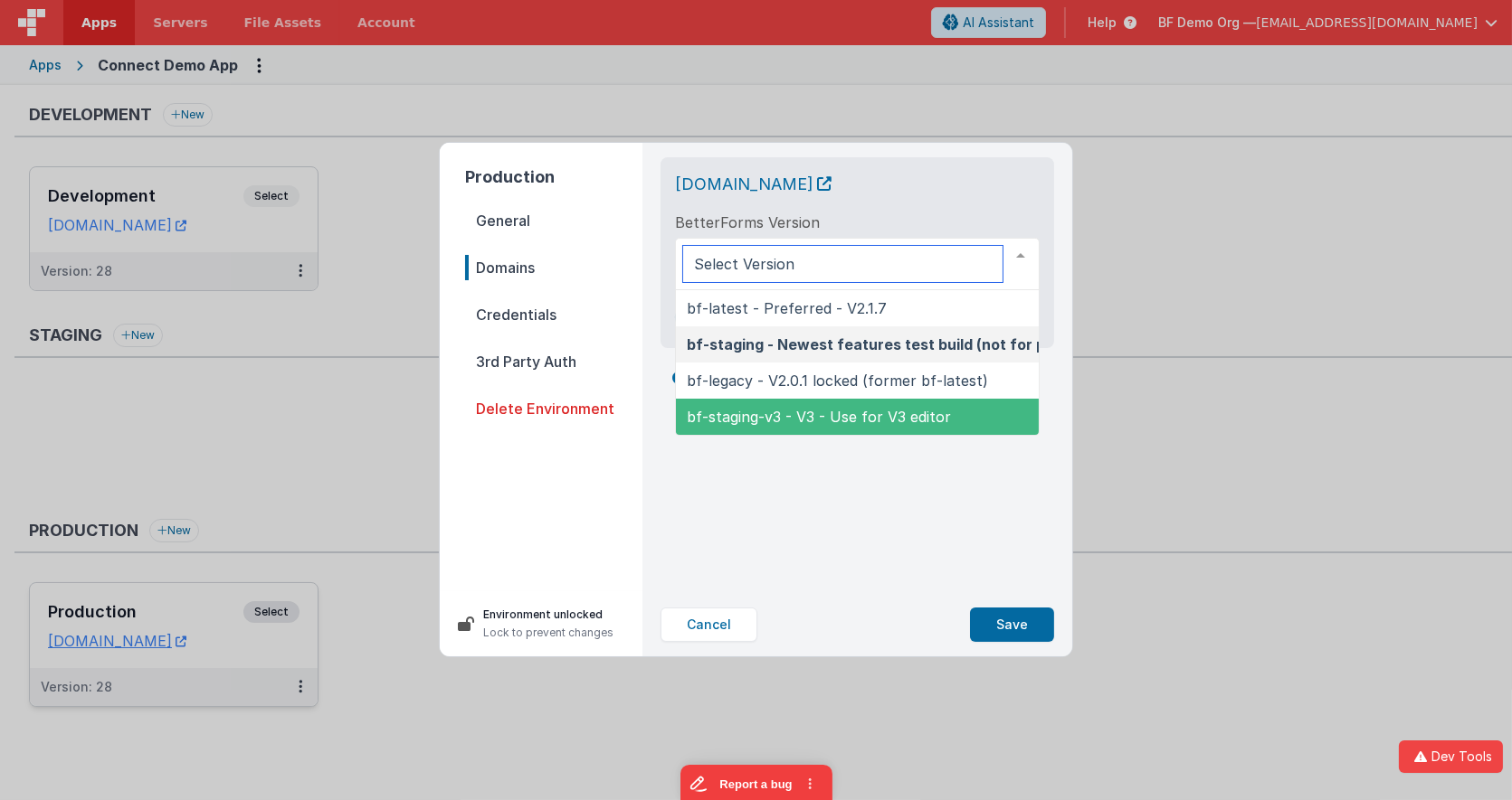
click at [788, 402] on span "bf-staging-v3 - V3 - Use for V3 editor" at bounding box center [903, 416] width 456 height 36
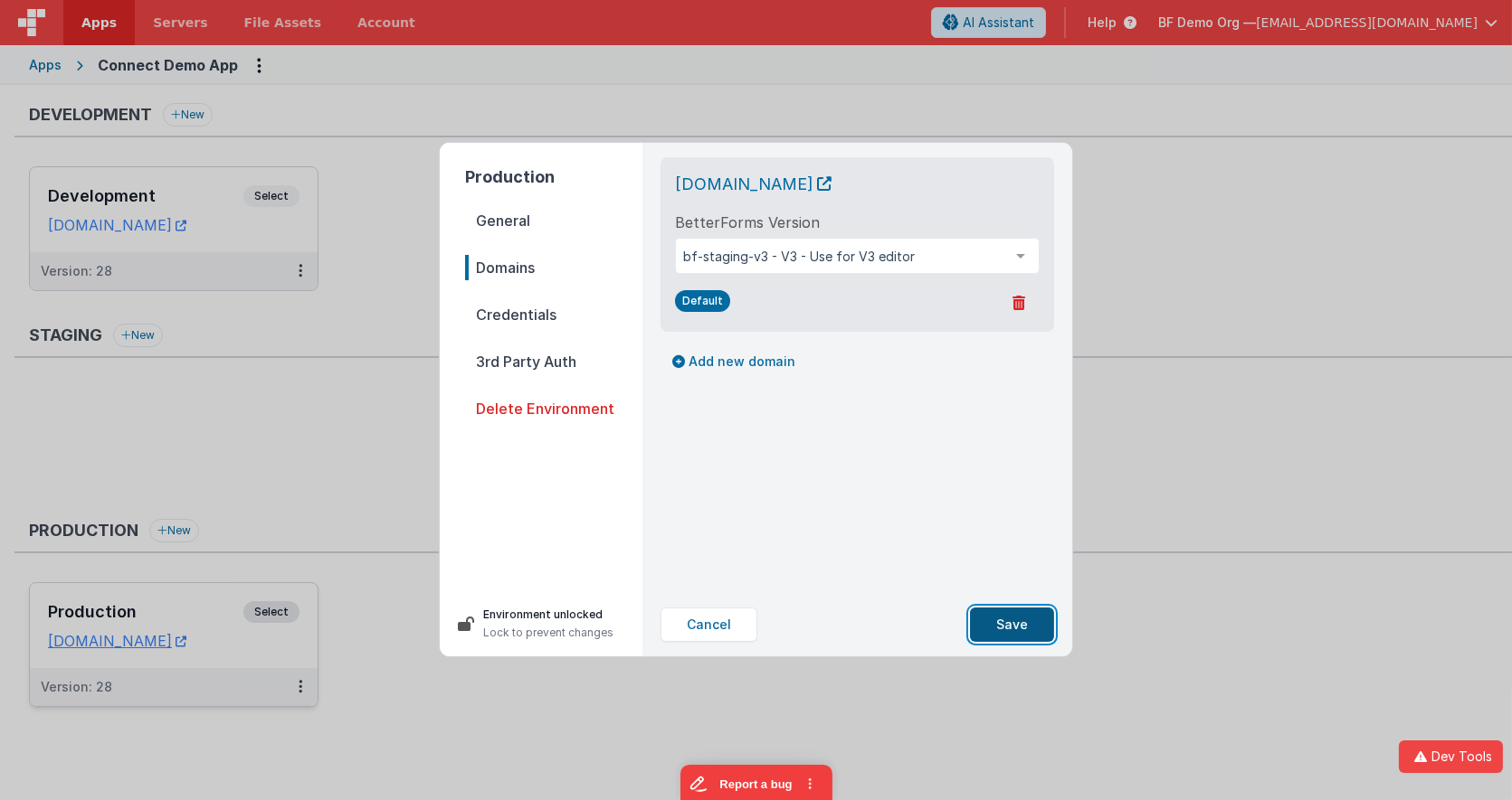
click at [1013, 625] on button "Save" at bounding box center [1011, 625] width 84 height 34
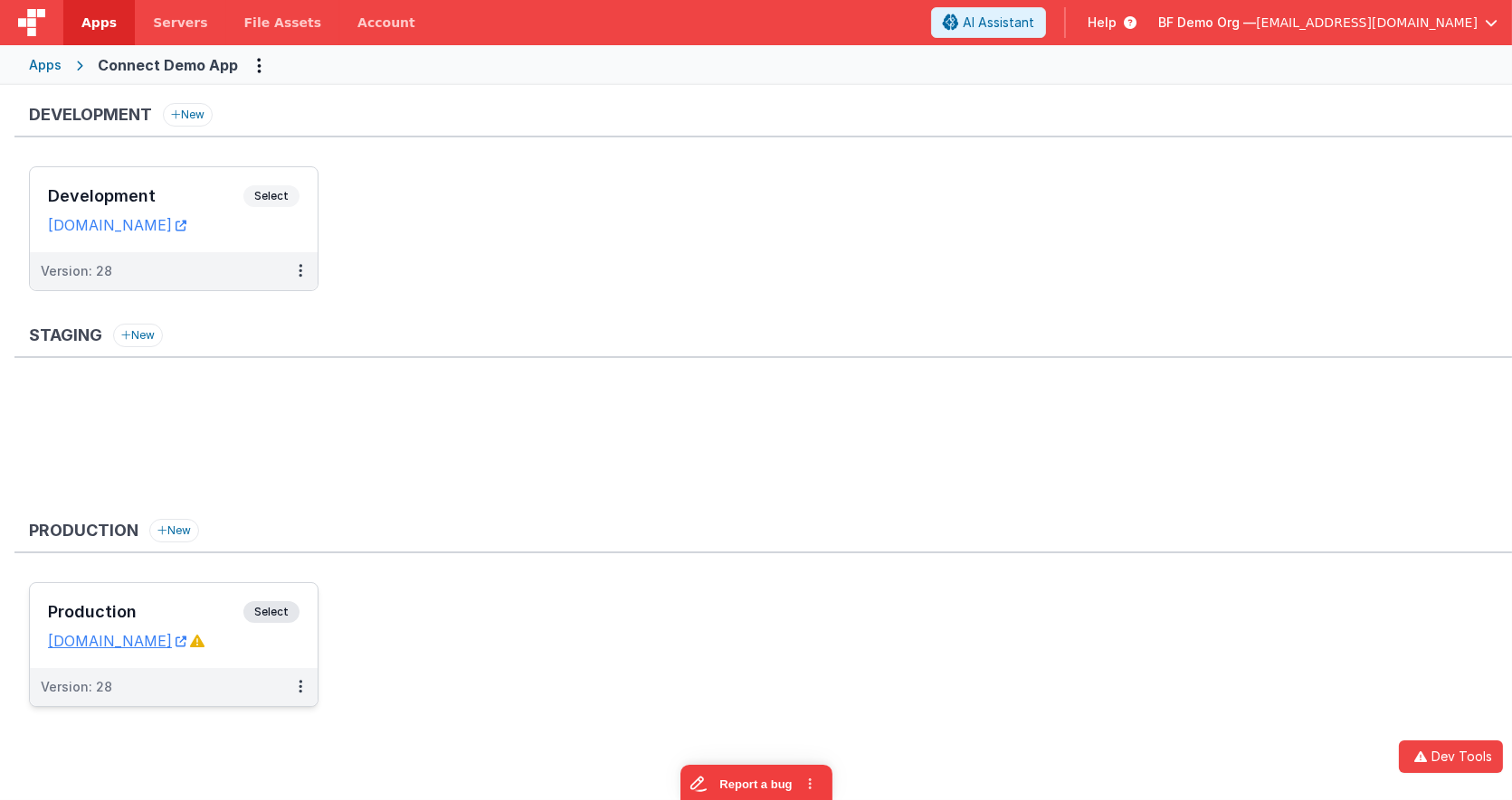
click at [385, 642] on ul "Production Select URLs connect.fmbetterforms.com Version: 28" at bounding box center [770, 653] width 1482 height 143
click at [50, 56] on div "Apps" at bounding box center [44, 65] width 32 height 18
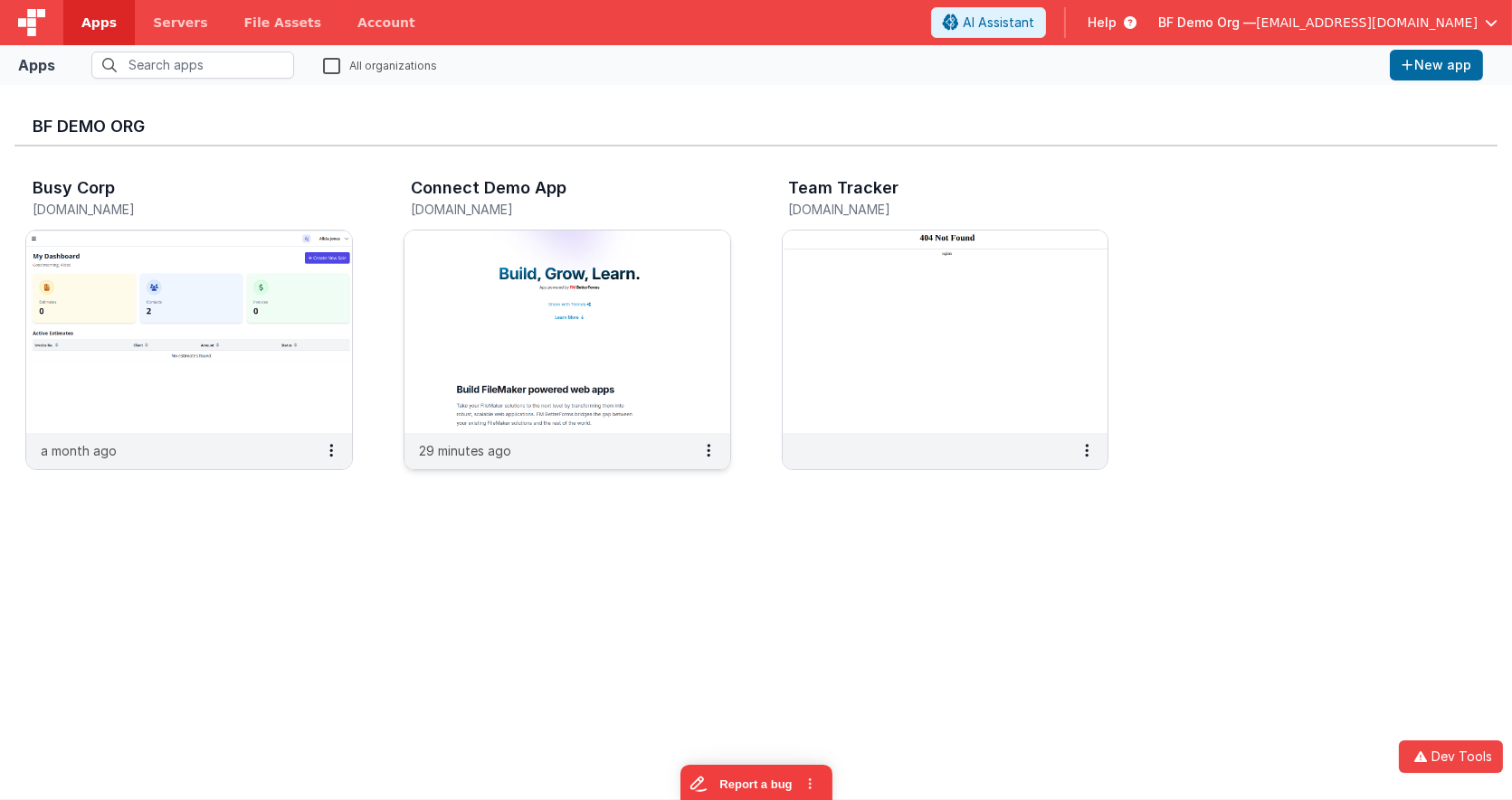
click at [473, 286] on img at bounding box center [567, 332] width 326 height 203
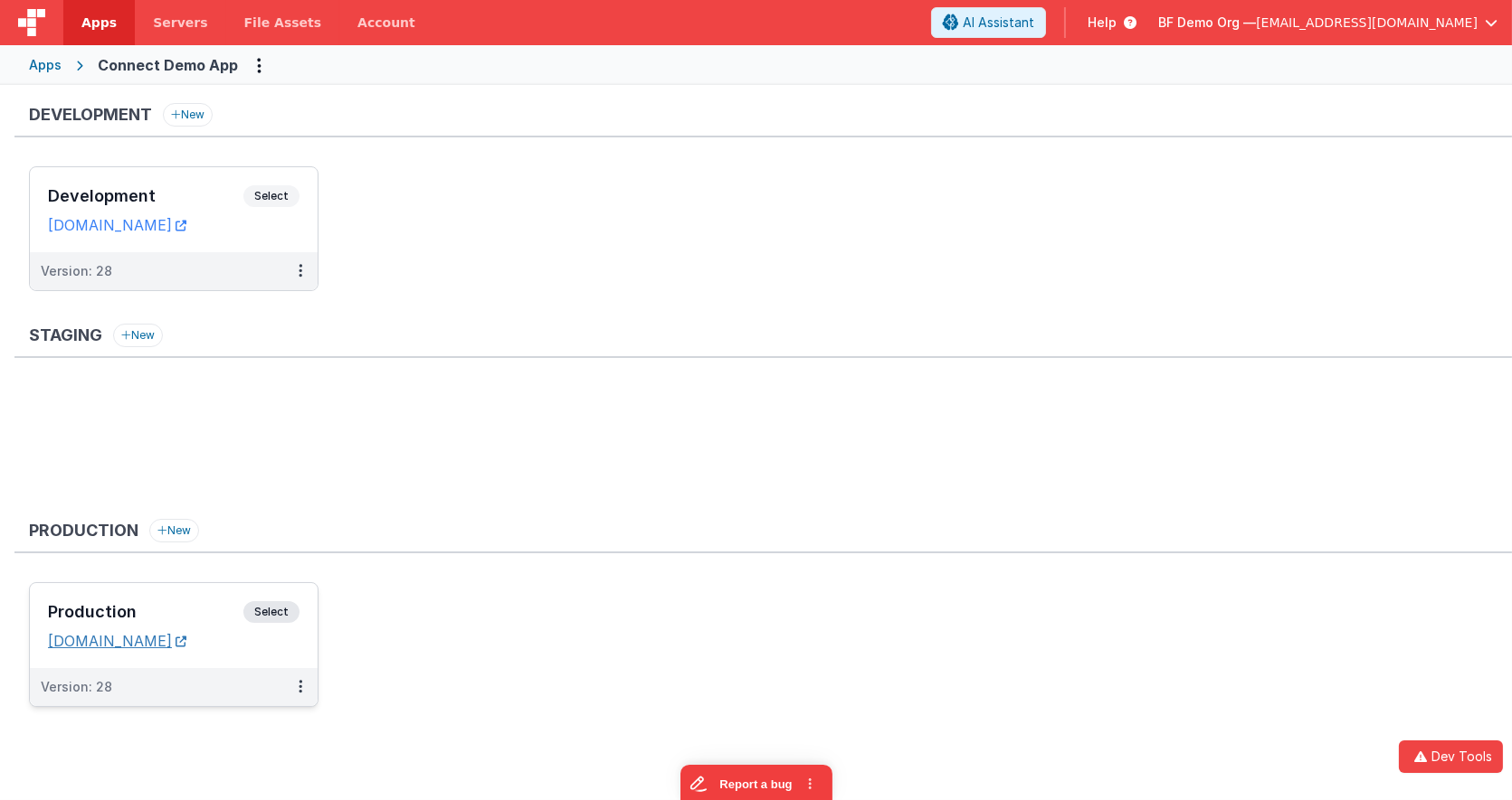
click at [145, 632] on link "connect.fmbetterforms.com" at bounding box center [117, 641] width 139 height 18
